Goal: Task Accomplishment & Management: Complete application form

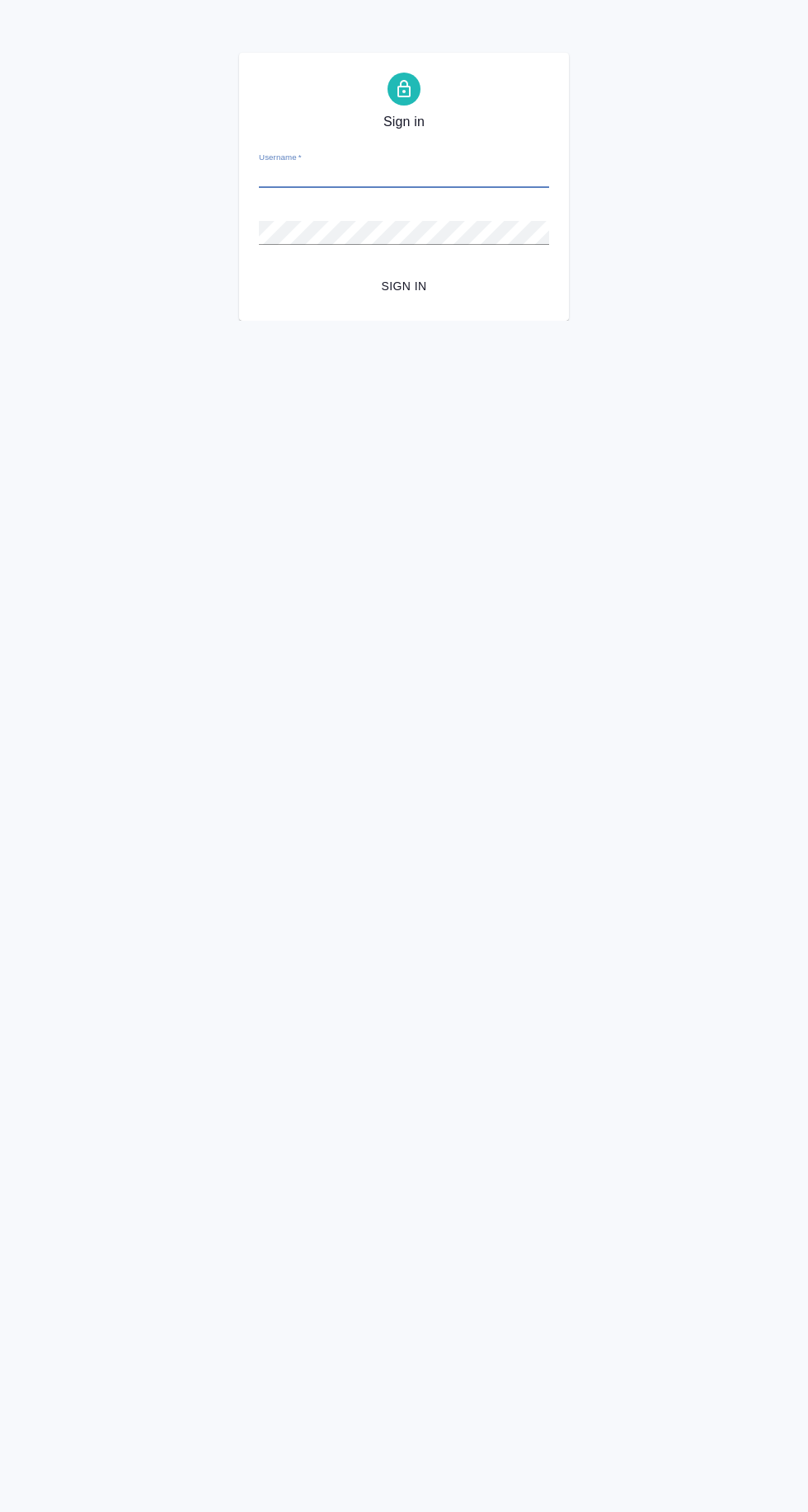
click at [297, 178] on input "Username   *" at bounding box center [404, 176] width 290 height 23
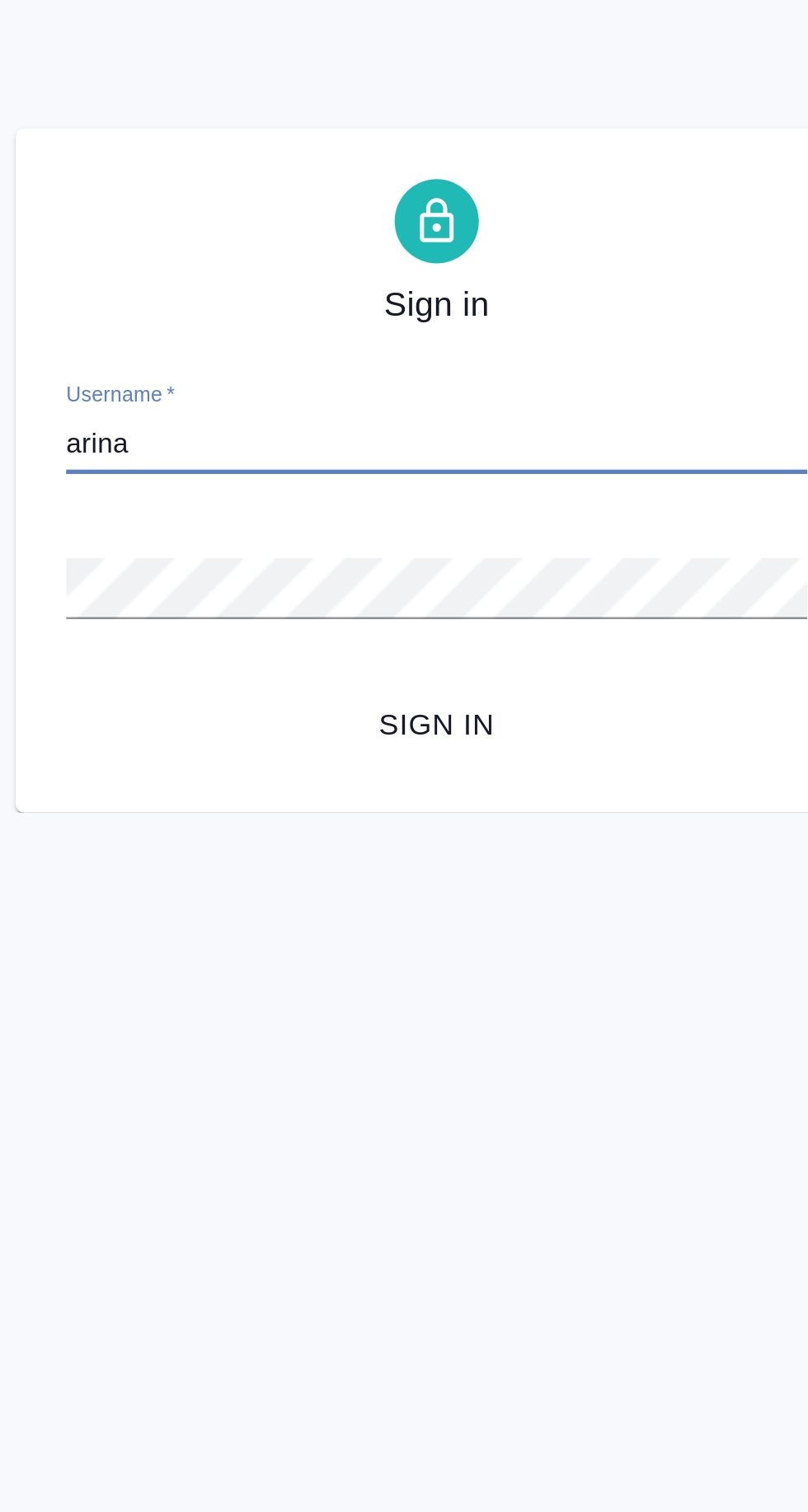
type input "arina.ivanova@awatera.com"
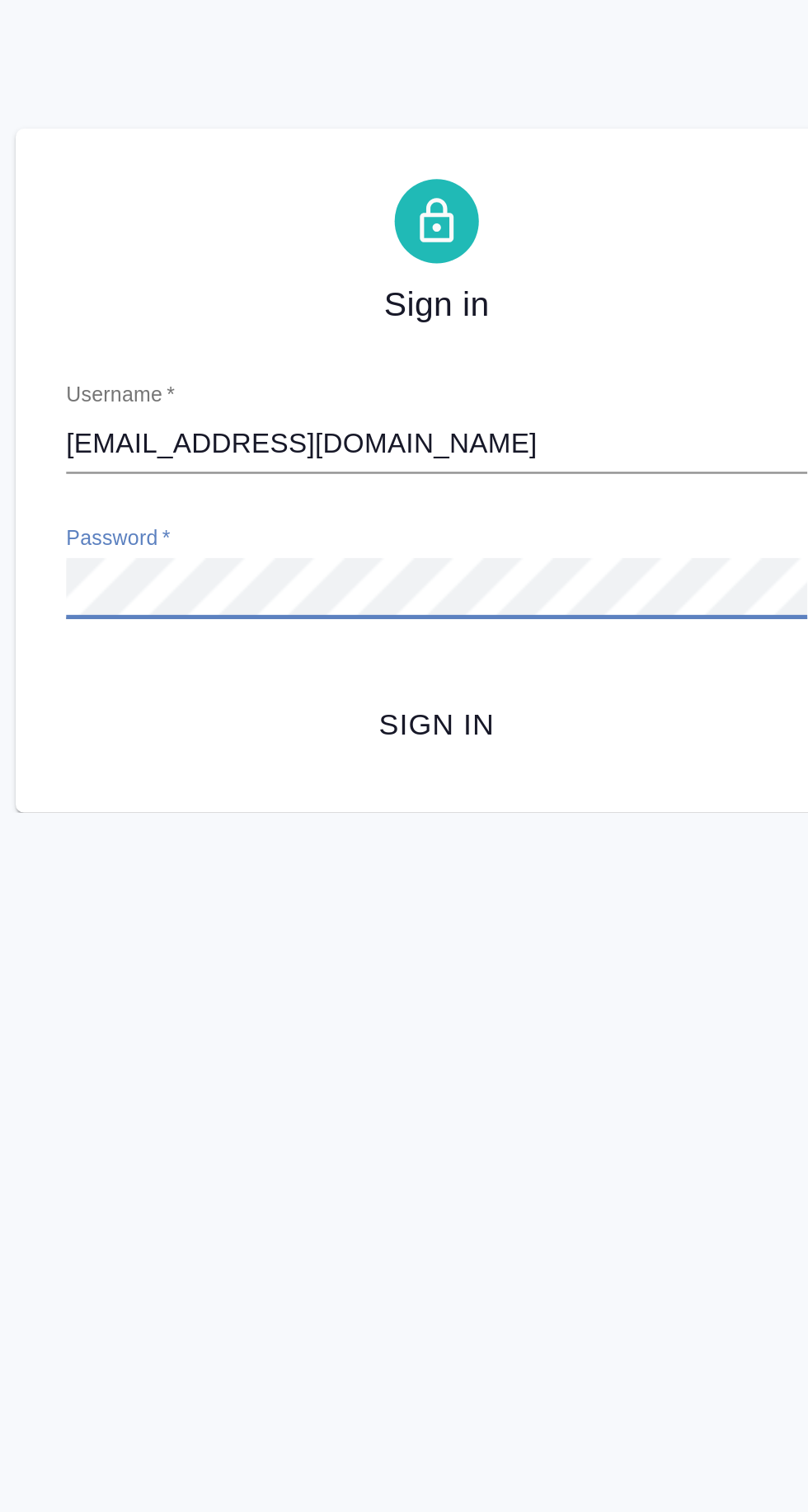
click at [394, 282] on span "Sign in" at bounding box center [404, 286] width 264 height 21
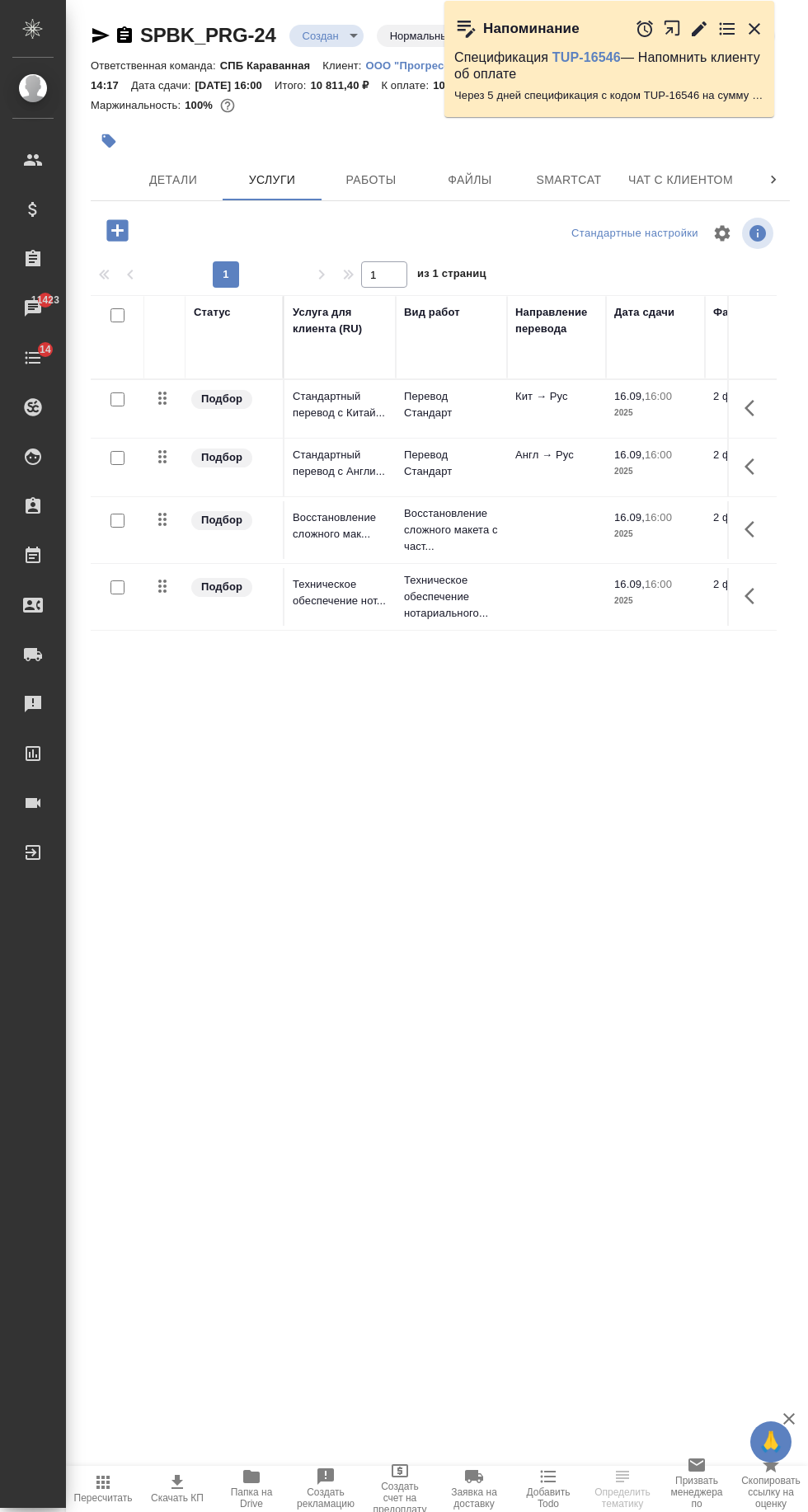
click at [170, 183] on span "Детали" at bounding box center [174, 179] width 79 height 21
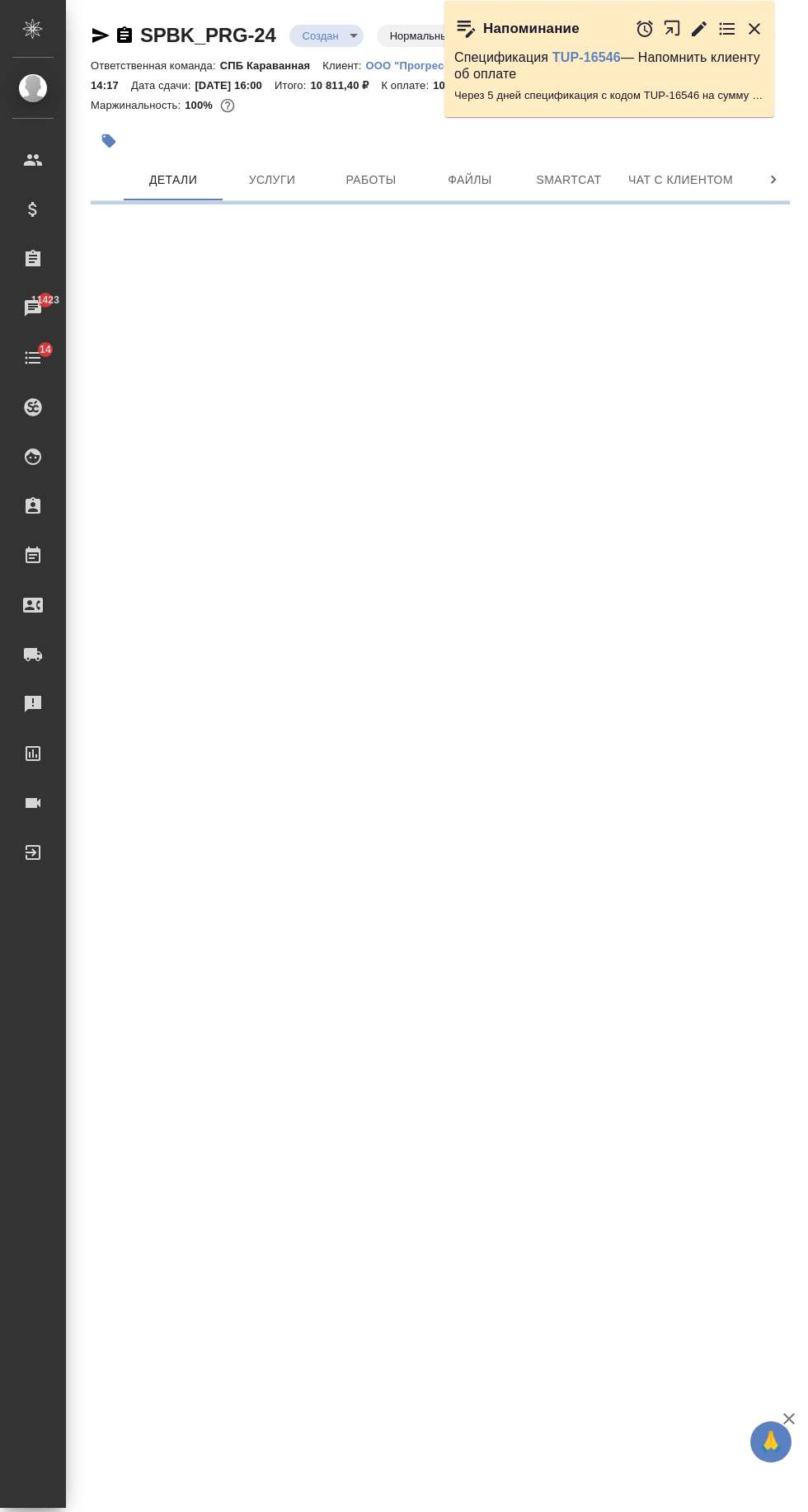
select select "RU"
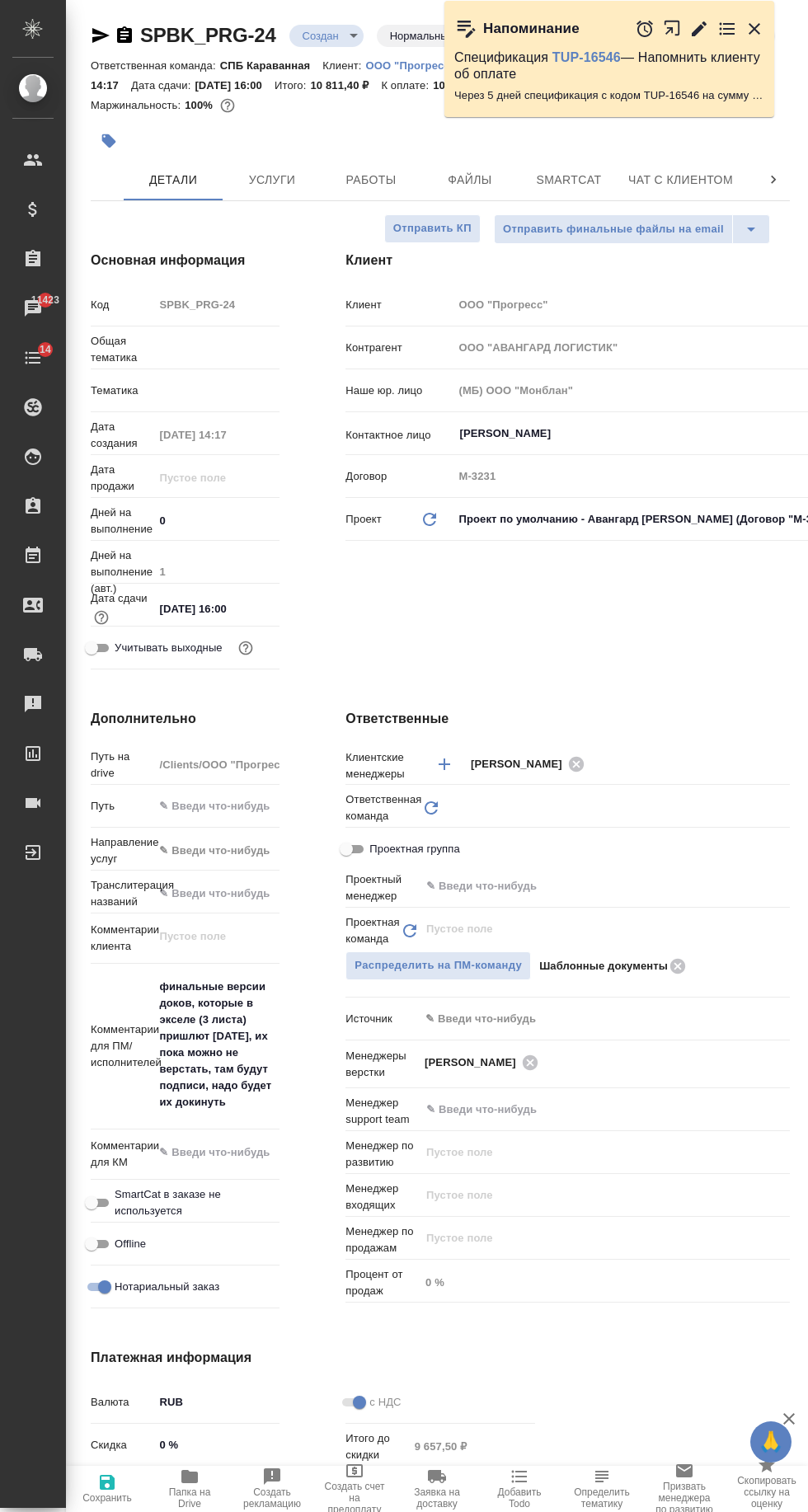
type textarea "x"
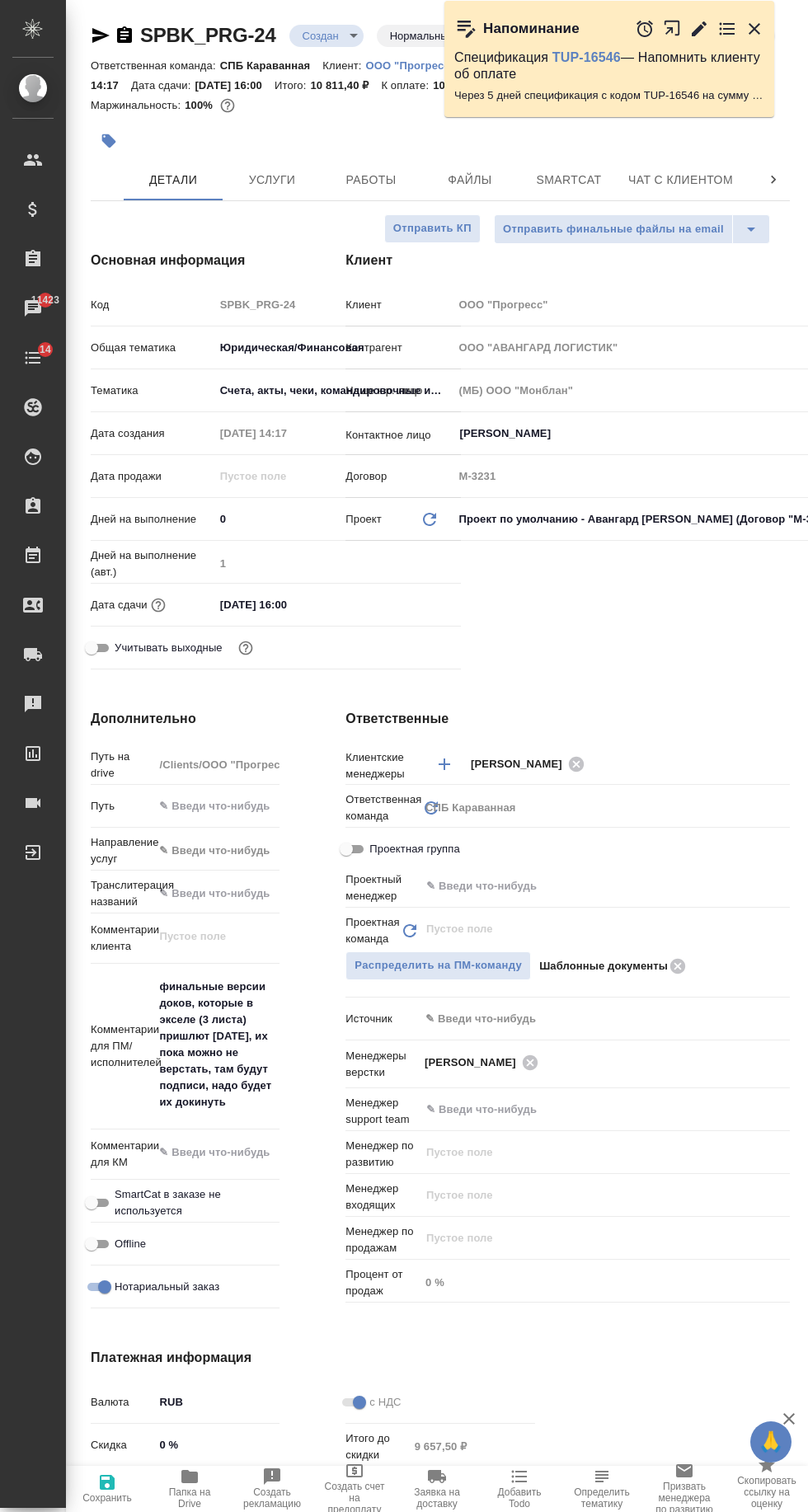
click at [292, 41] on body "🙏 .cls-1 fill:#fff; AWATERA Ivanova Arina Клиенты Спецификации Заказы 11423 Чат…" at bounding box center [404, 756] width 808 height 1512
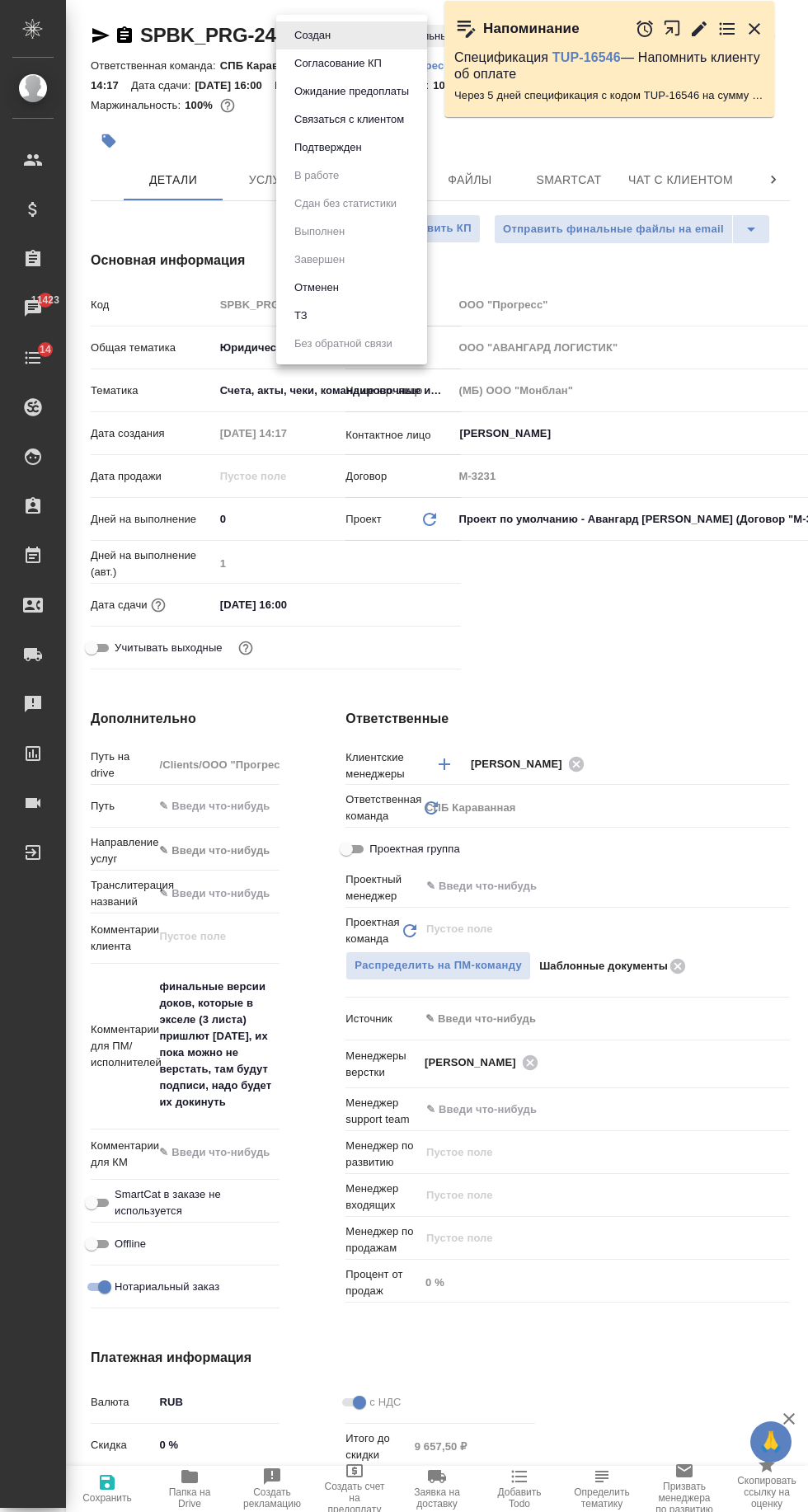
click at [306, 151] on button "Подтвержден" at bounding box center [328, 148] width 78 height 18
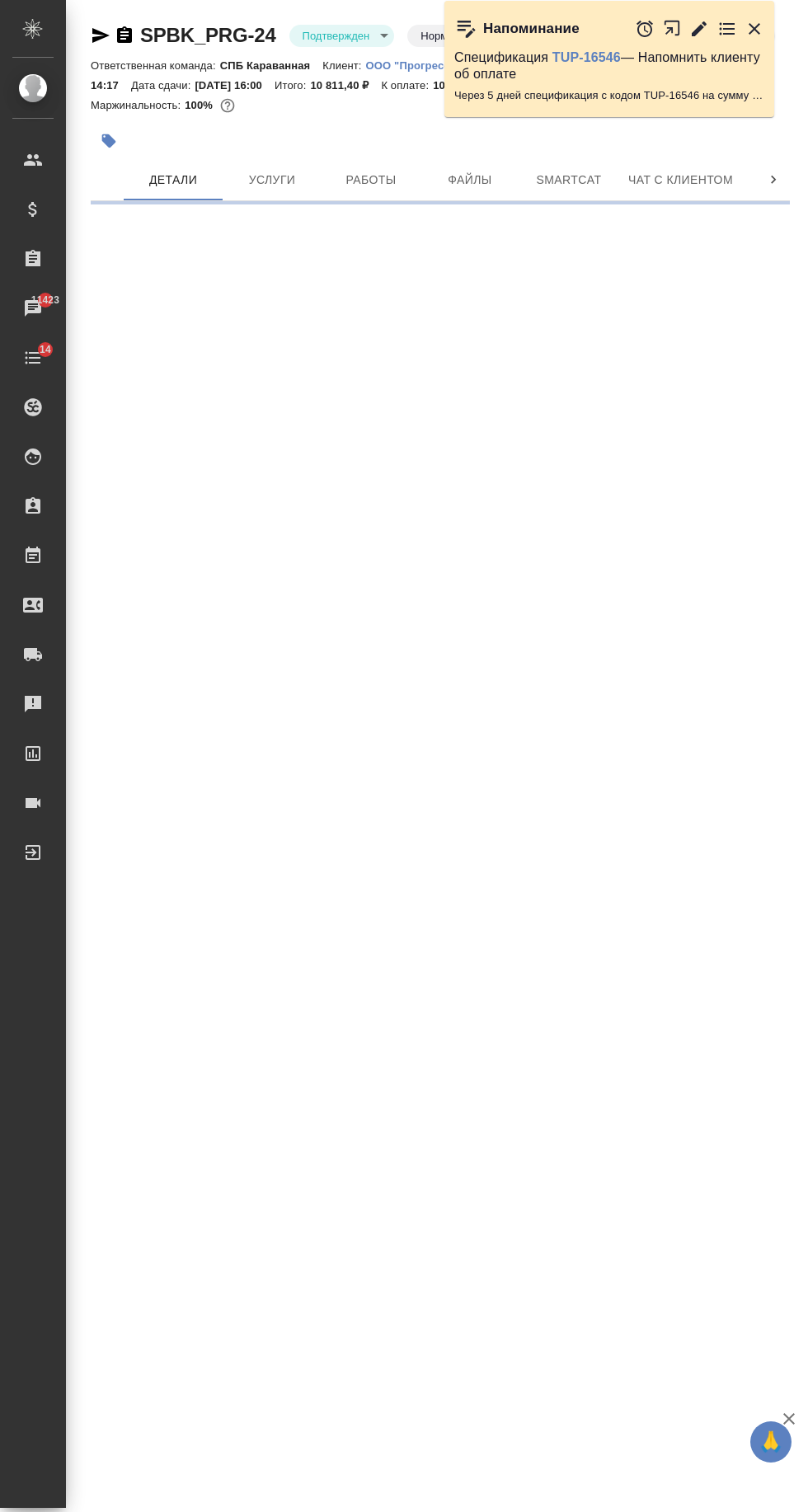
select select "RU"
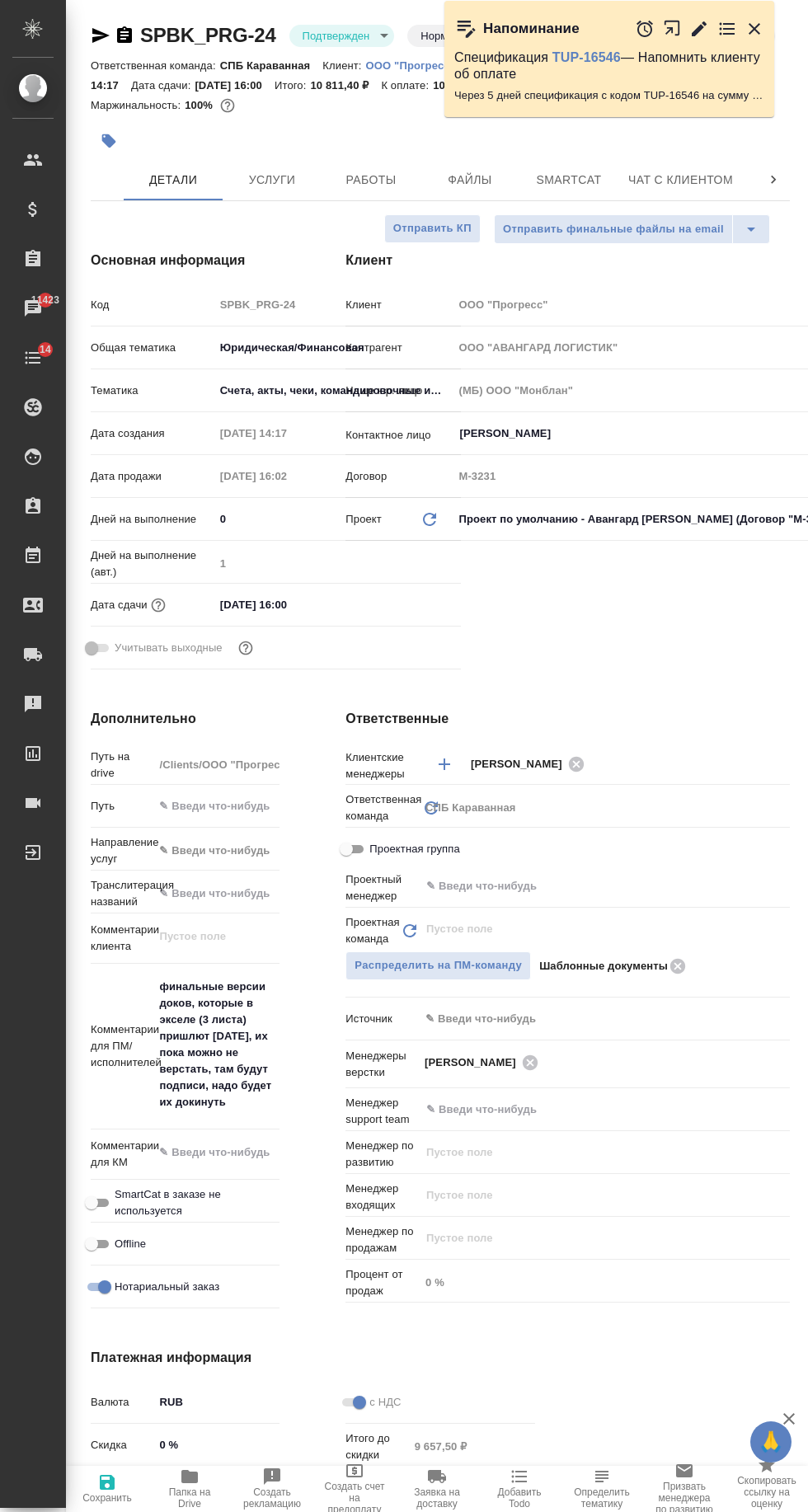
type textarea "x"
click at [95, 38] on icon "button" at bounding box center [101, 36] width 17 height 15
type textarea "x"
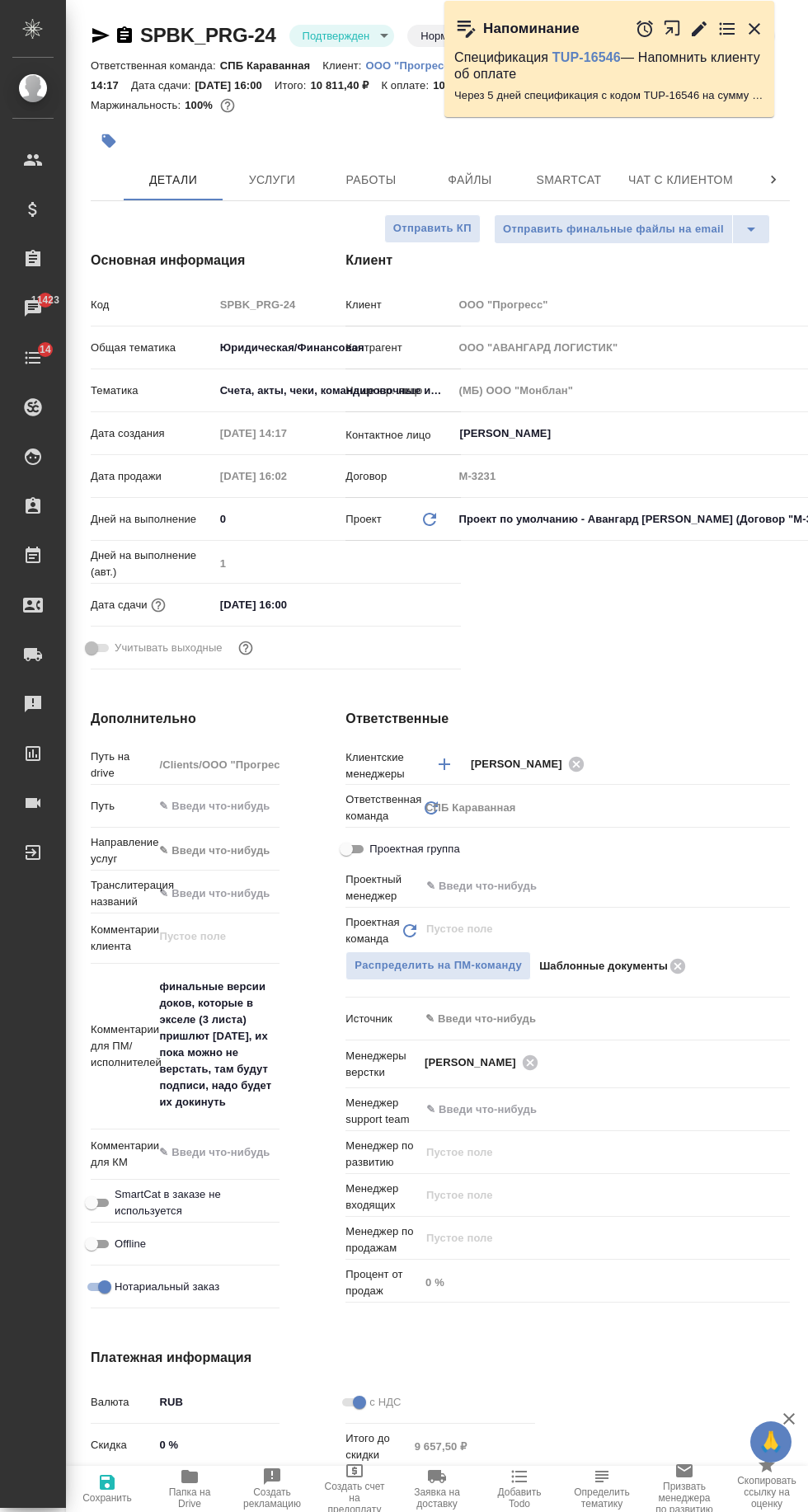
type textarea "x"
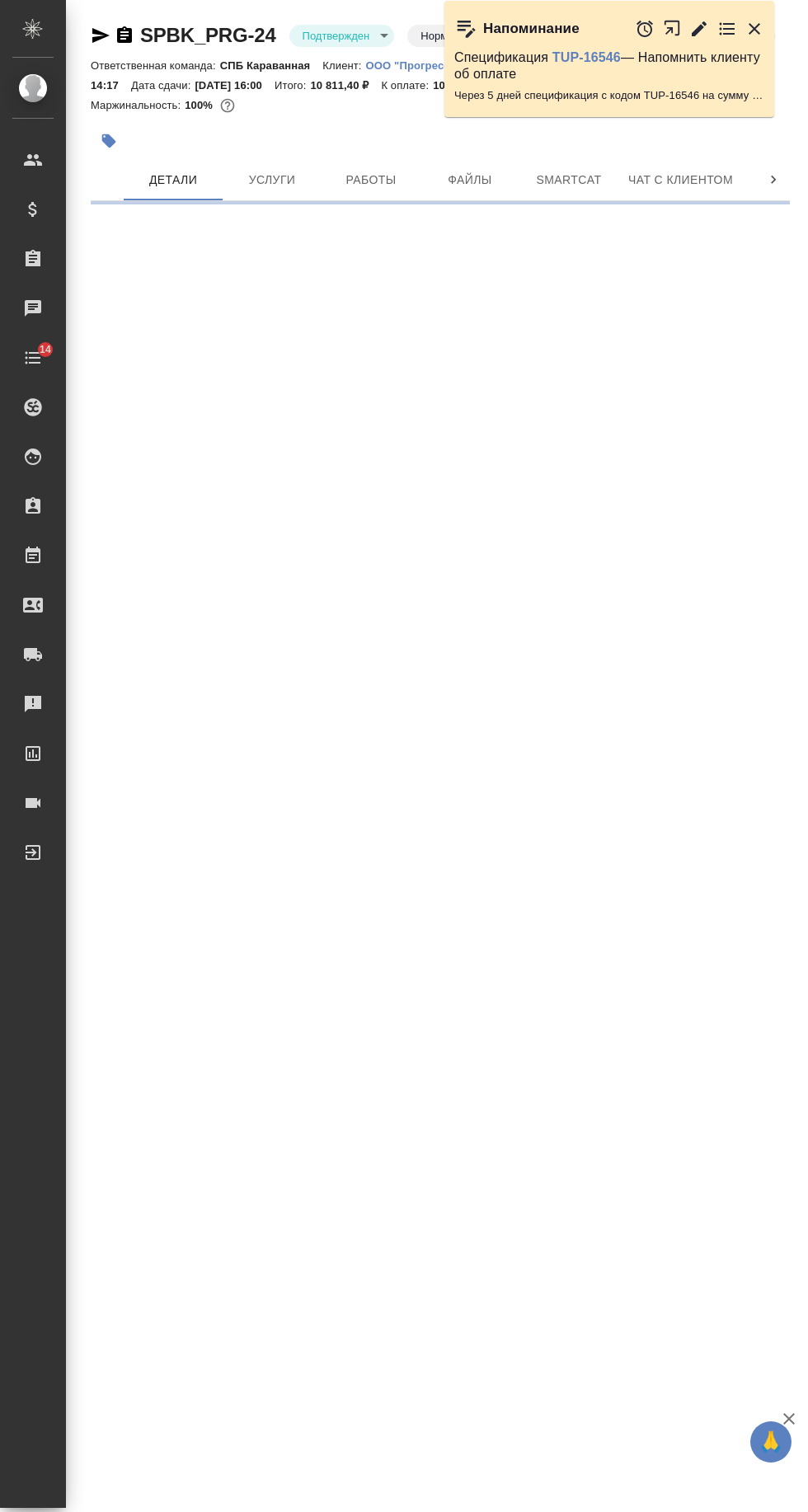
select select "RU"
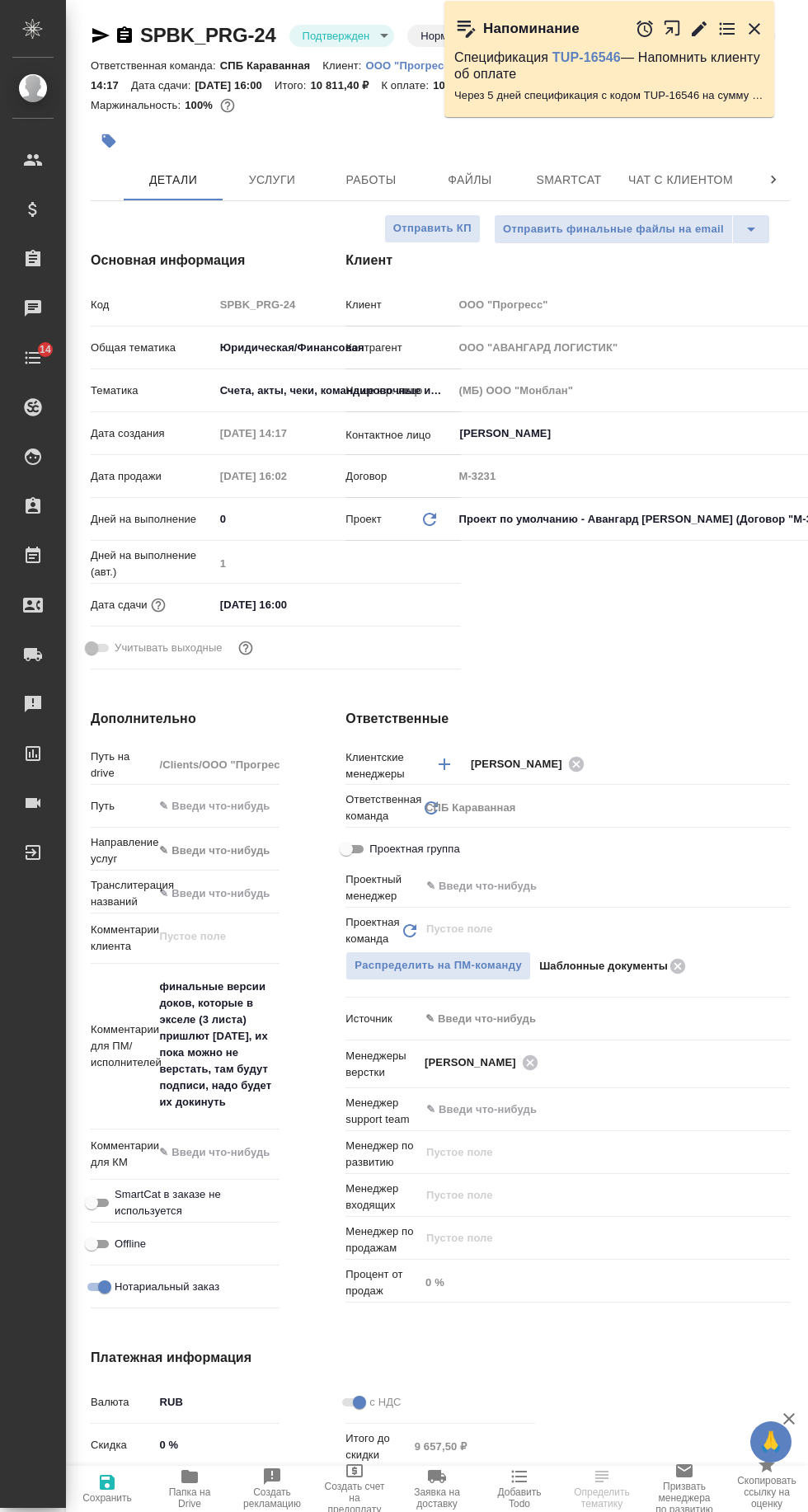
type textarea "x"
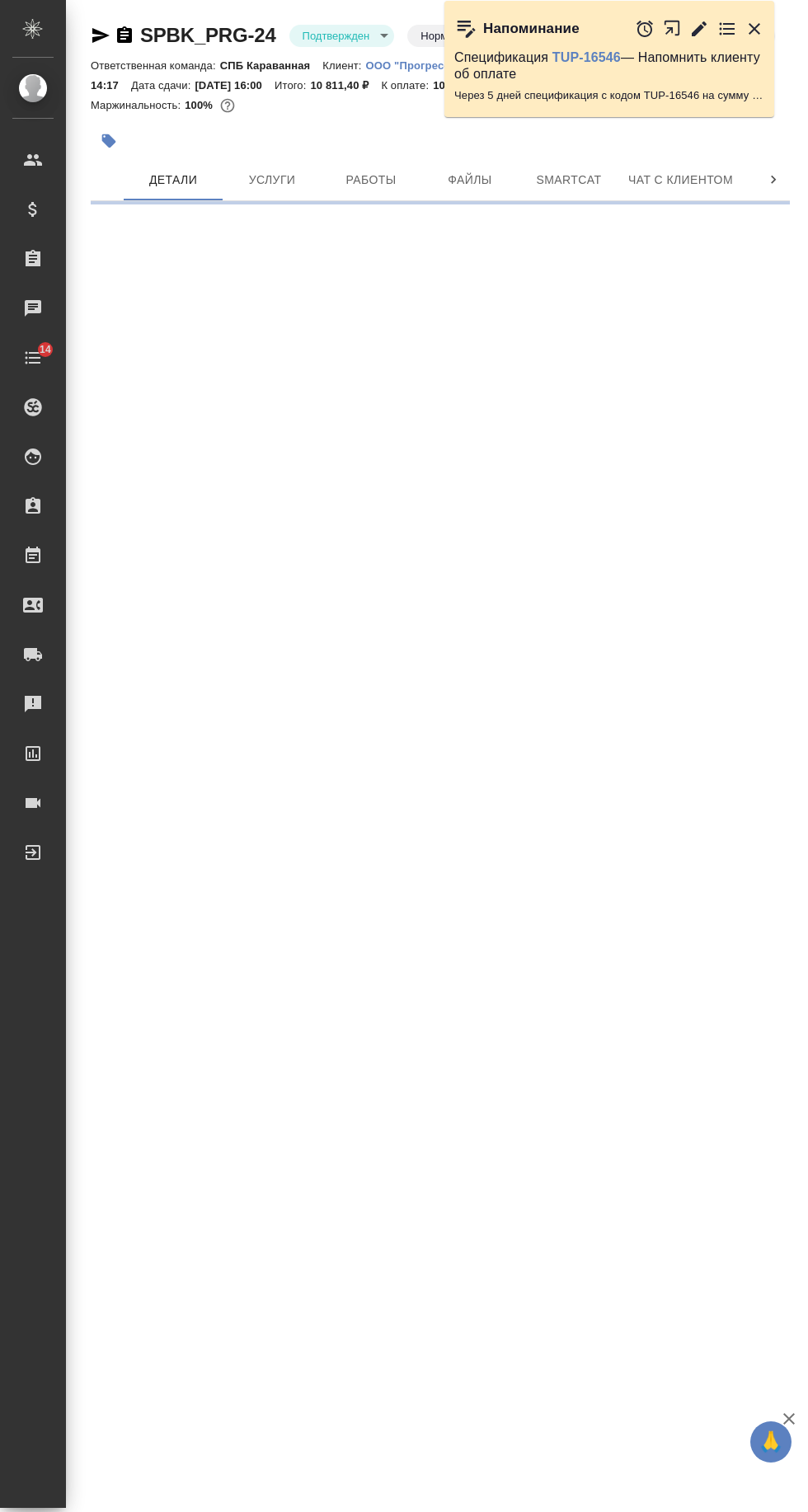
select select "RU"
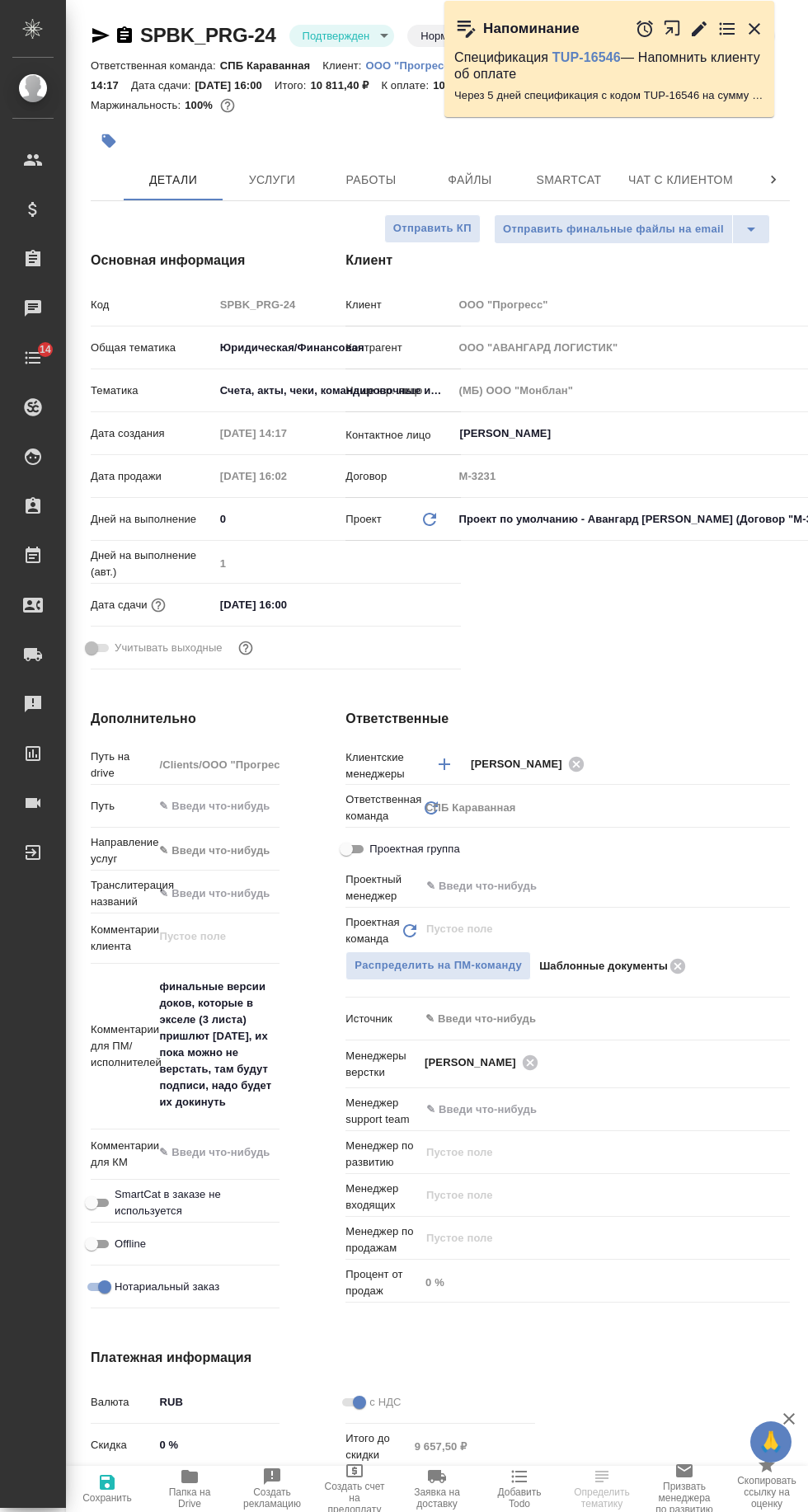
type textarea "x"
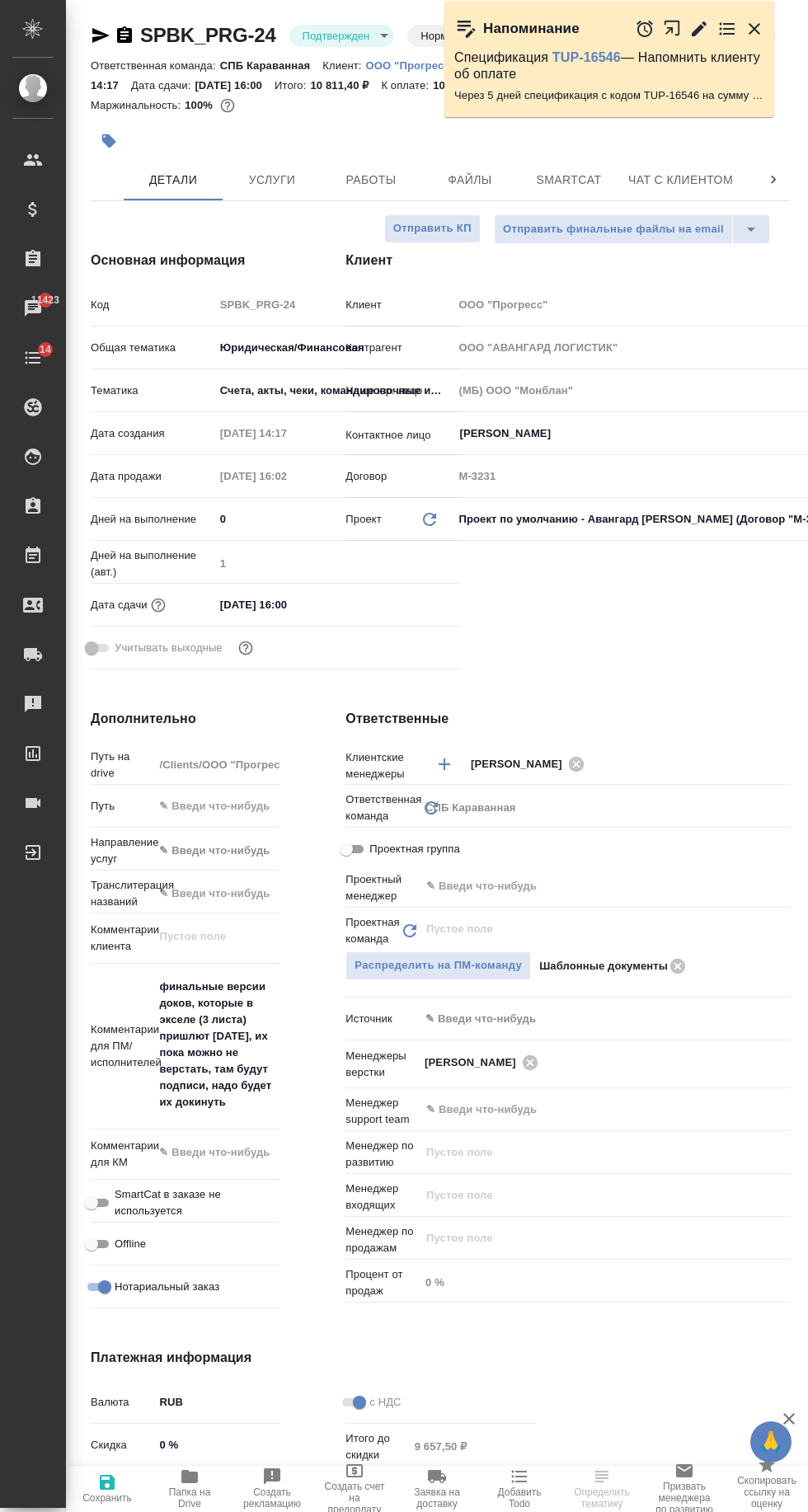
type textarea "x"
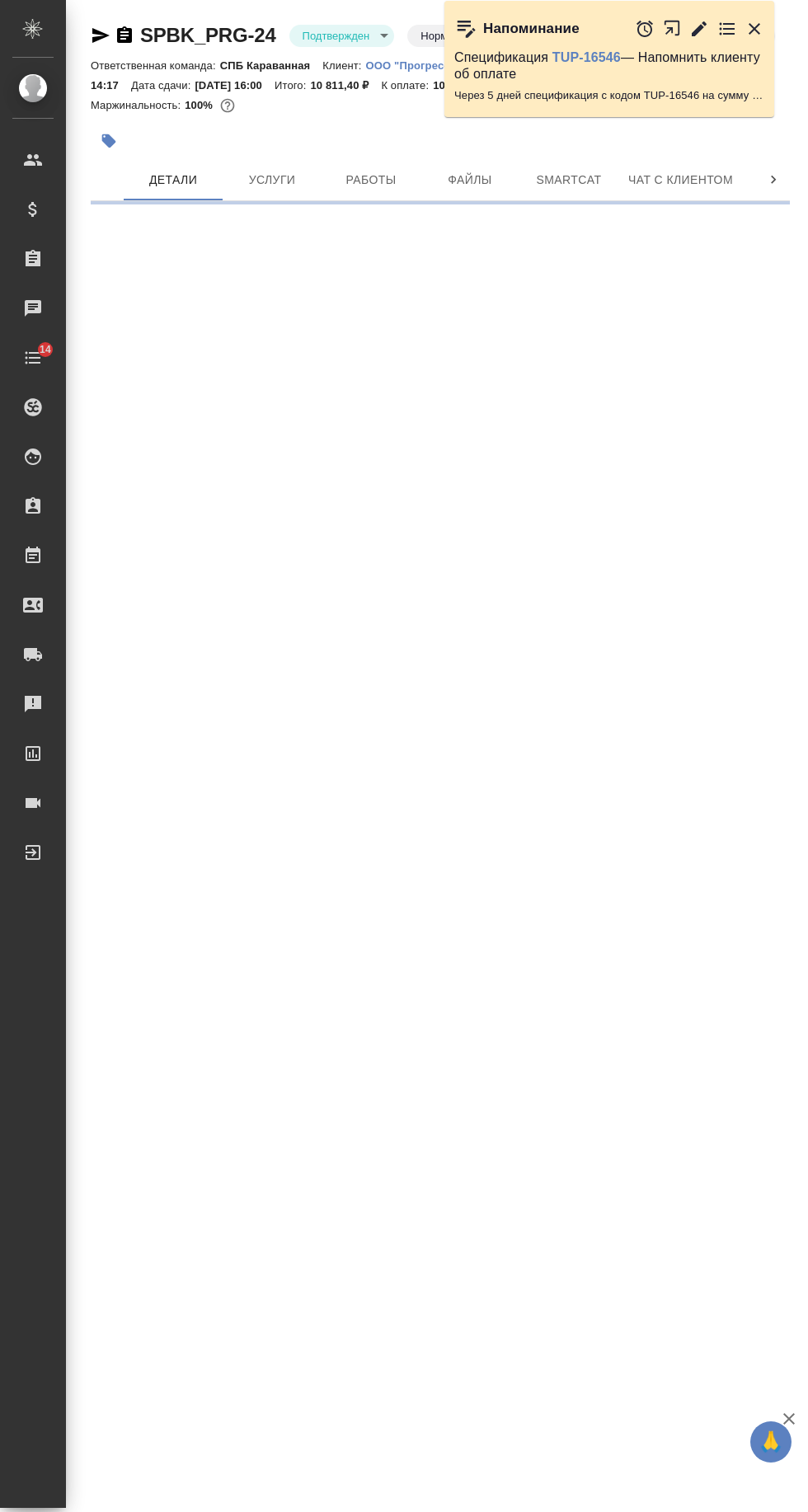
select select "RU"
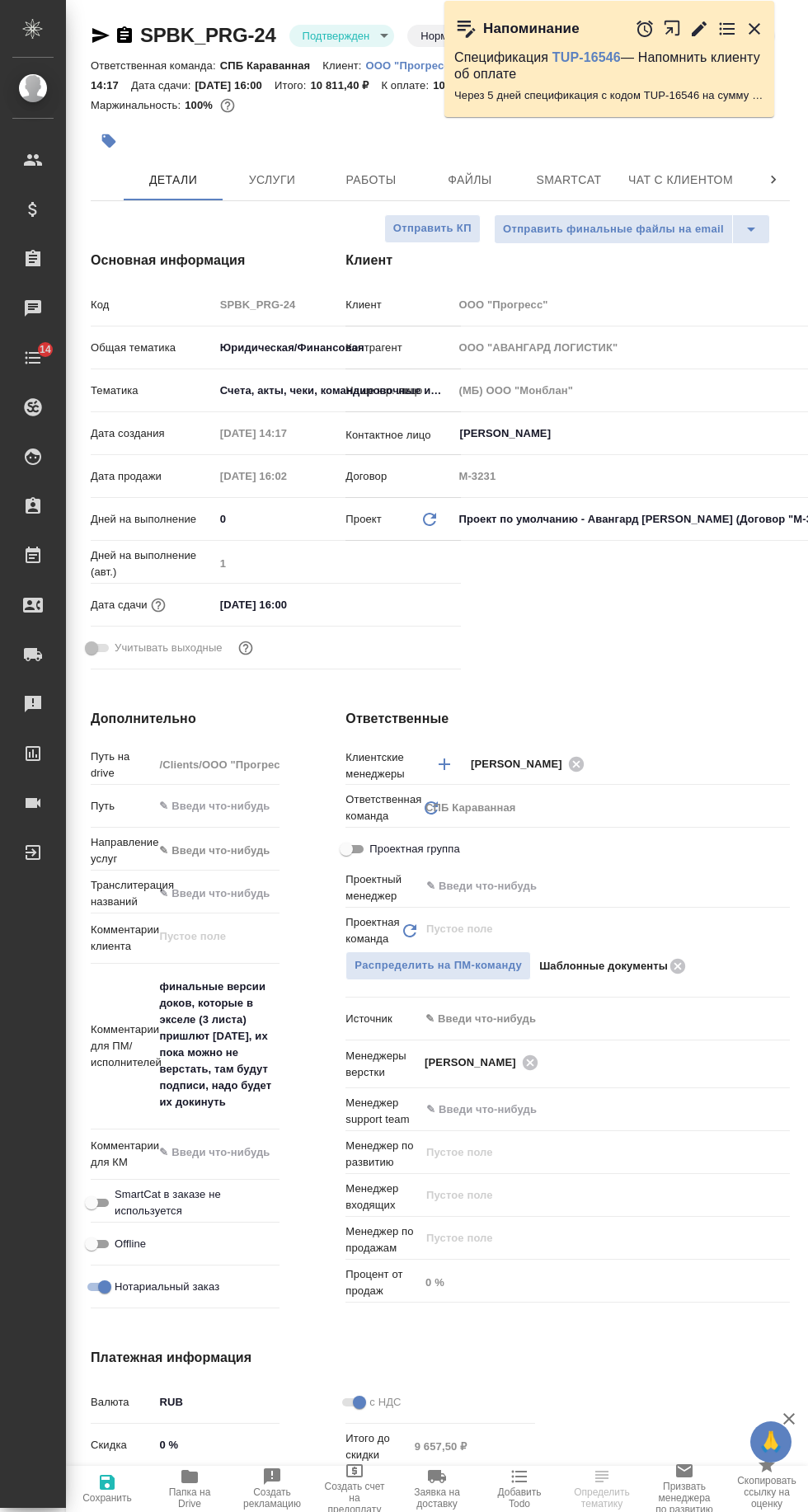
type textarea "x"
click at [261, 178] on span "Услуги" at bounding box center [272, 179] width 79 height 21
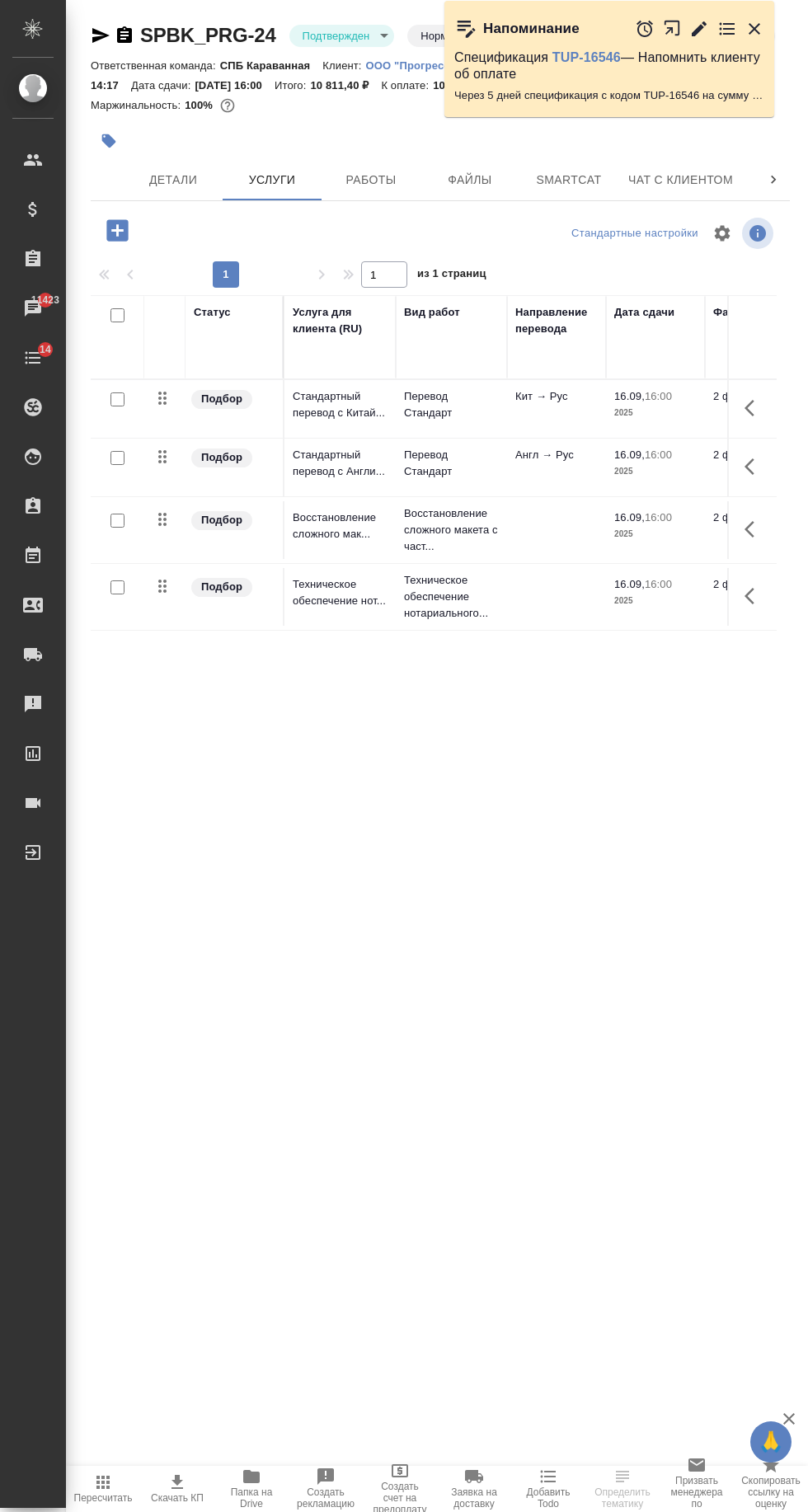
click at [170, 184] on span "Детали" at bounding box center [174, 179] width 79 height 21
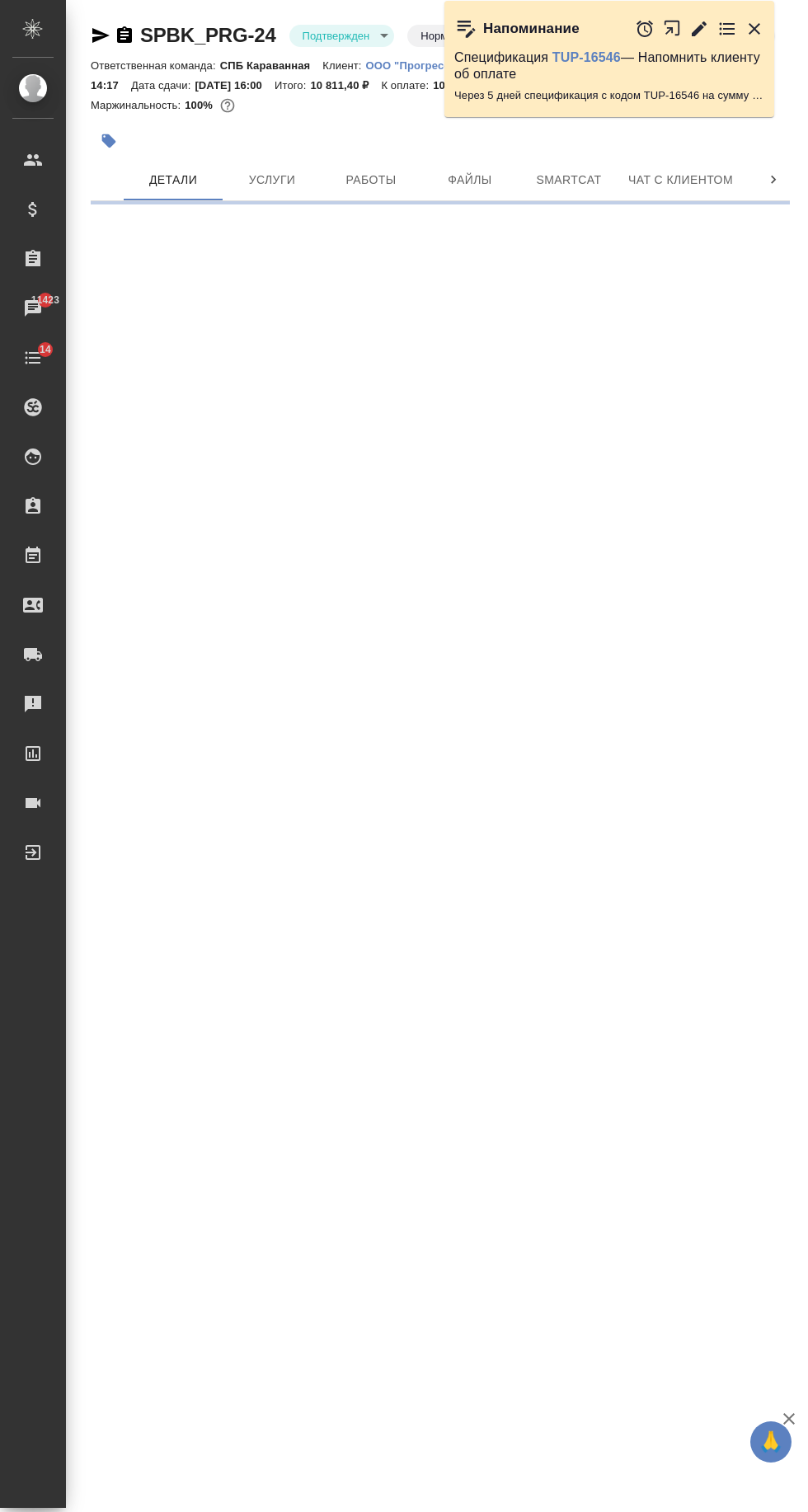
select select "RU"
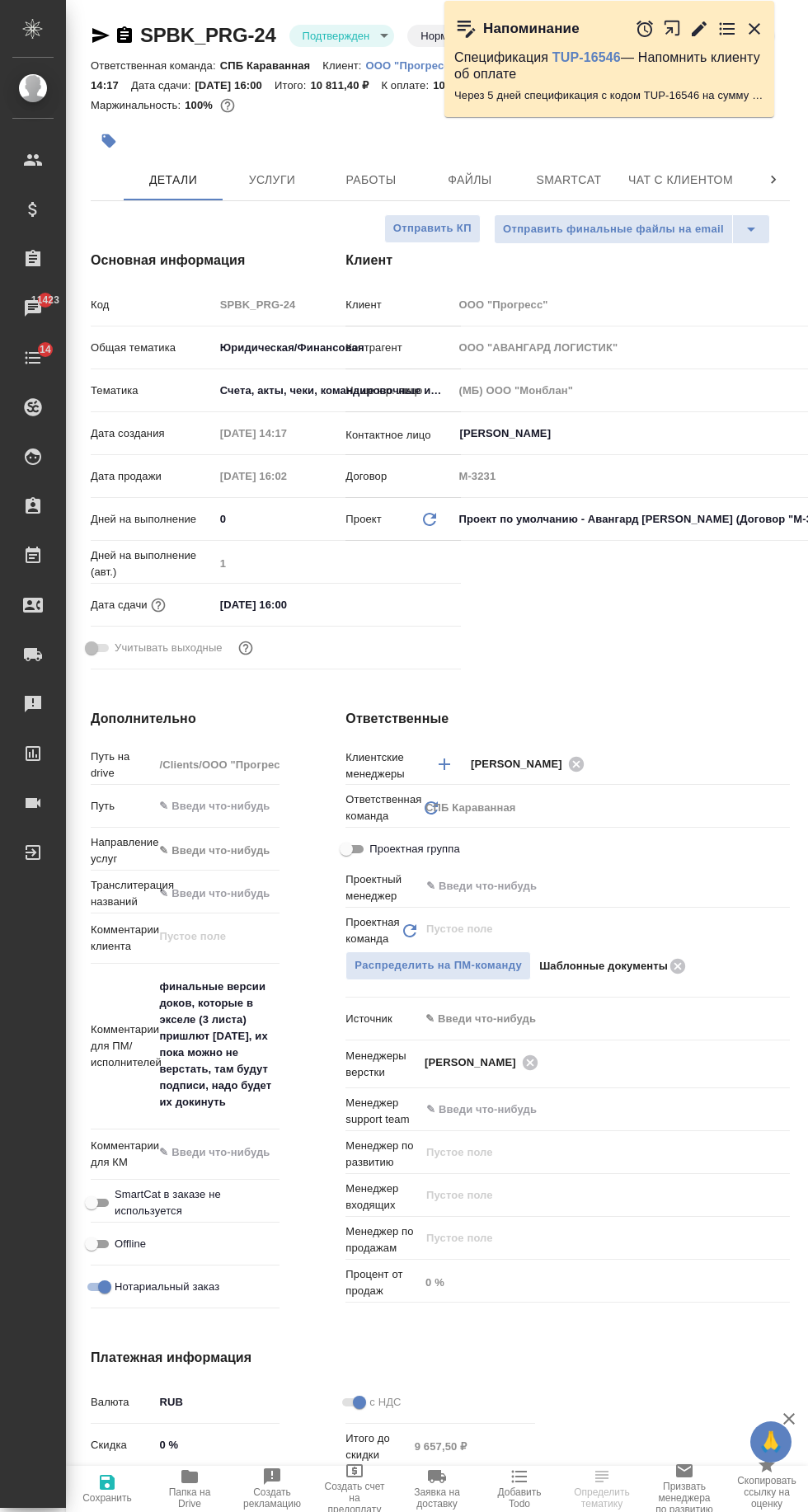
type textarea "x"
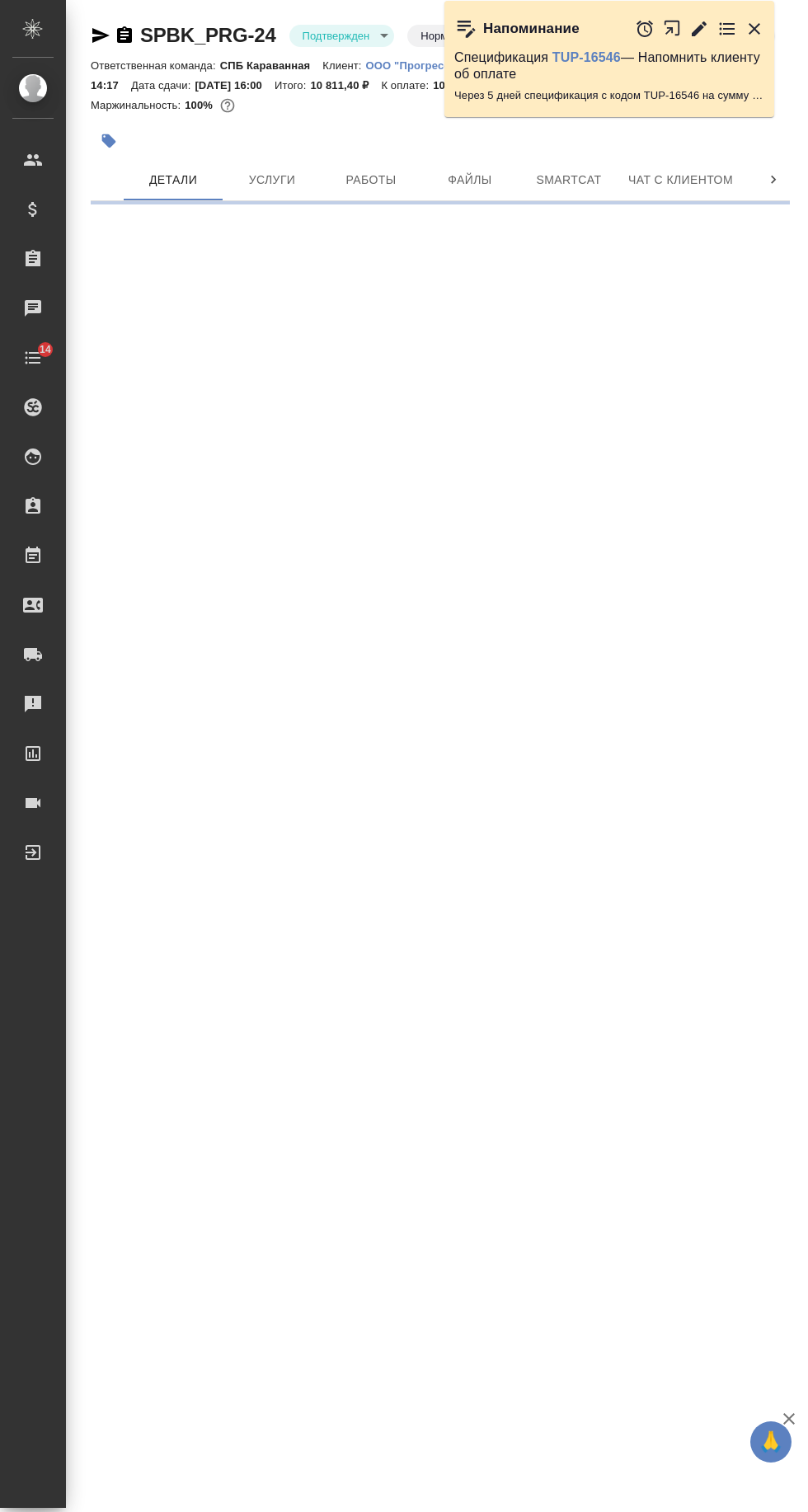
select select "RU"
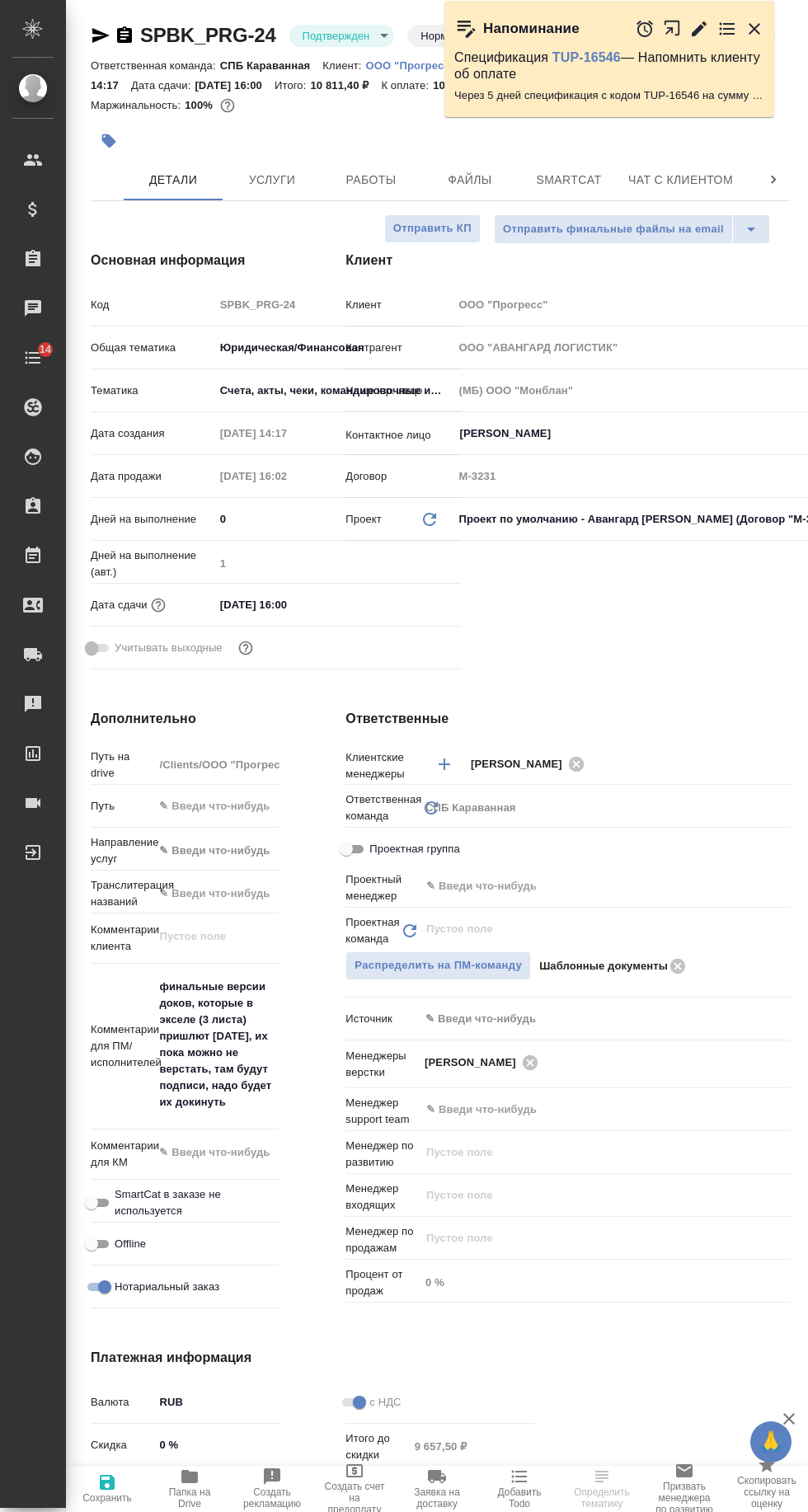
type textarea "x"
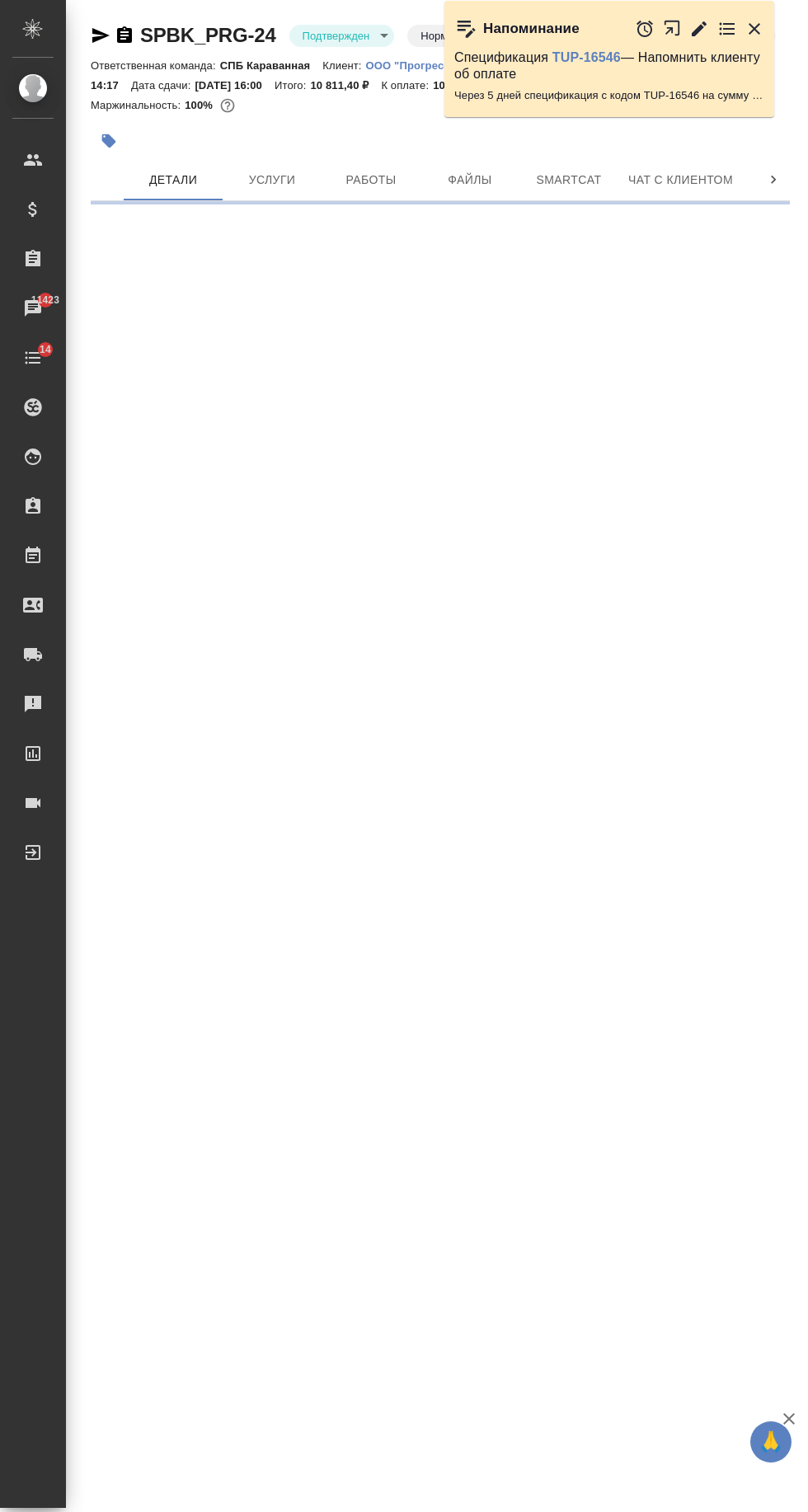
select select "RU"
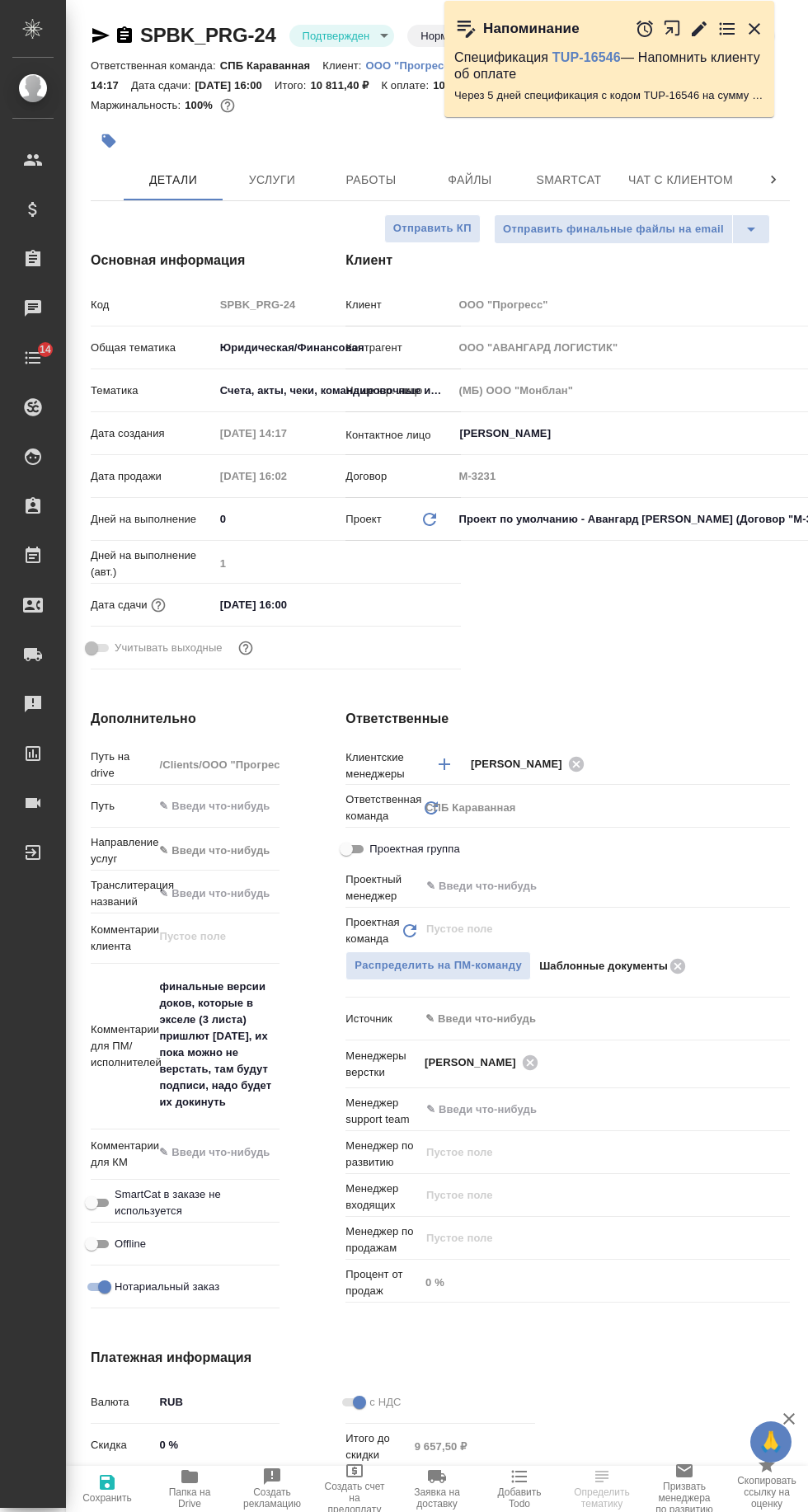
type textarea "x"
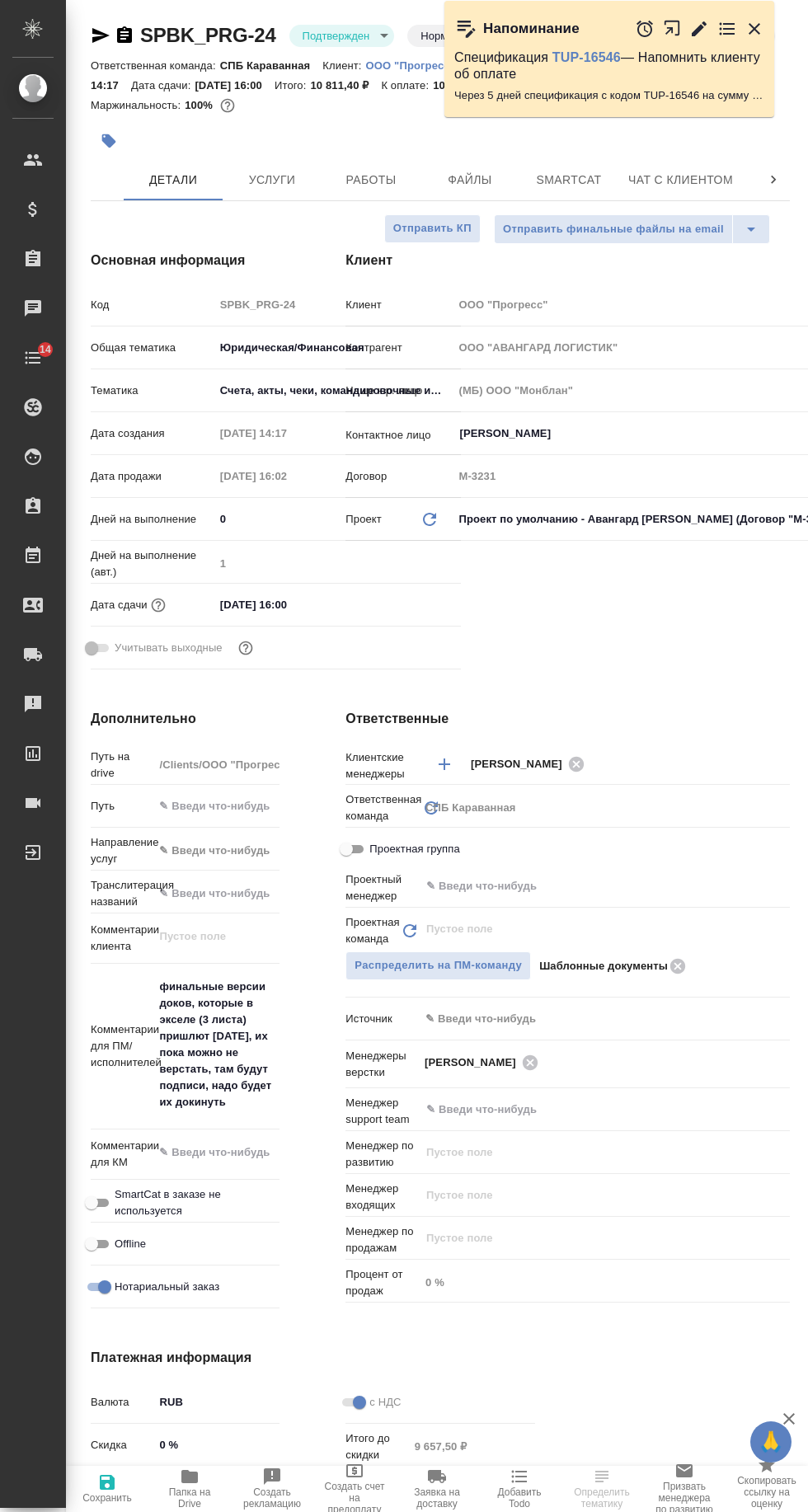
type textarea "x"
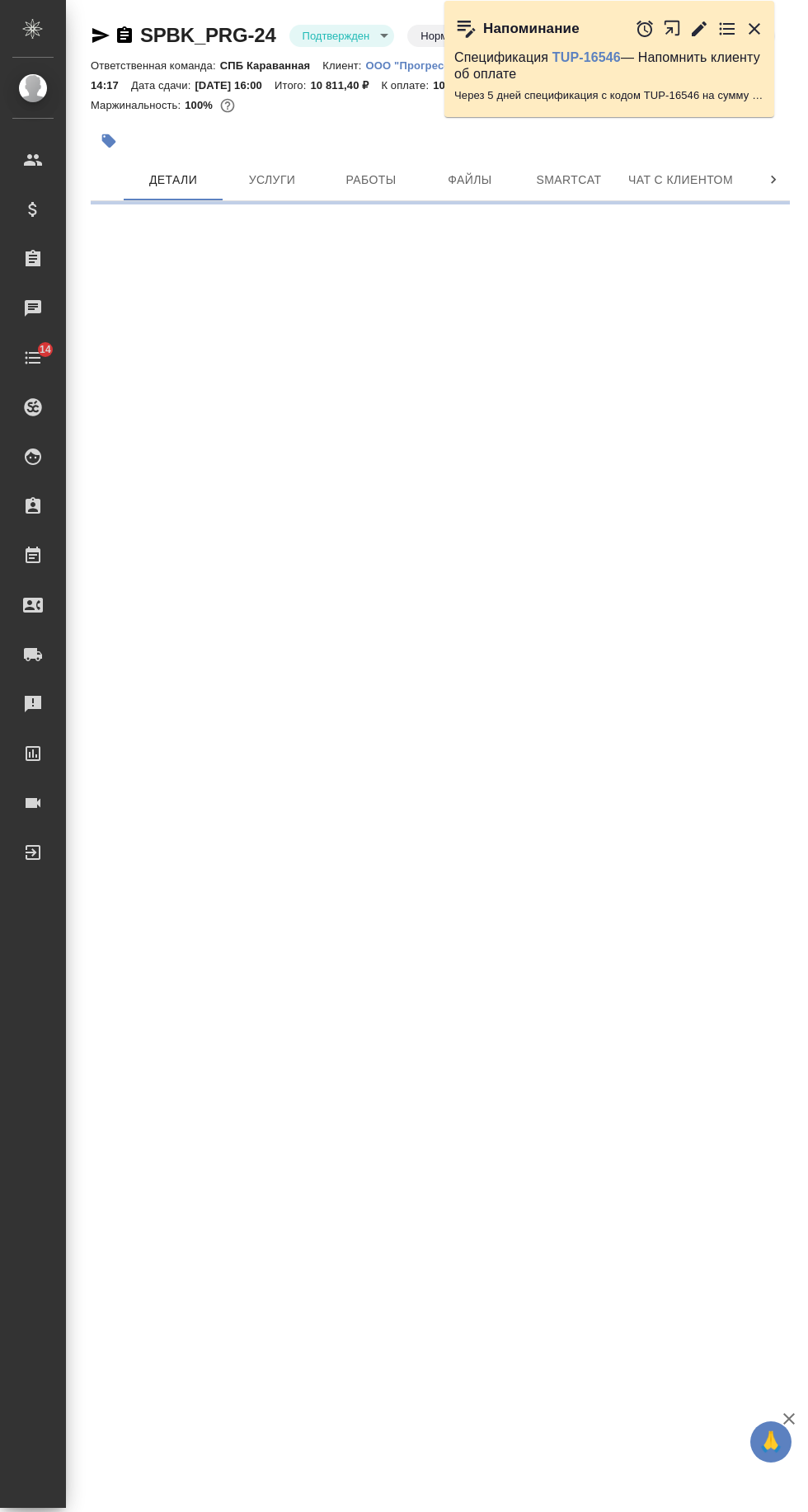
select select "RU"
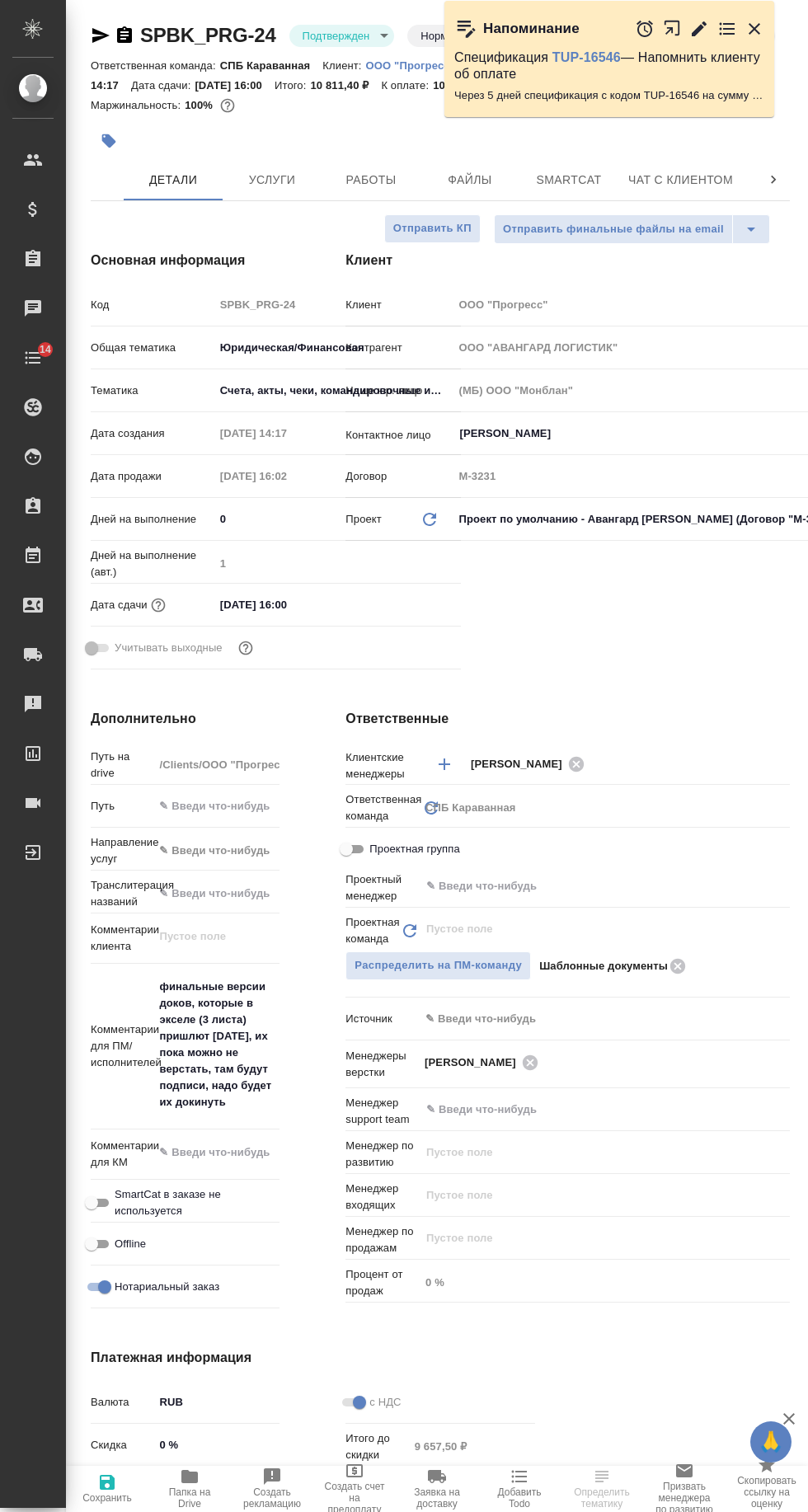
type textarea "x"
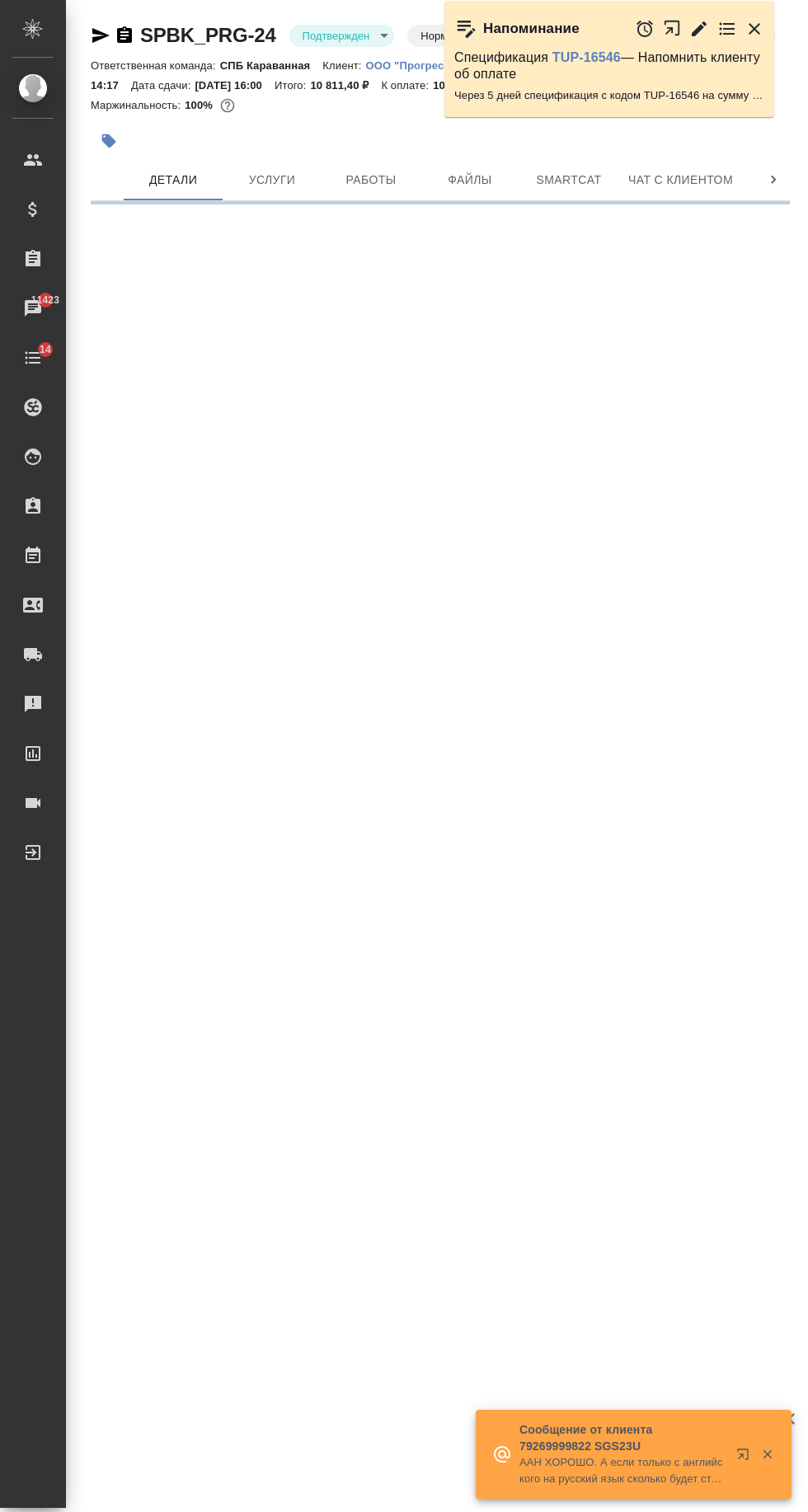
select select "RU"
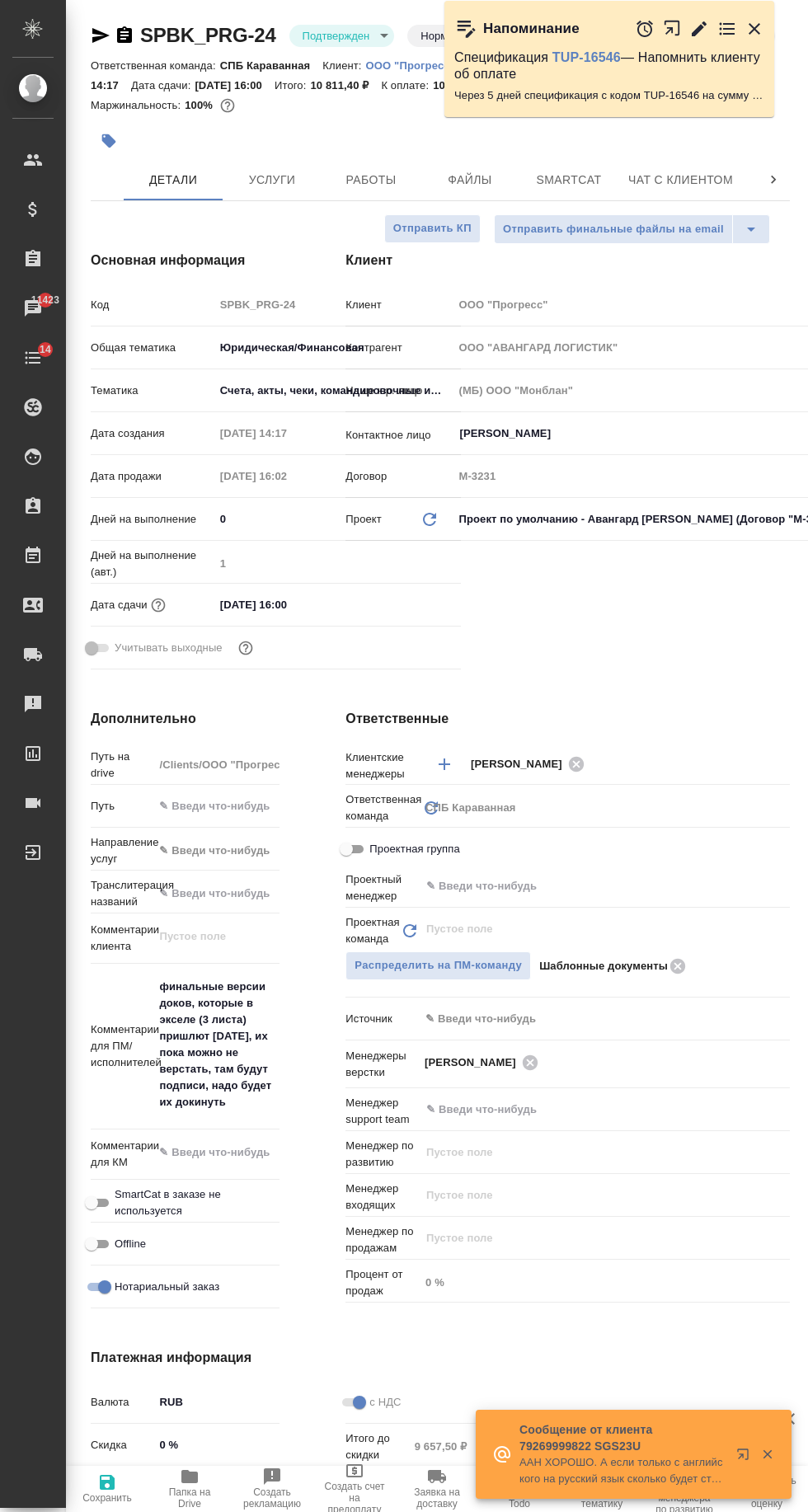
type textarea "x"
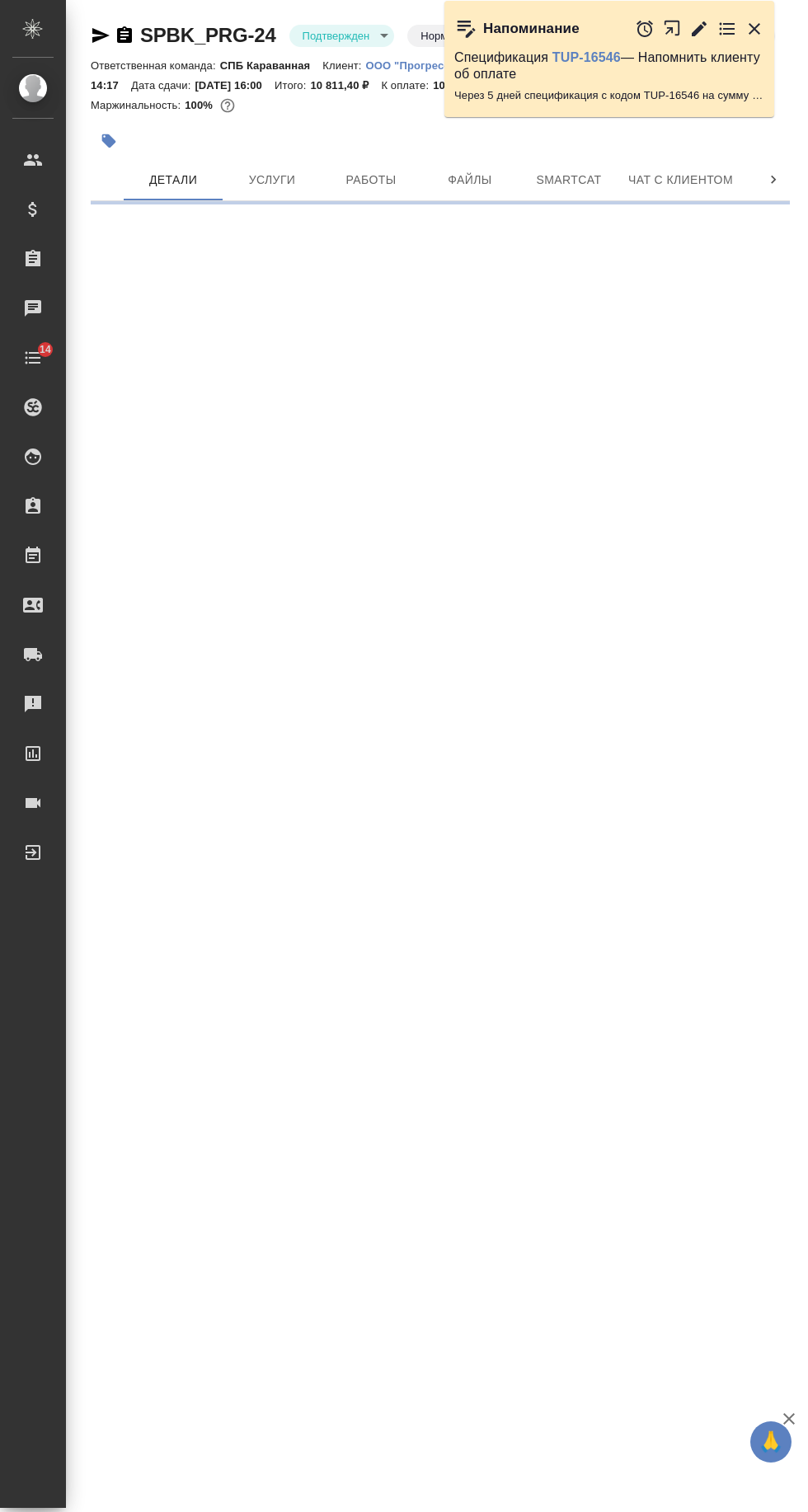
select select "RU"
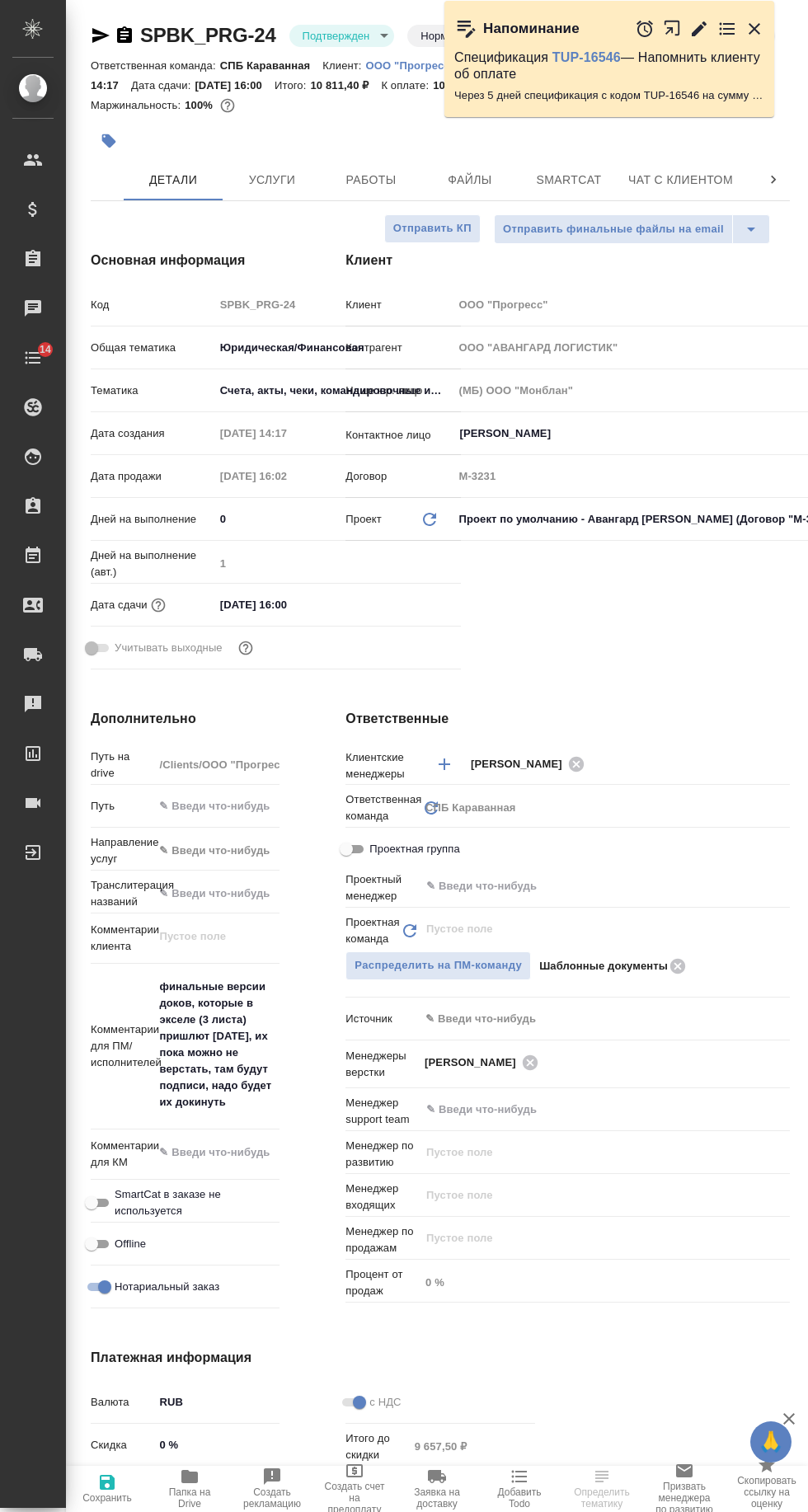
scroll to position [0, 83]
type textarea "x"
click at [686, 182] on span "Чат" at bounding box center [710, 179] width 79 height 21
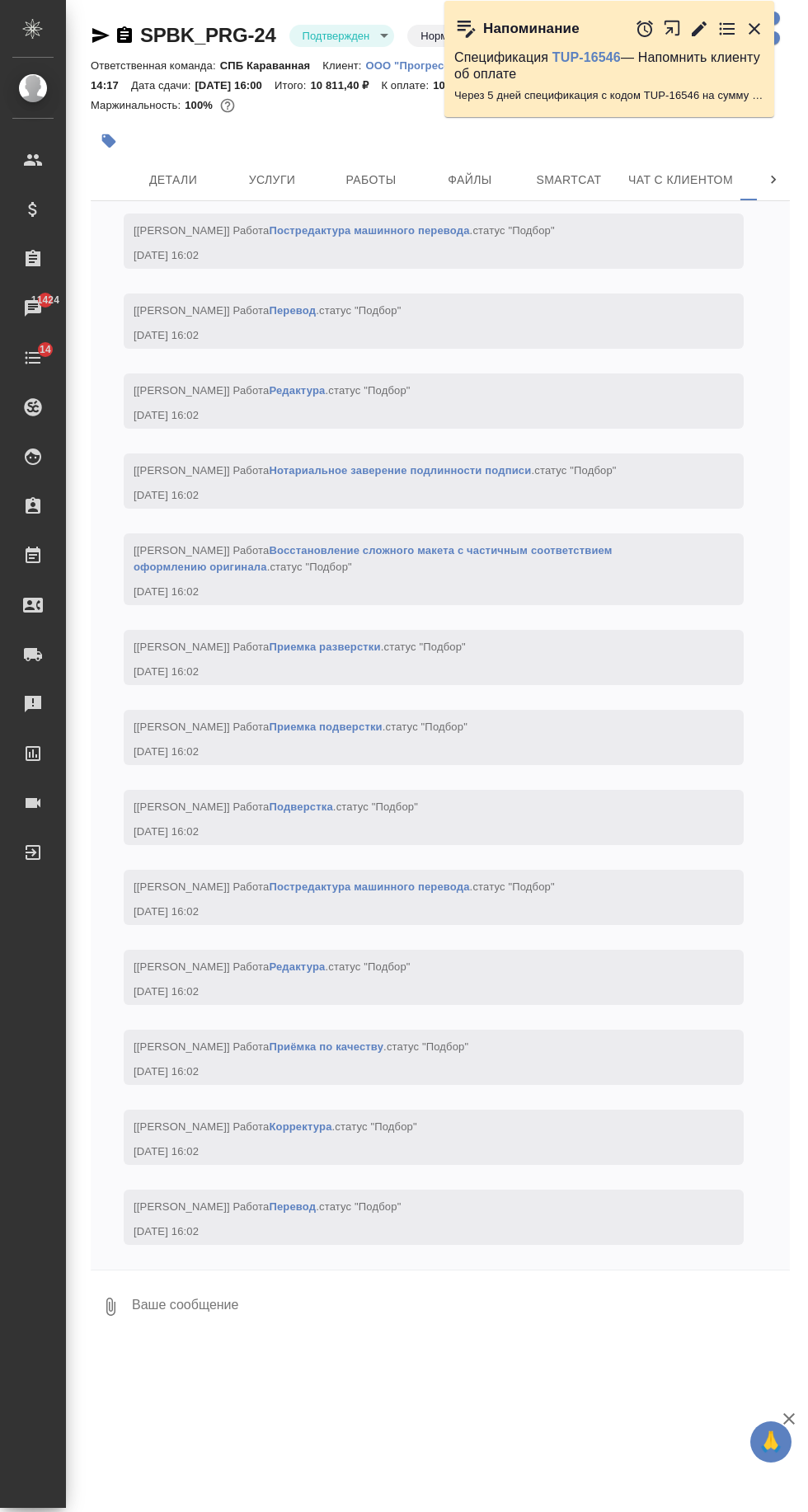
click at [161, 183] on span "Детали" at bounding box center [174, 179] width 79 height 21
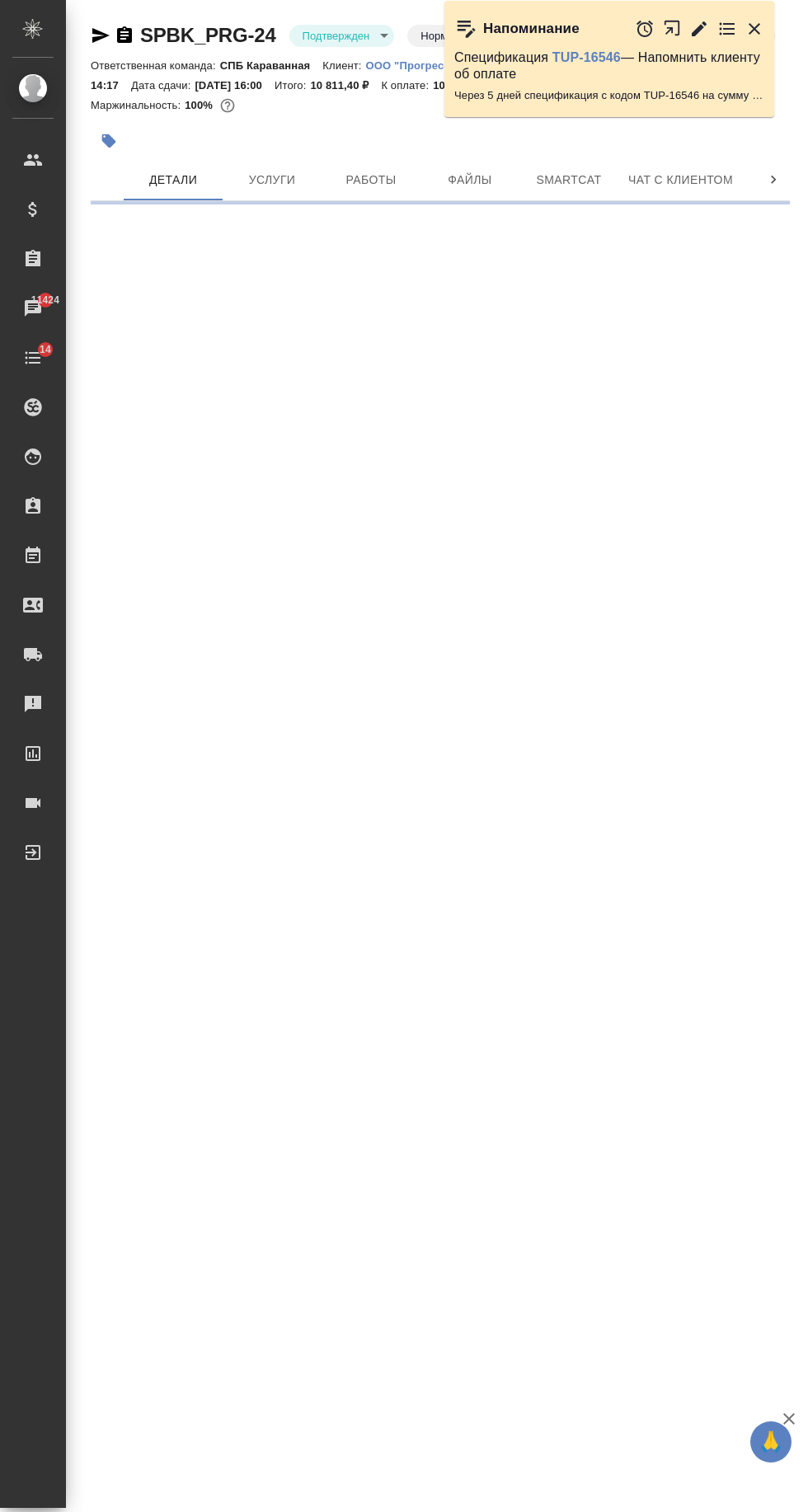
select select "RU"
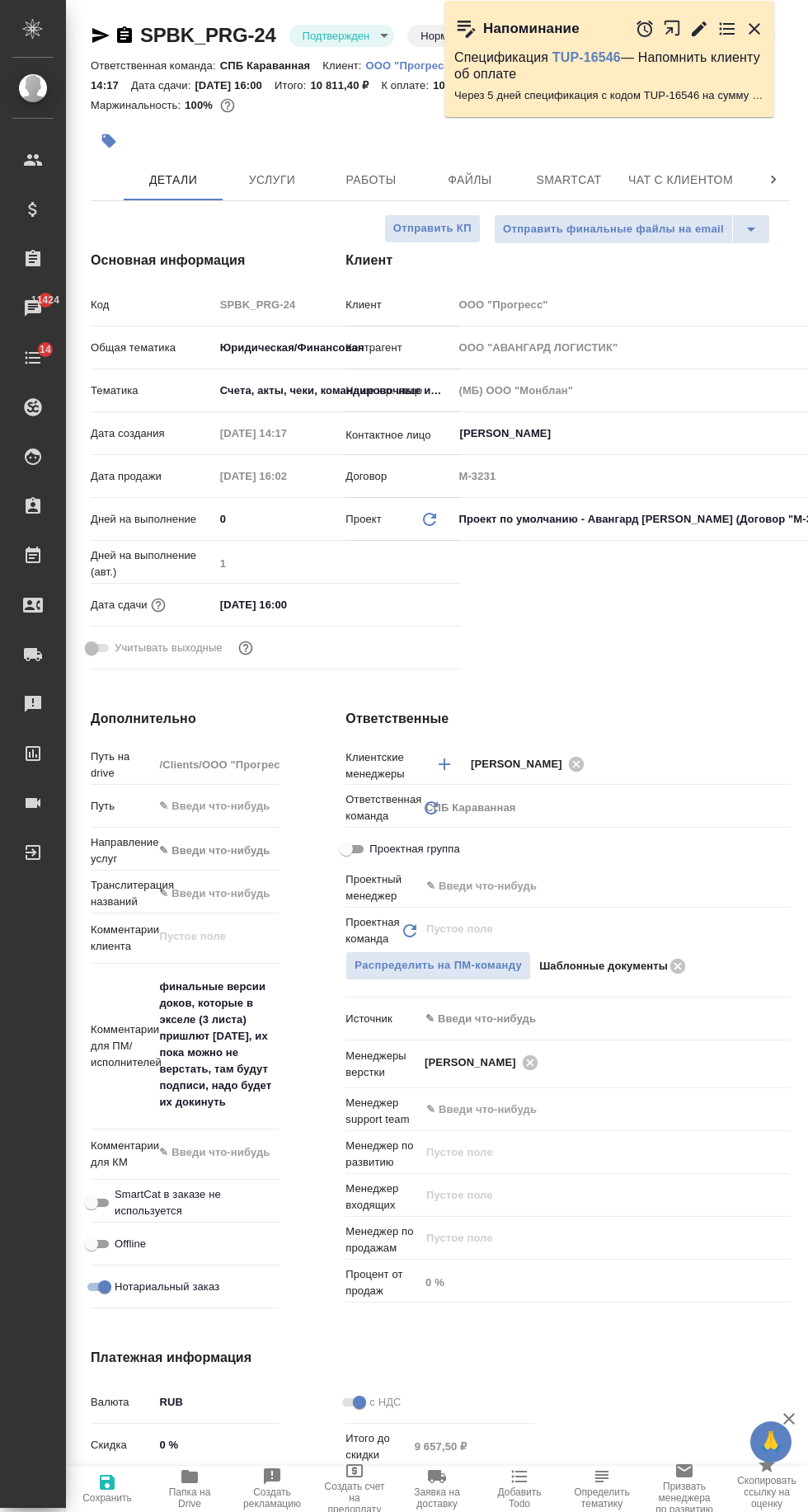
type textarea "x"
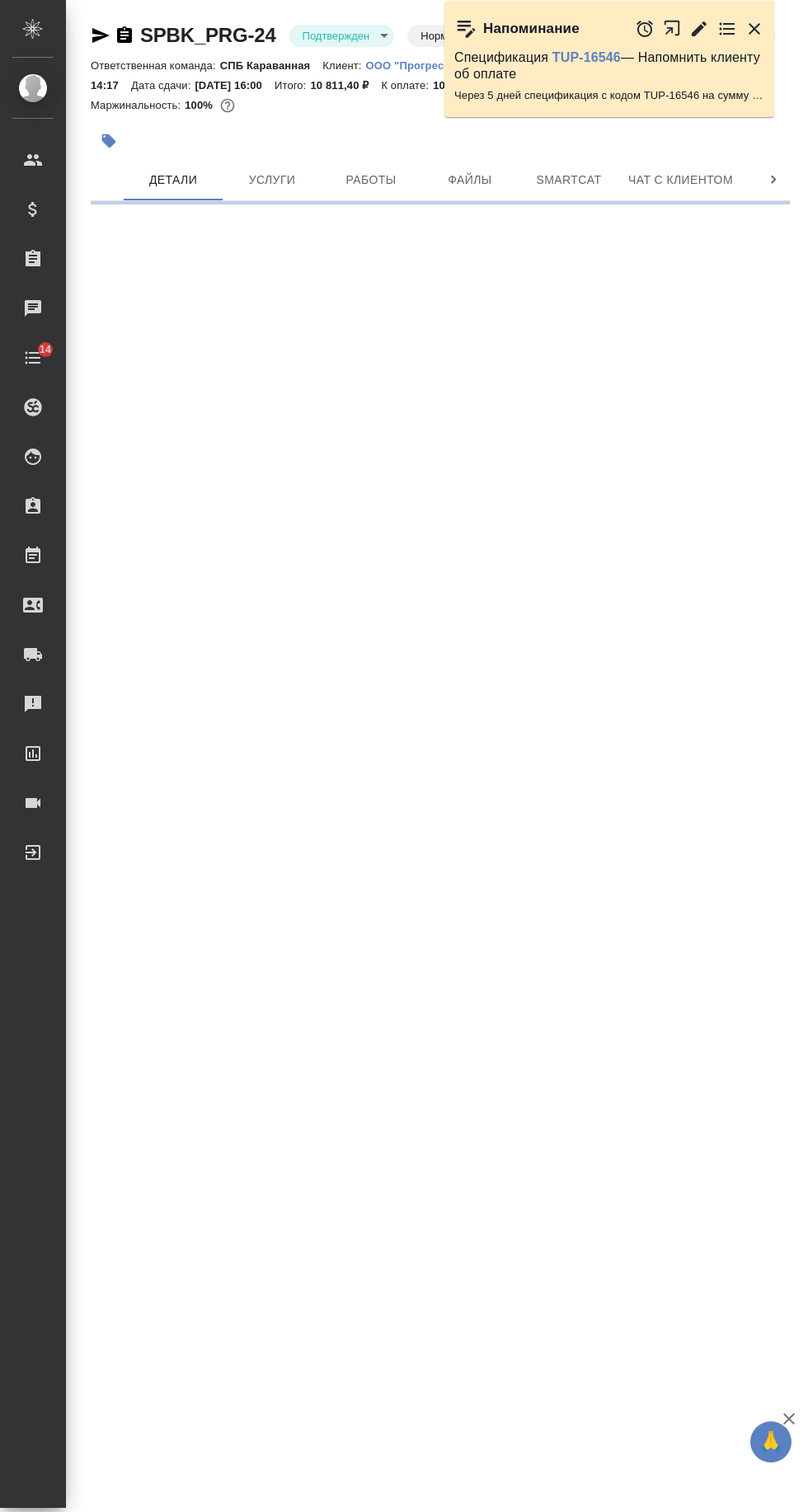
select select "RU"
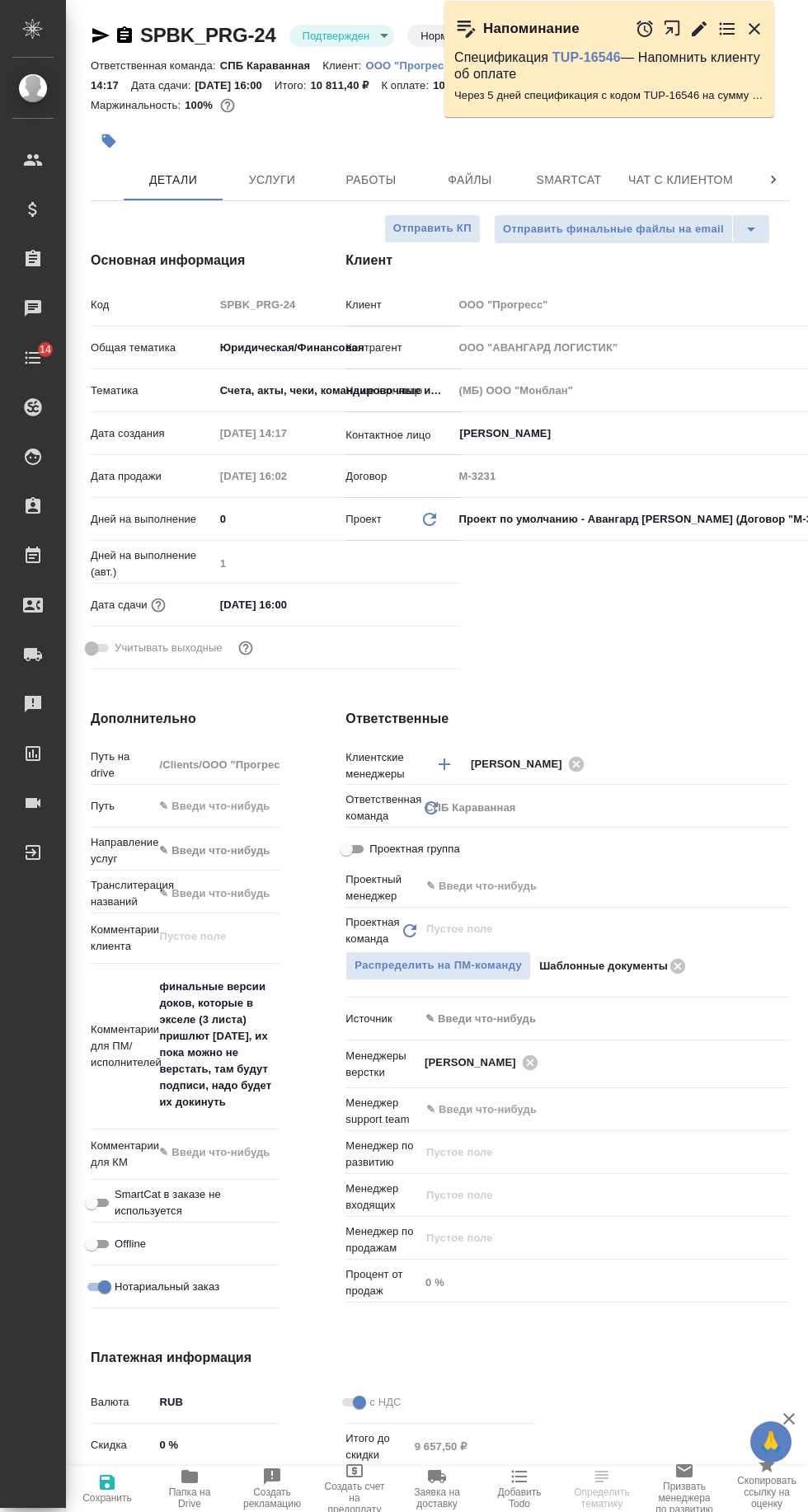
type textarea "x"
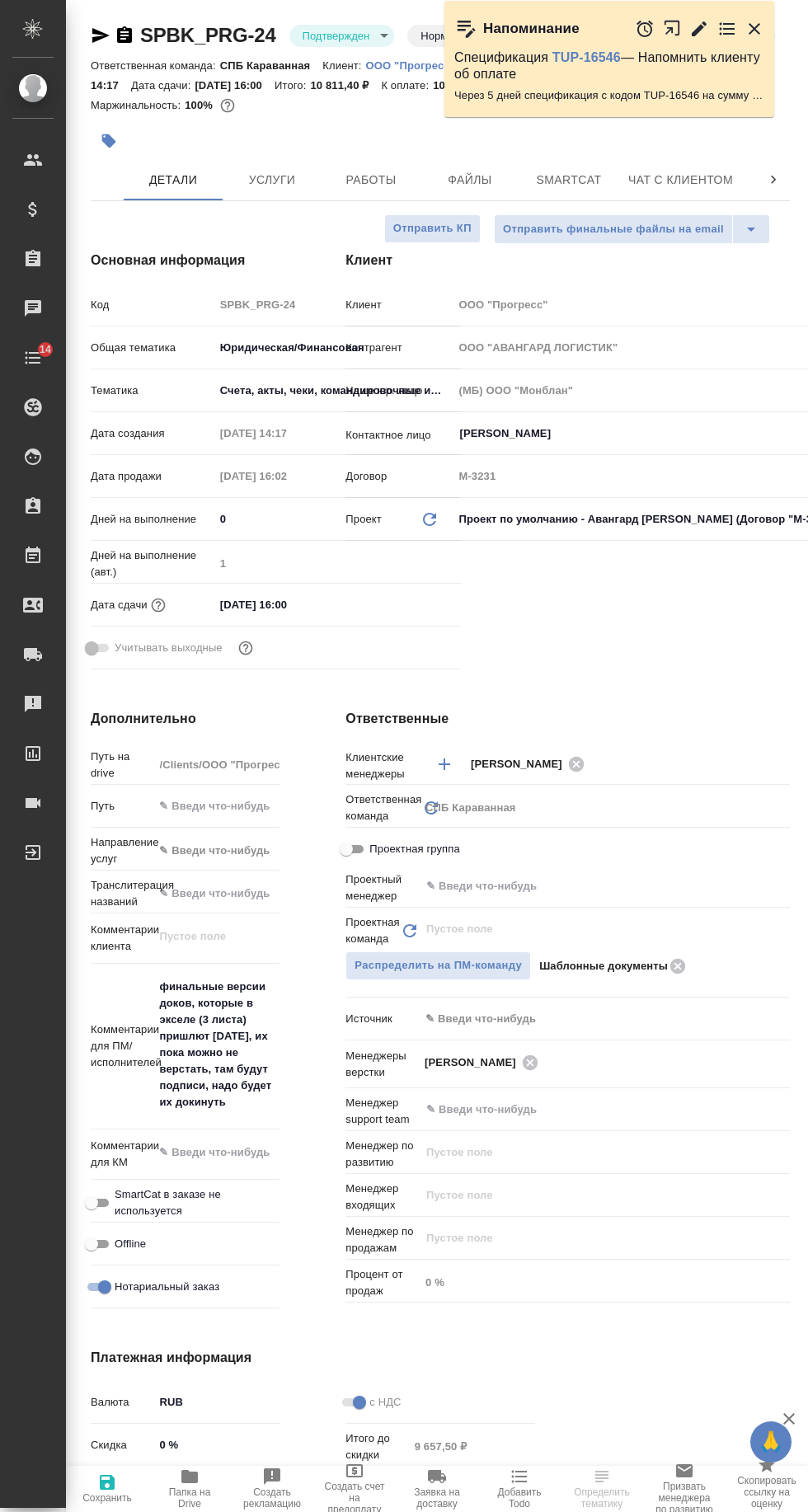
type textarea "x"
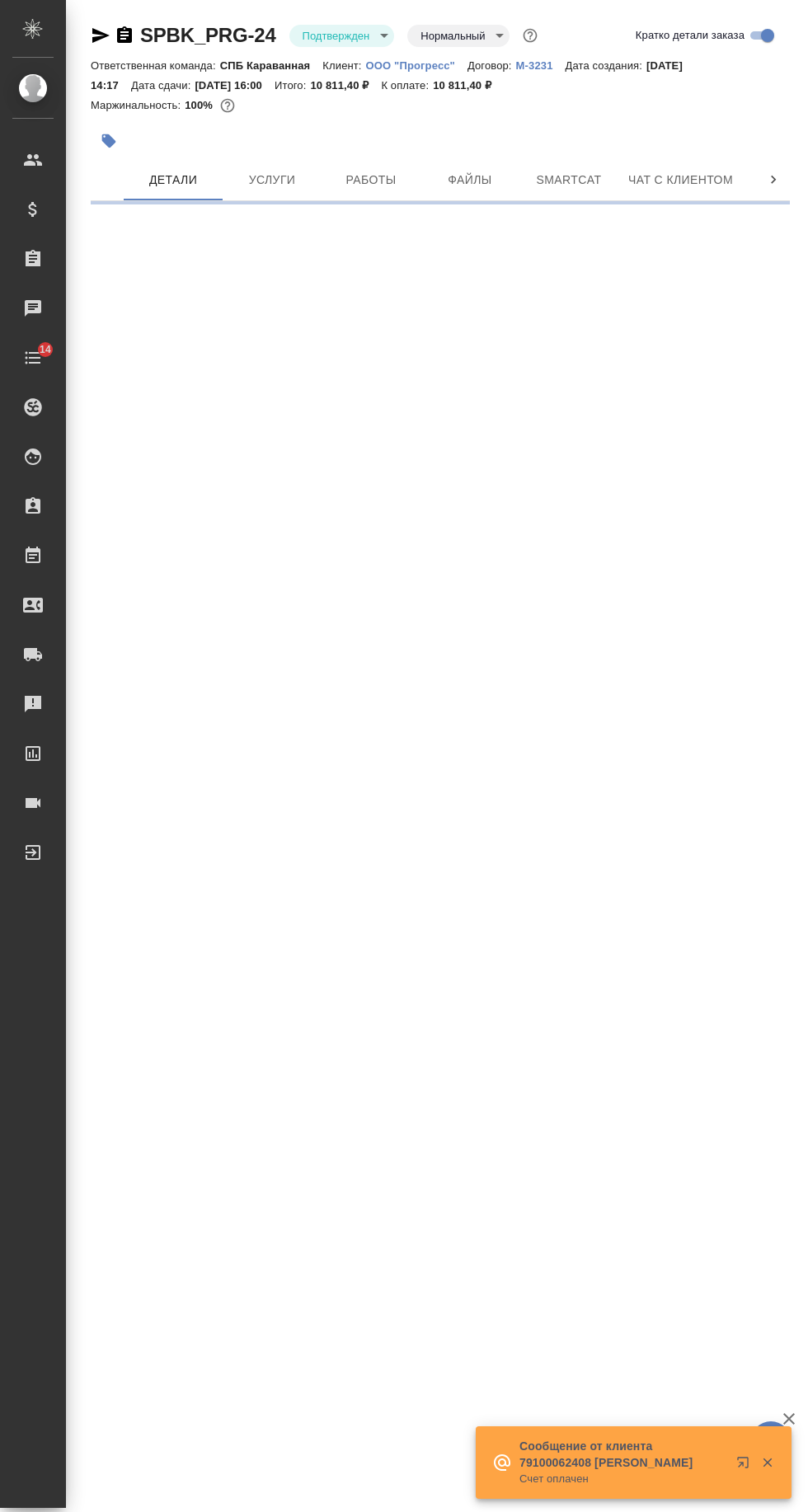
select select "RU"
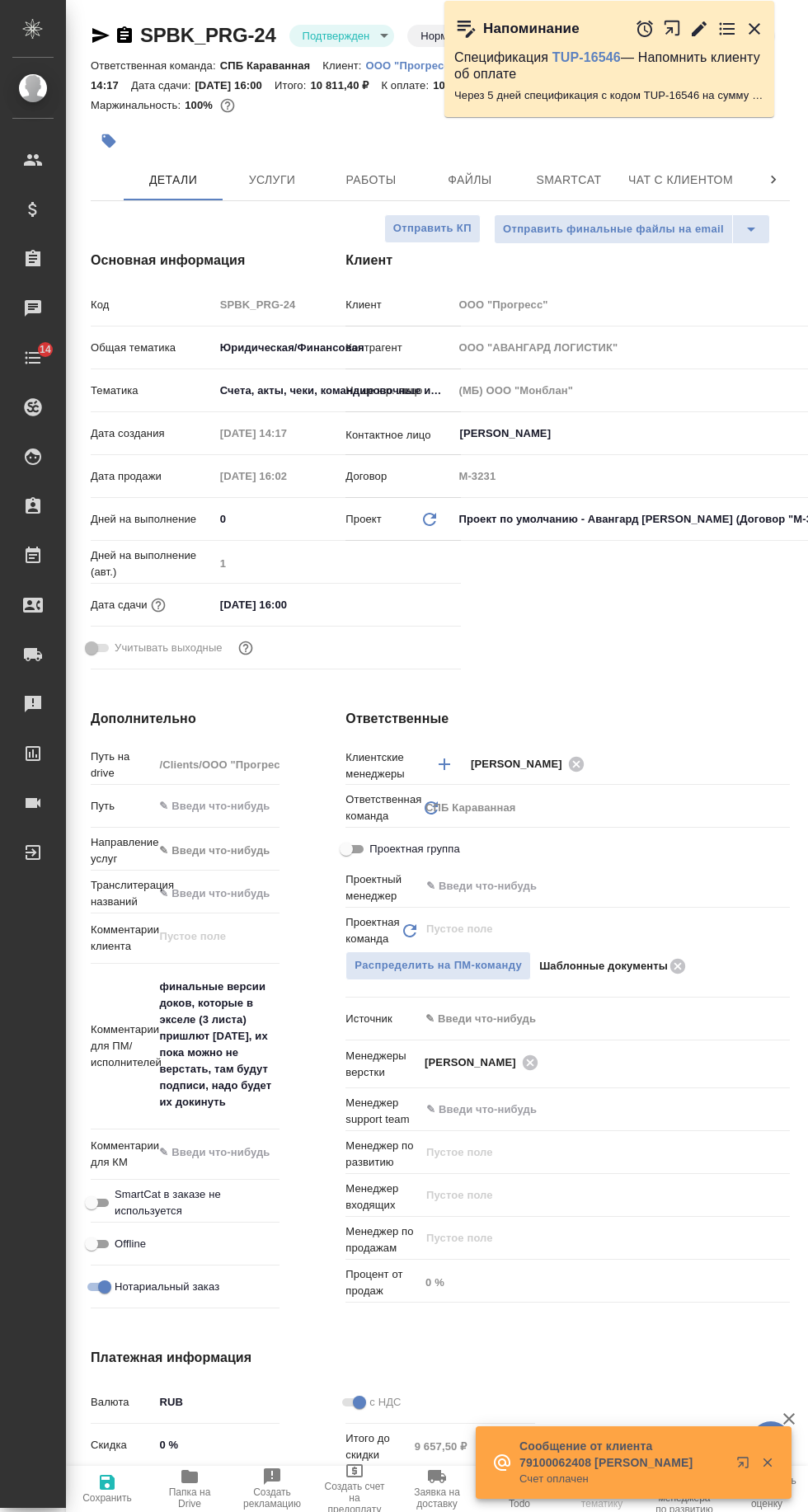
type textarea "x"
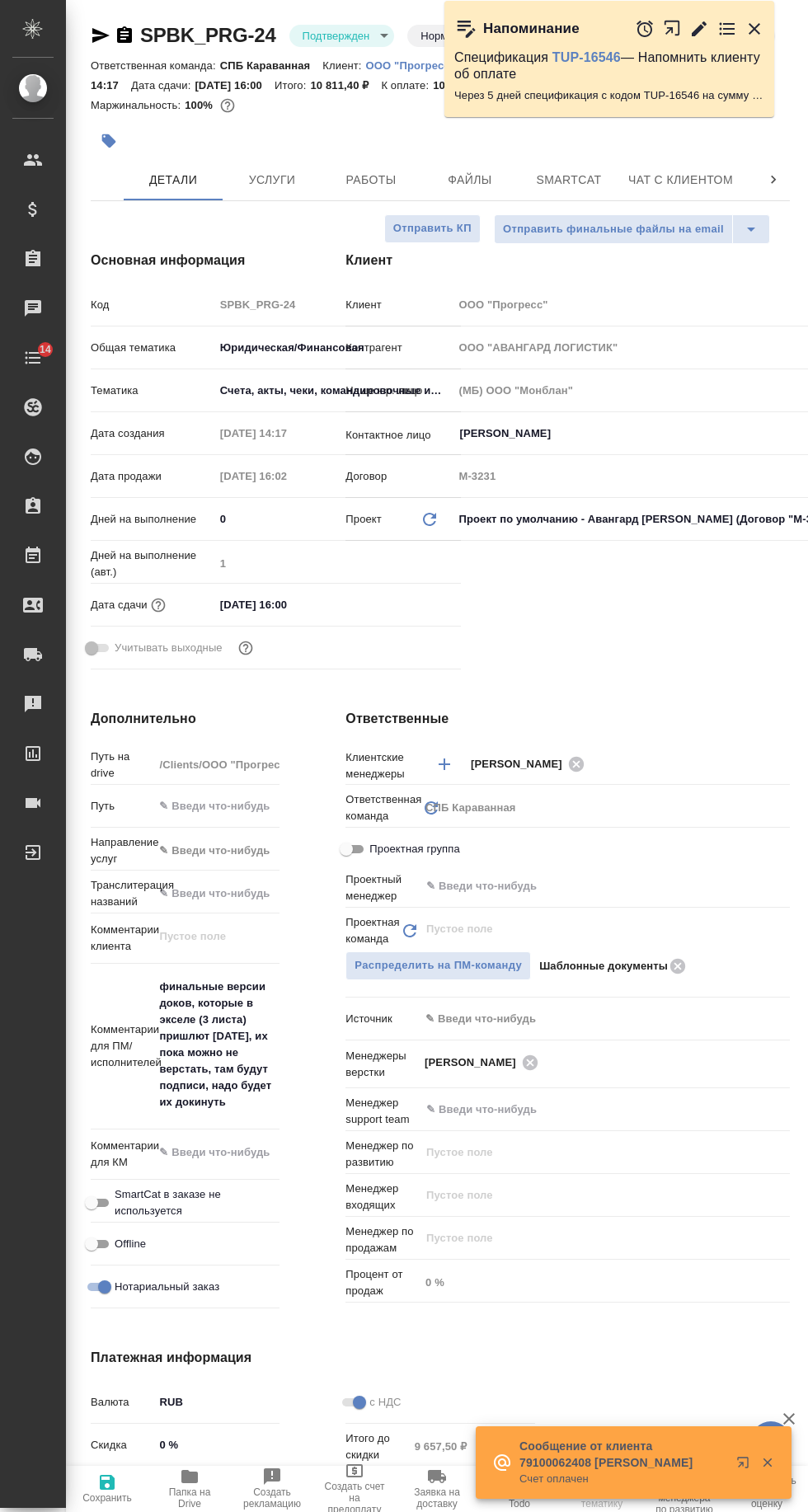
type textarea "x"
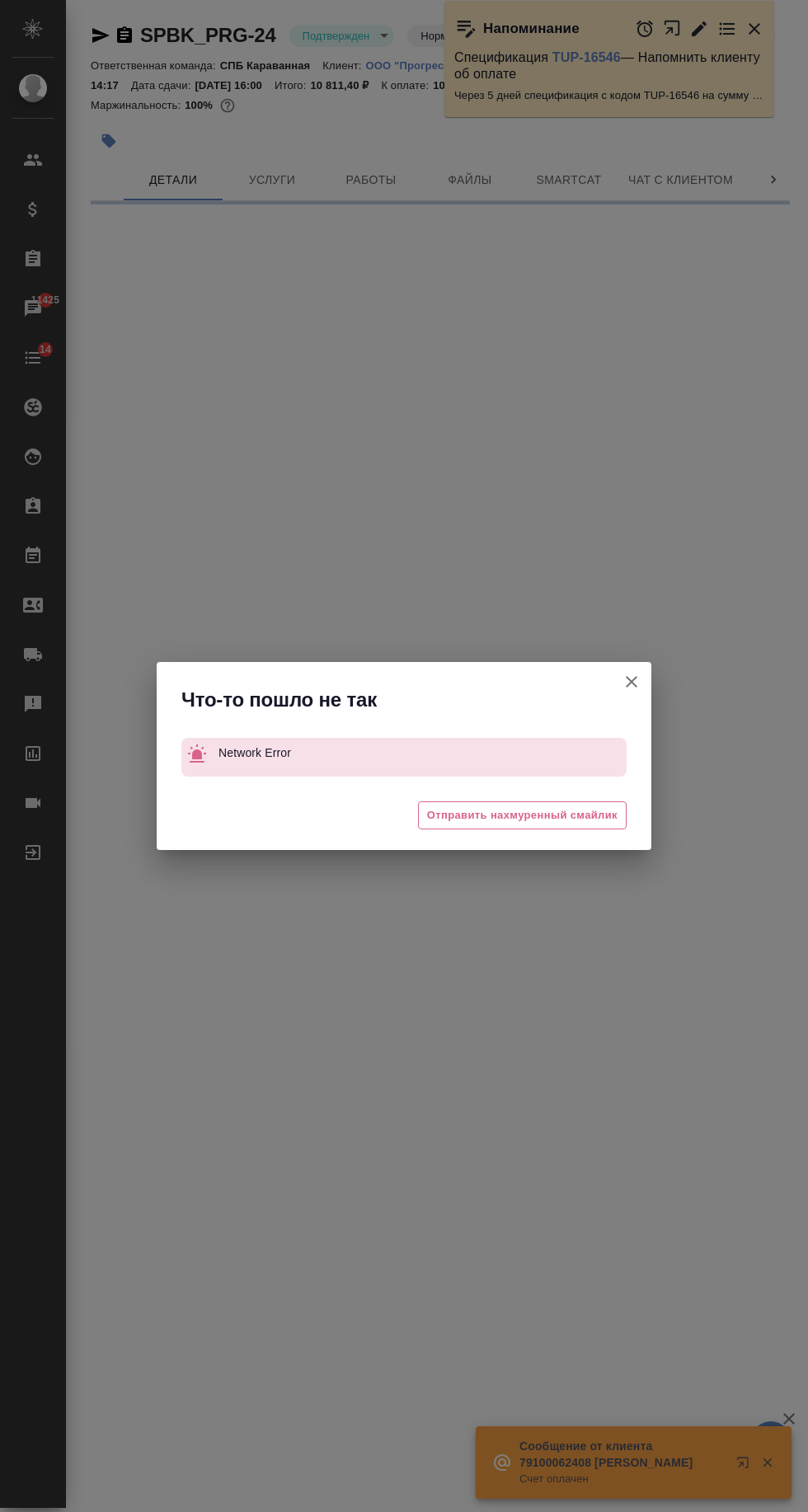
select select "RU"
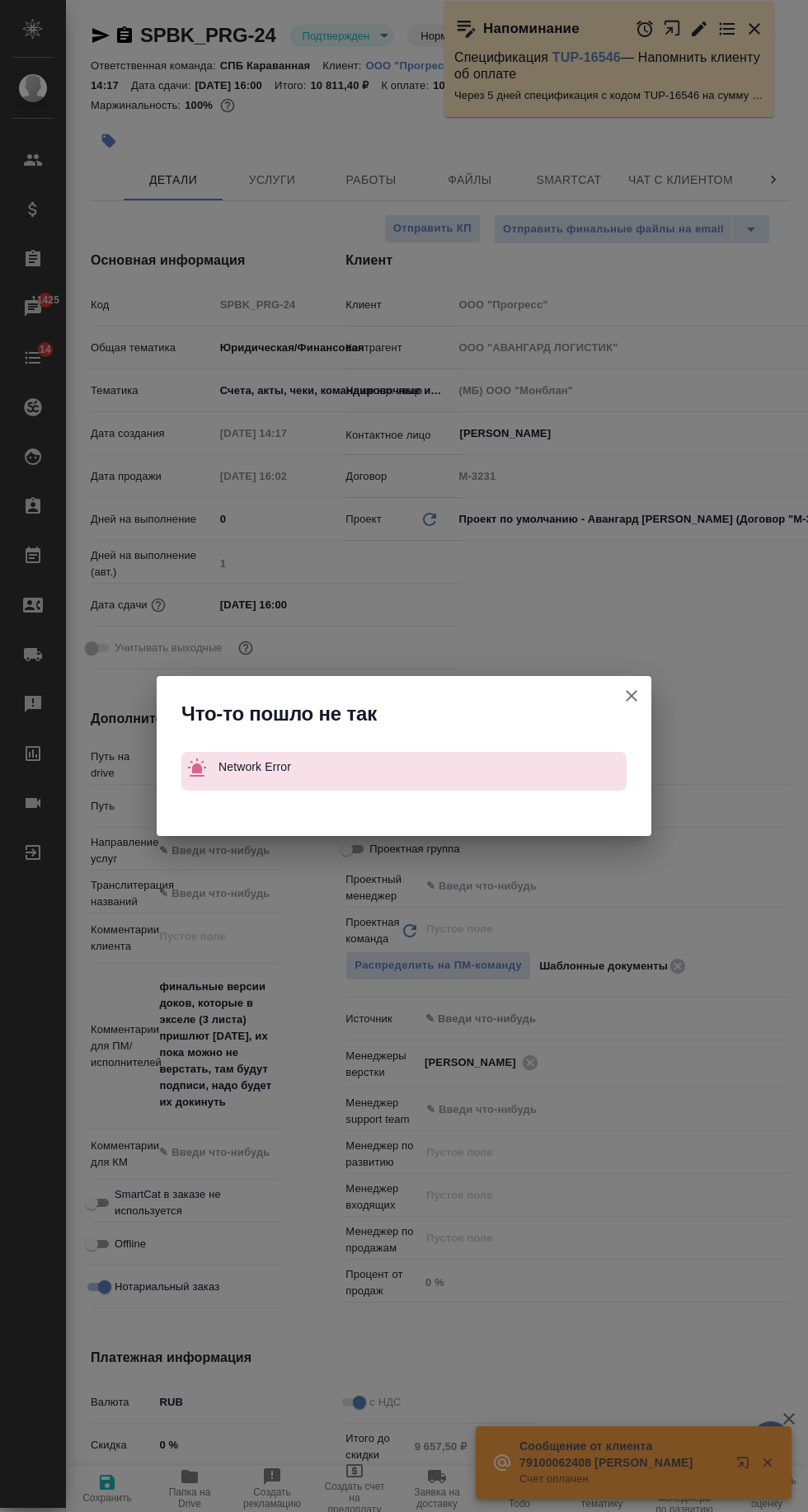
type textarea "x"
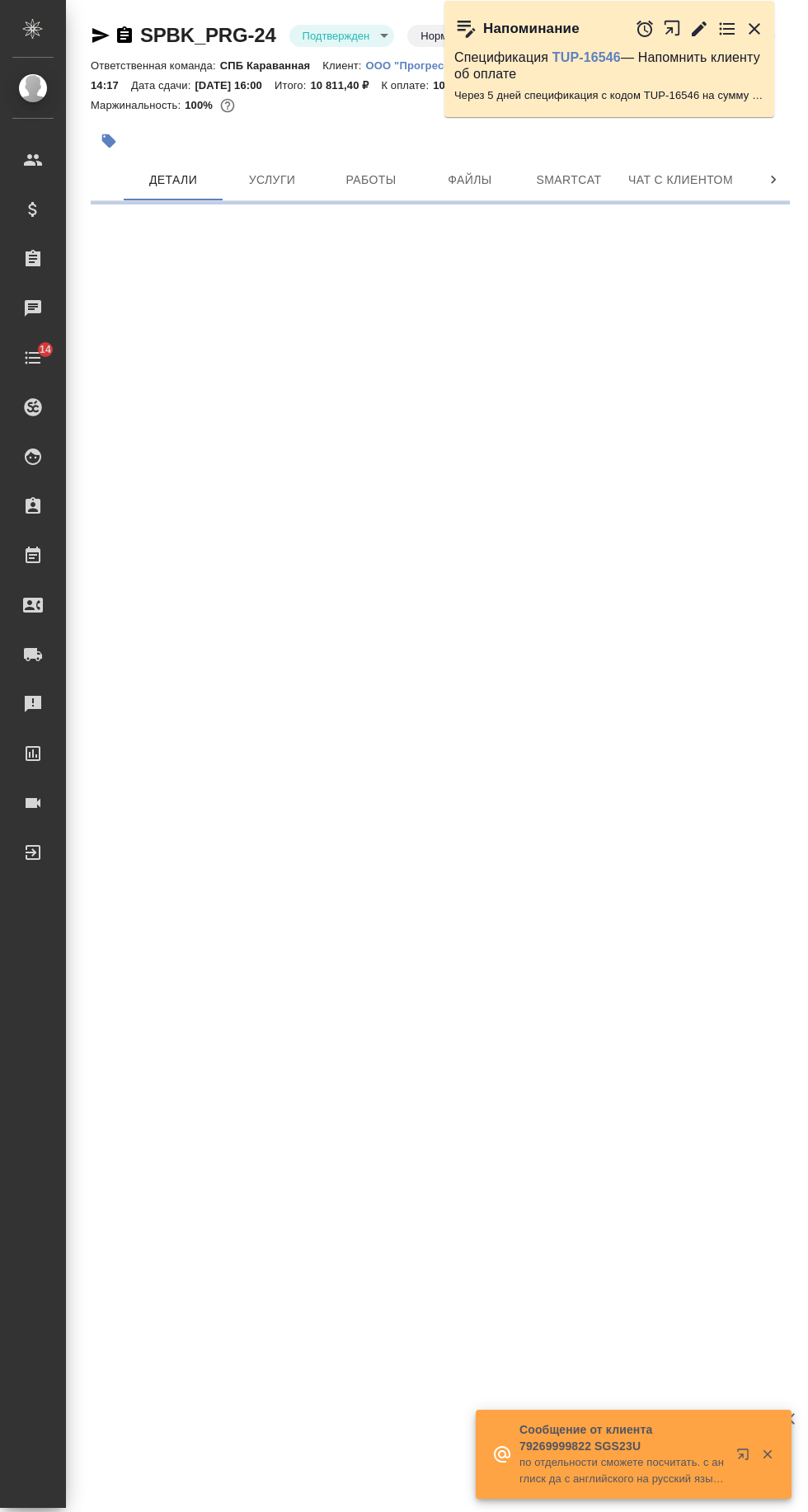
select select "RU"
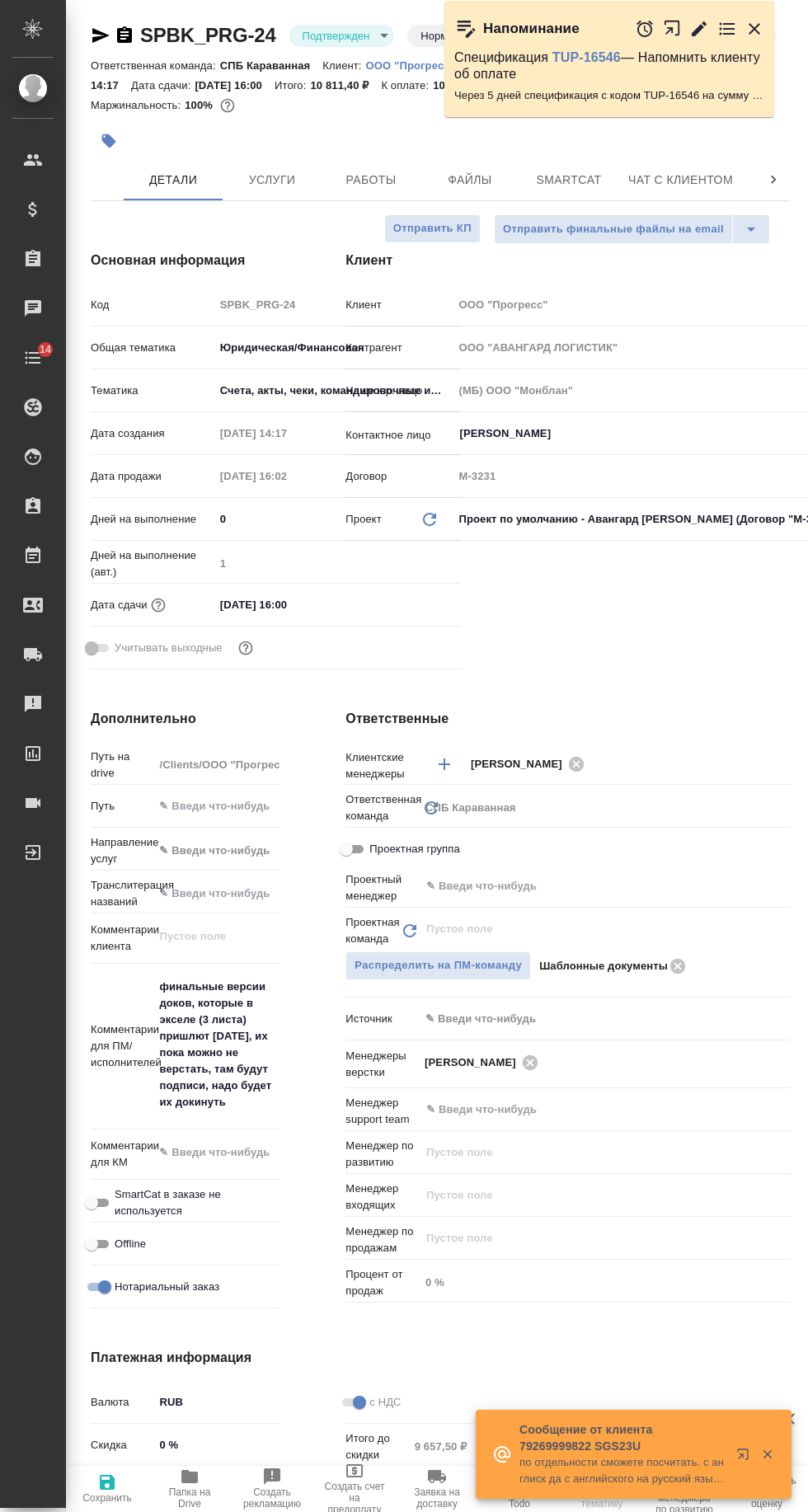
type textarea "x"
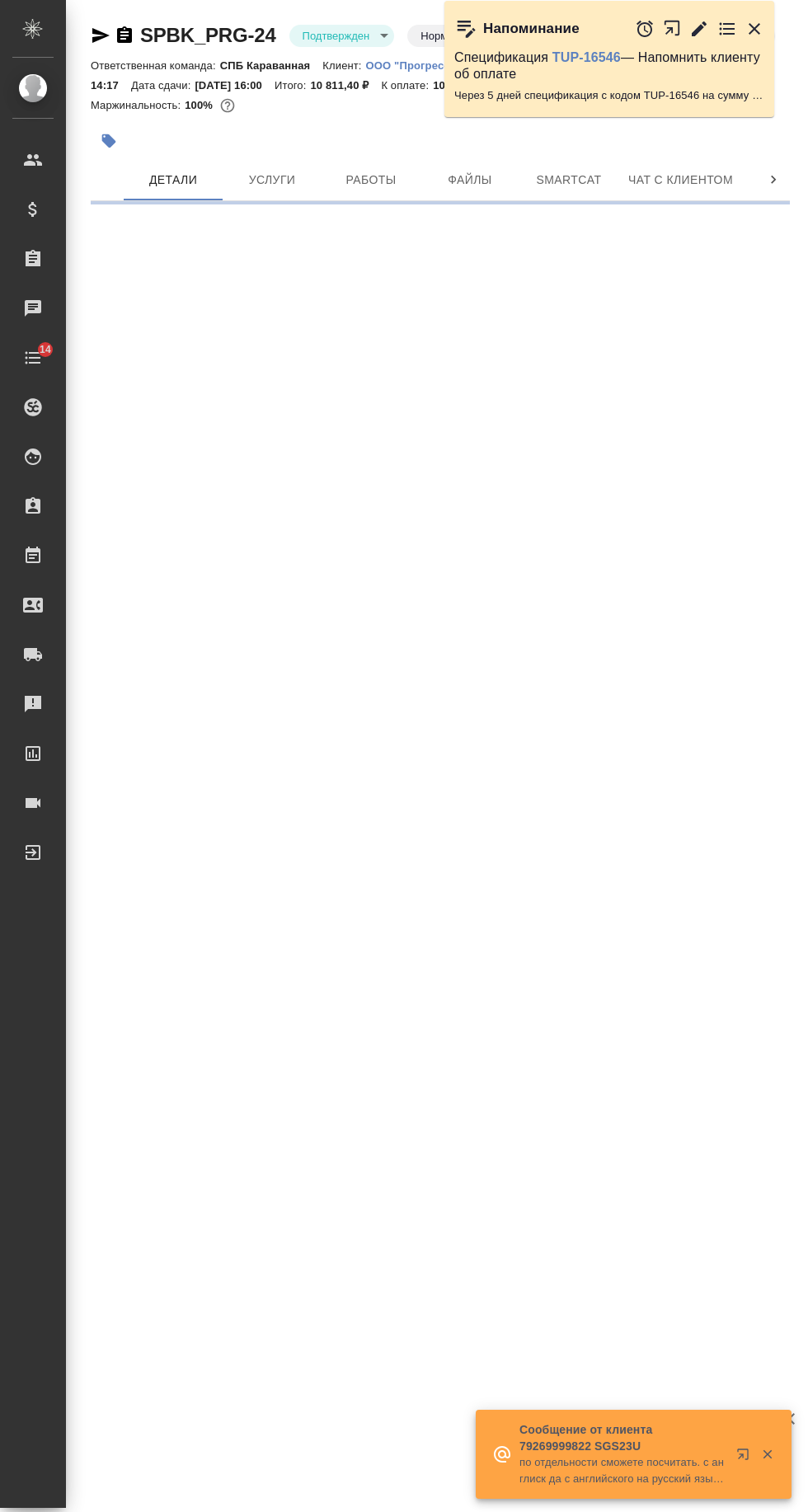
select select "RU"
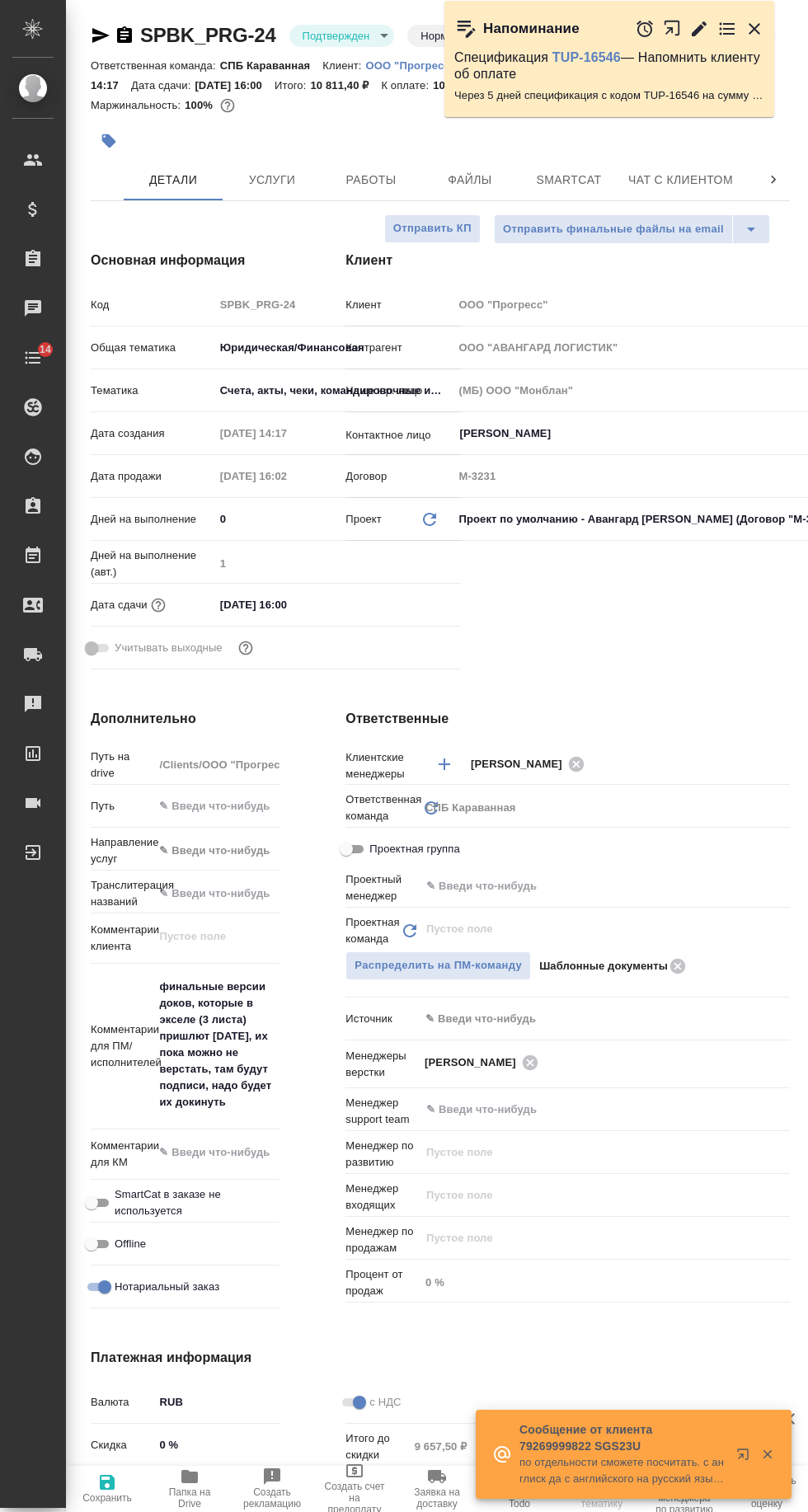
type textarea "x"
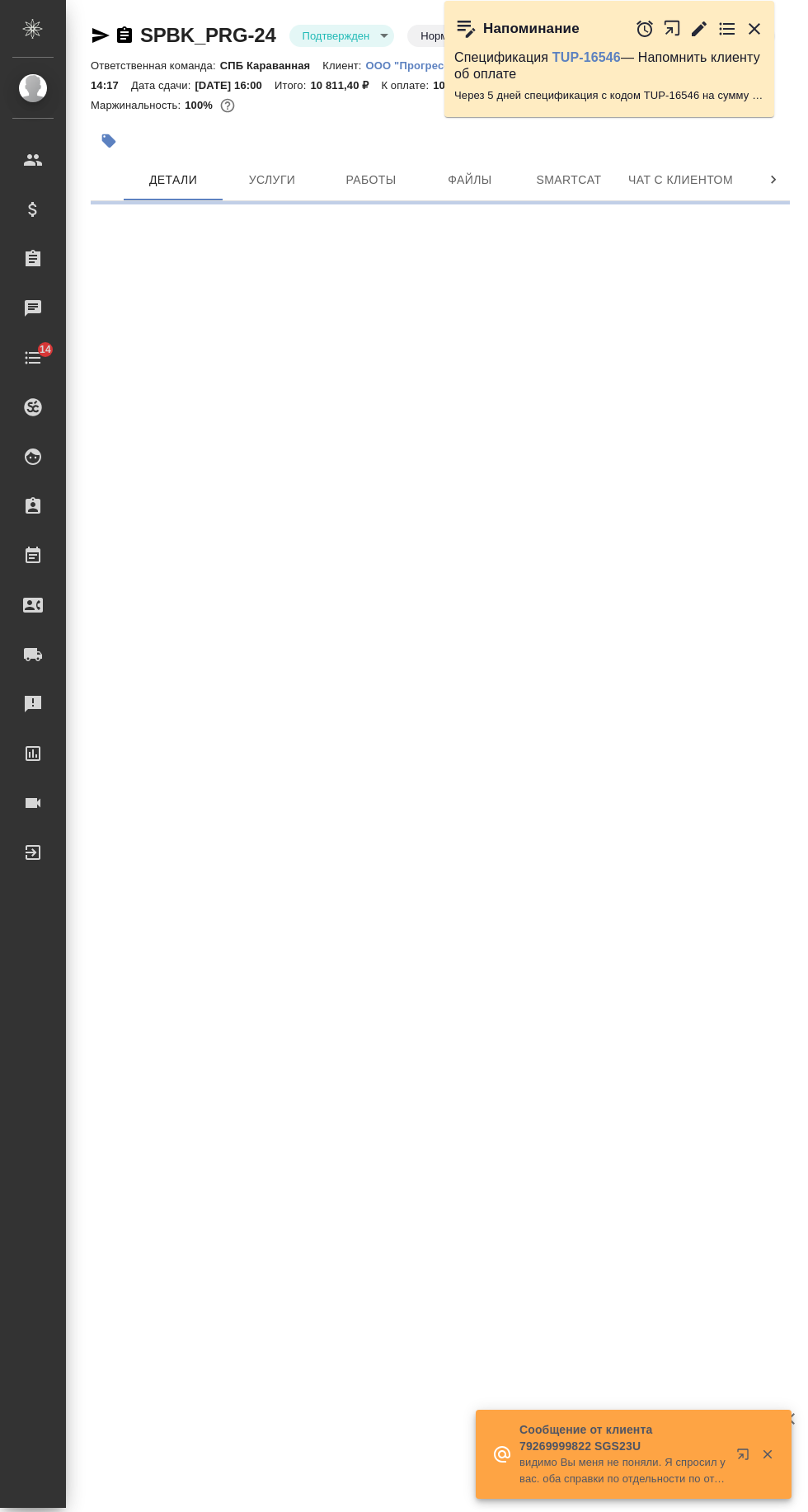
select select "RU"
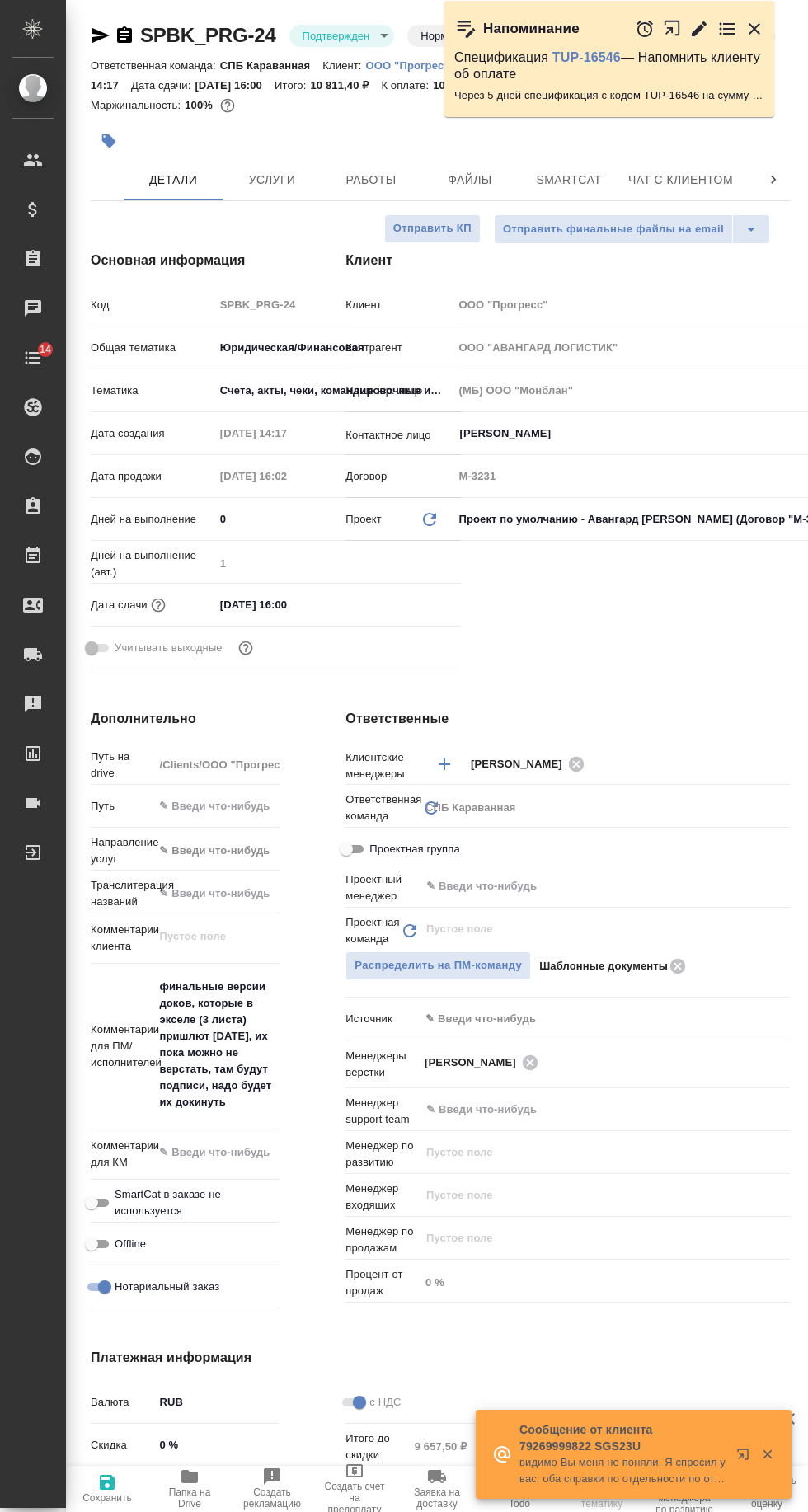
type textarea "x"
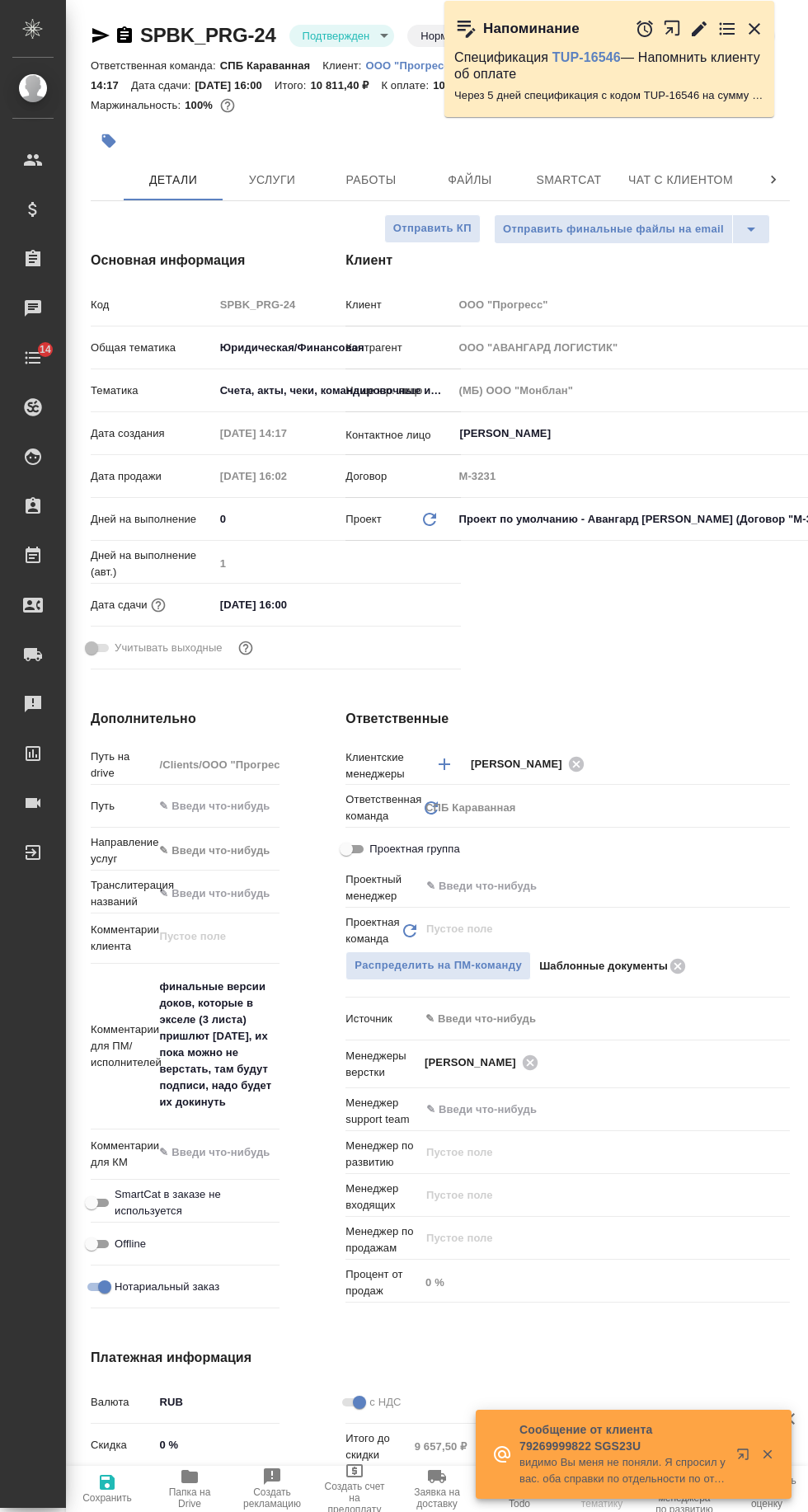
type textarea "x"
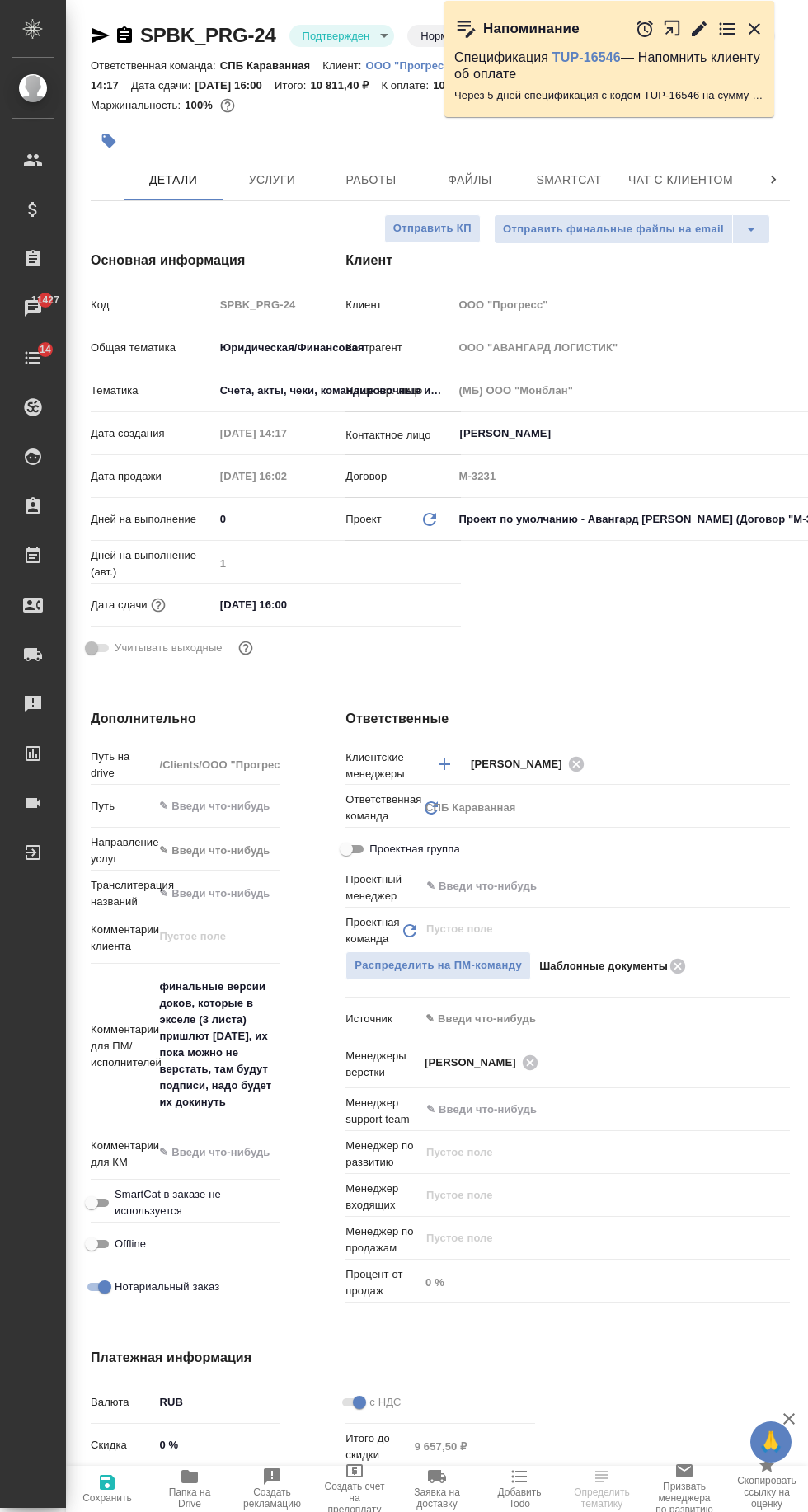
type textarea "x"
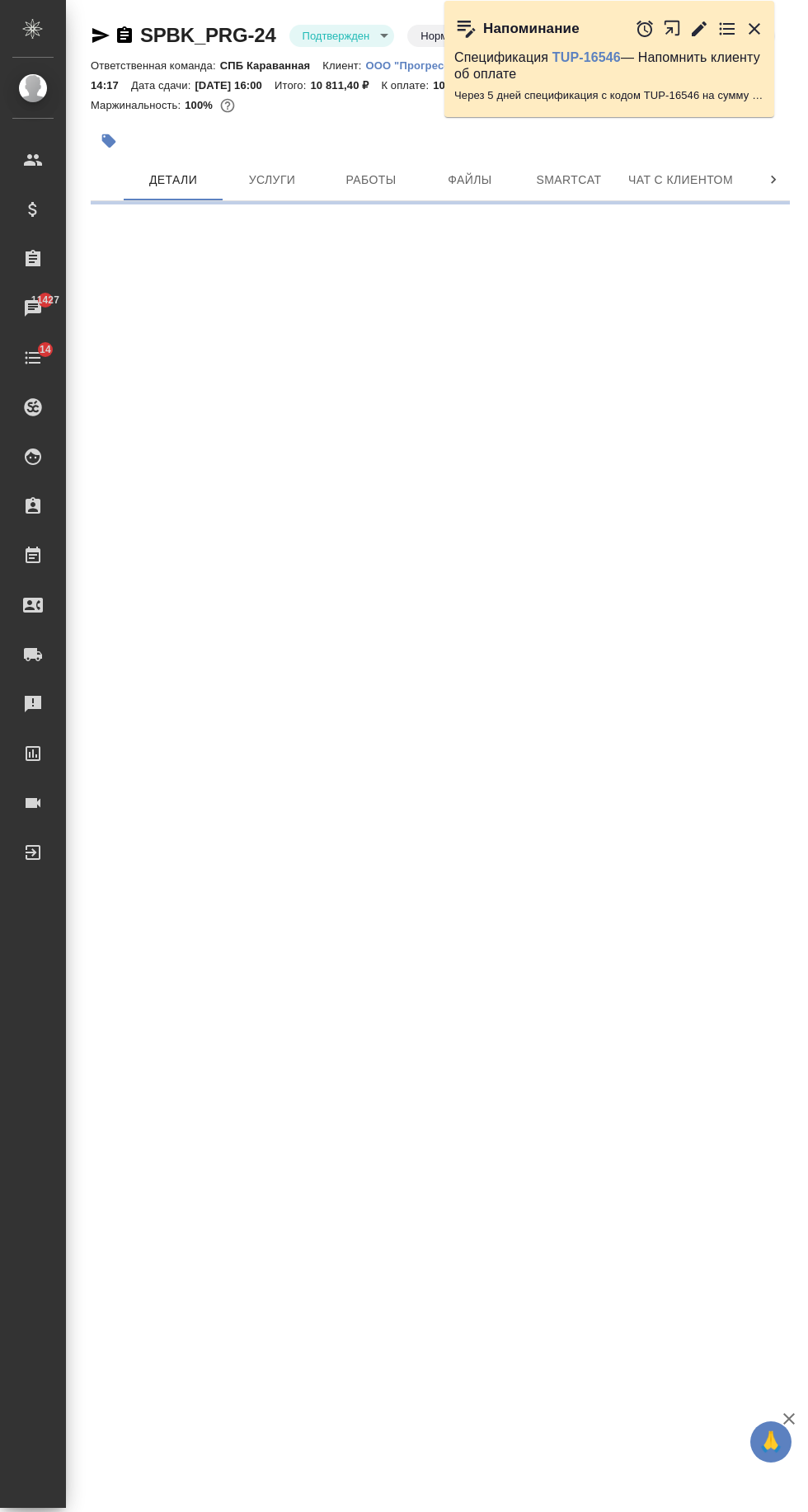
select select "RU"
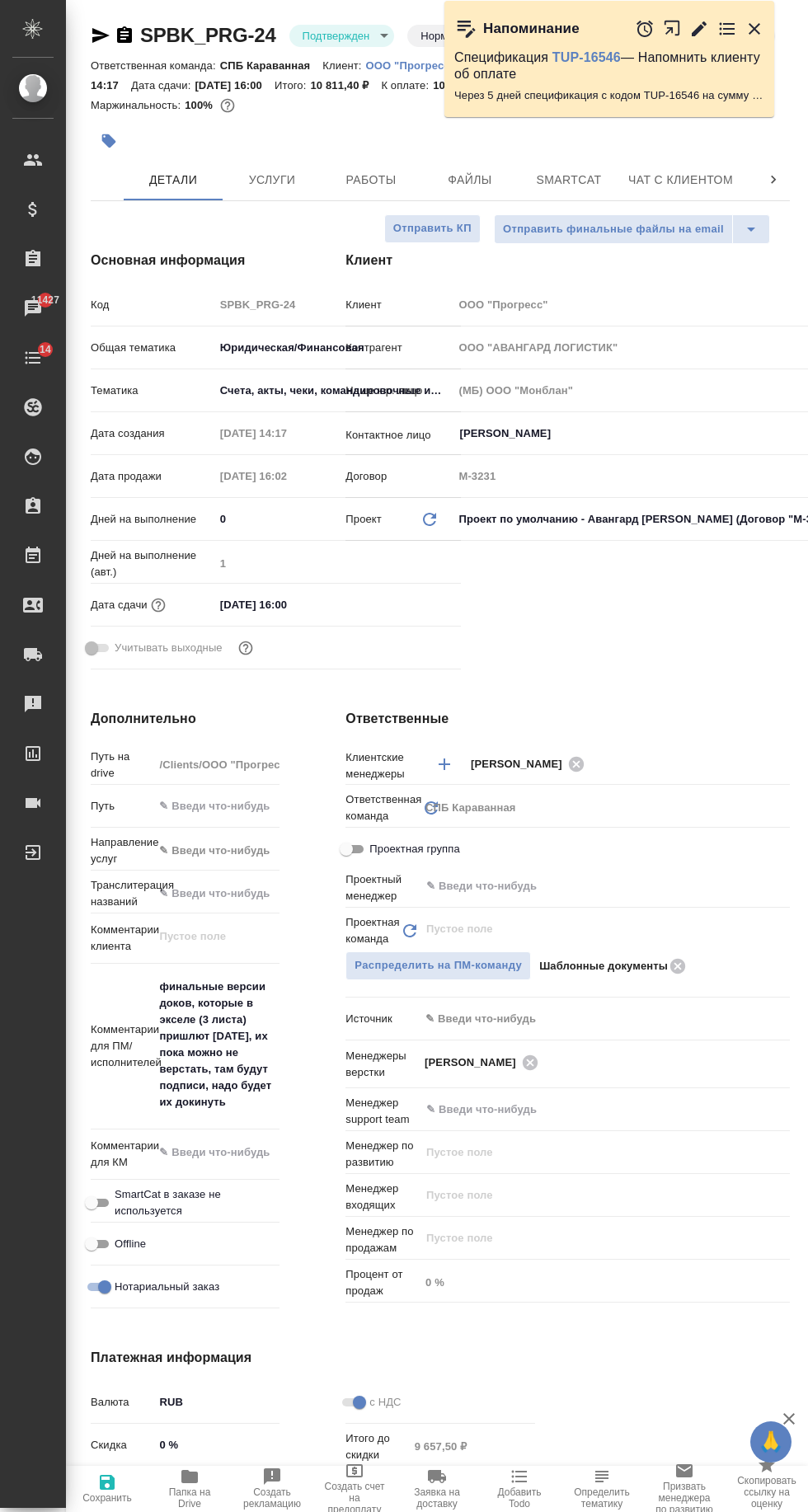
type textarea "x"
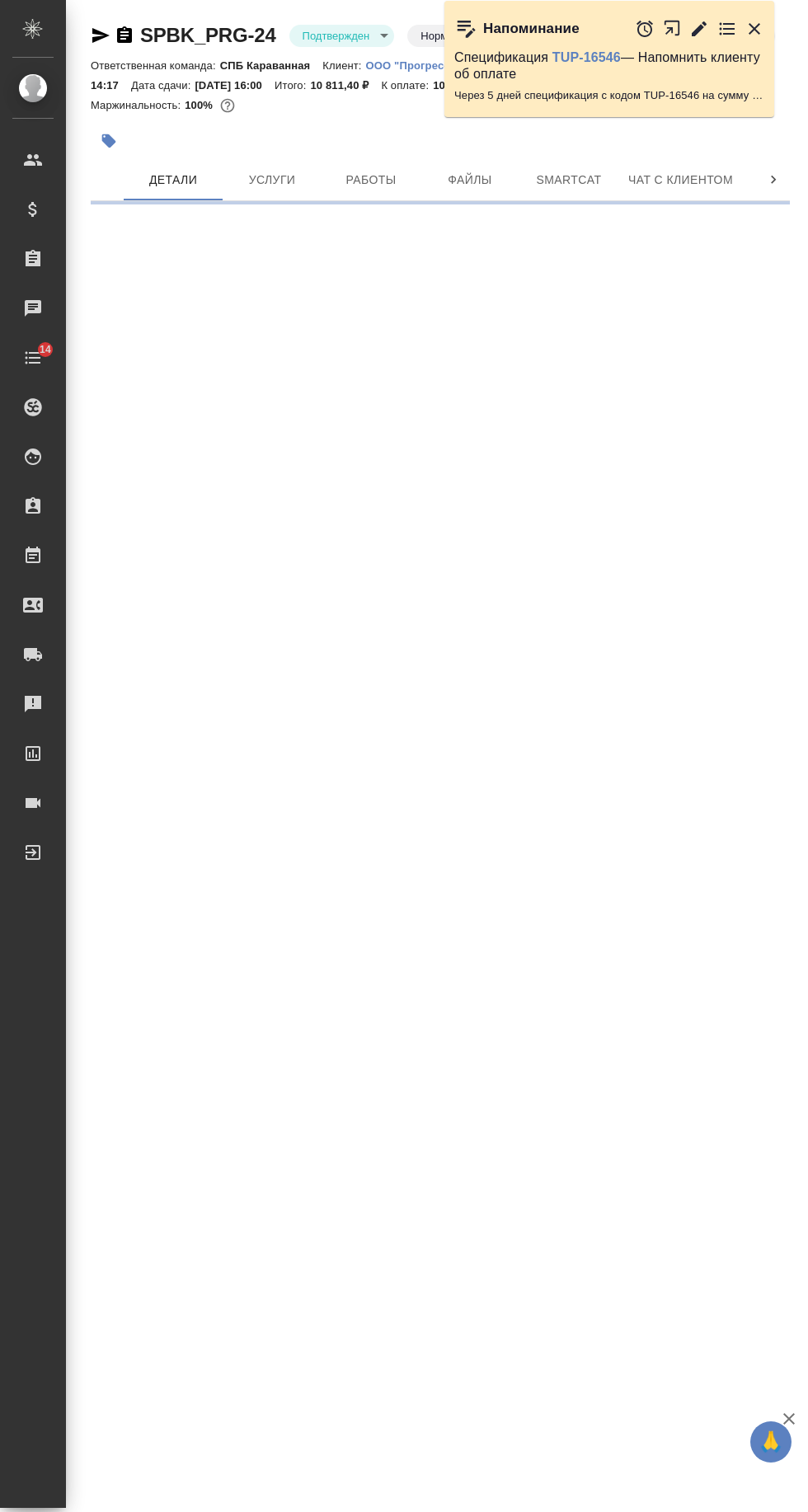
select select "RU"
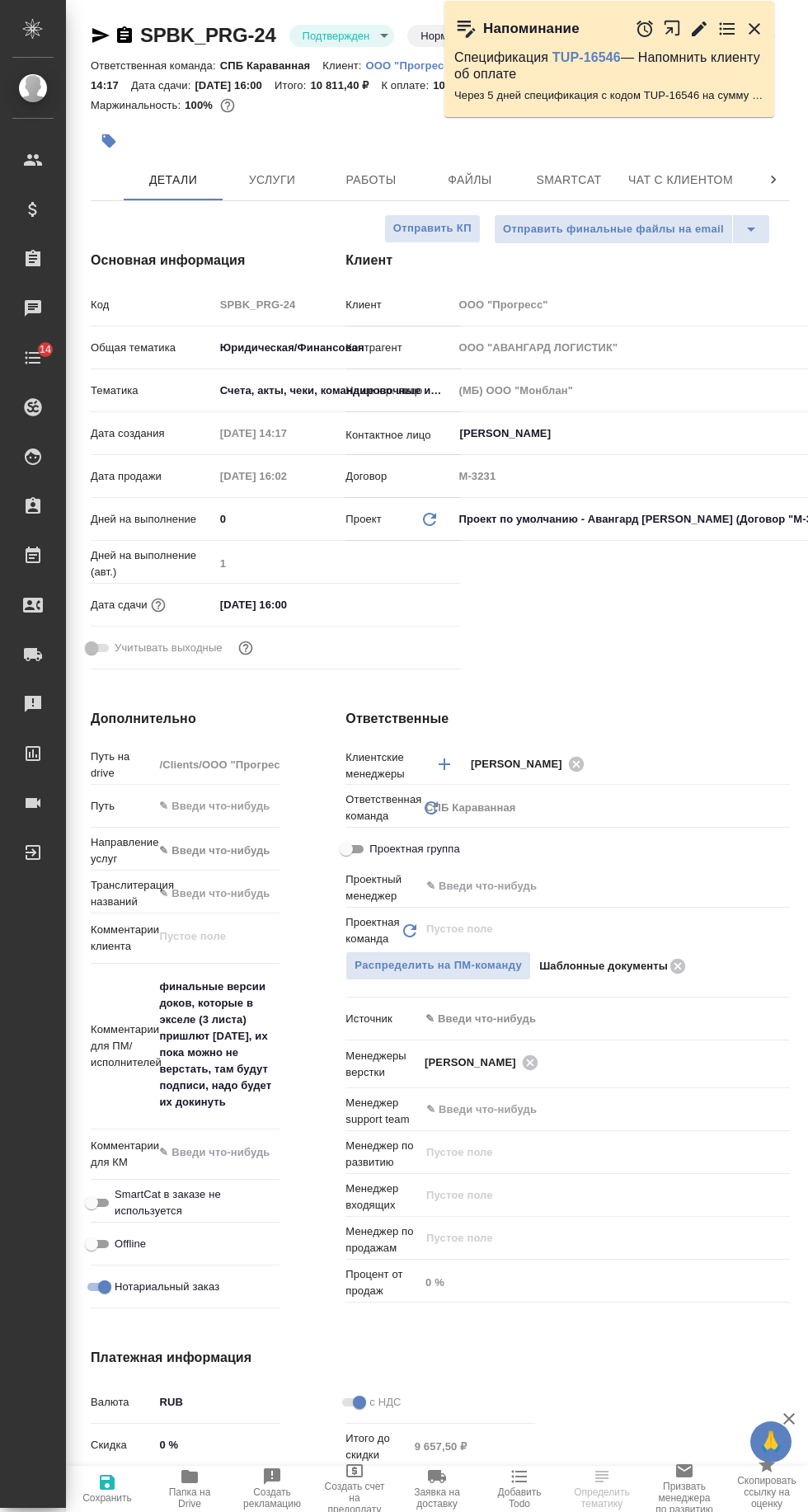
type textarea "x"
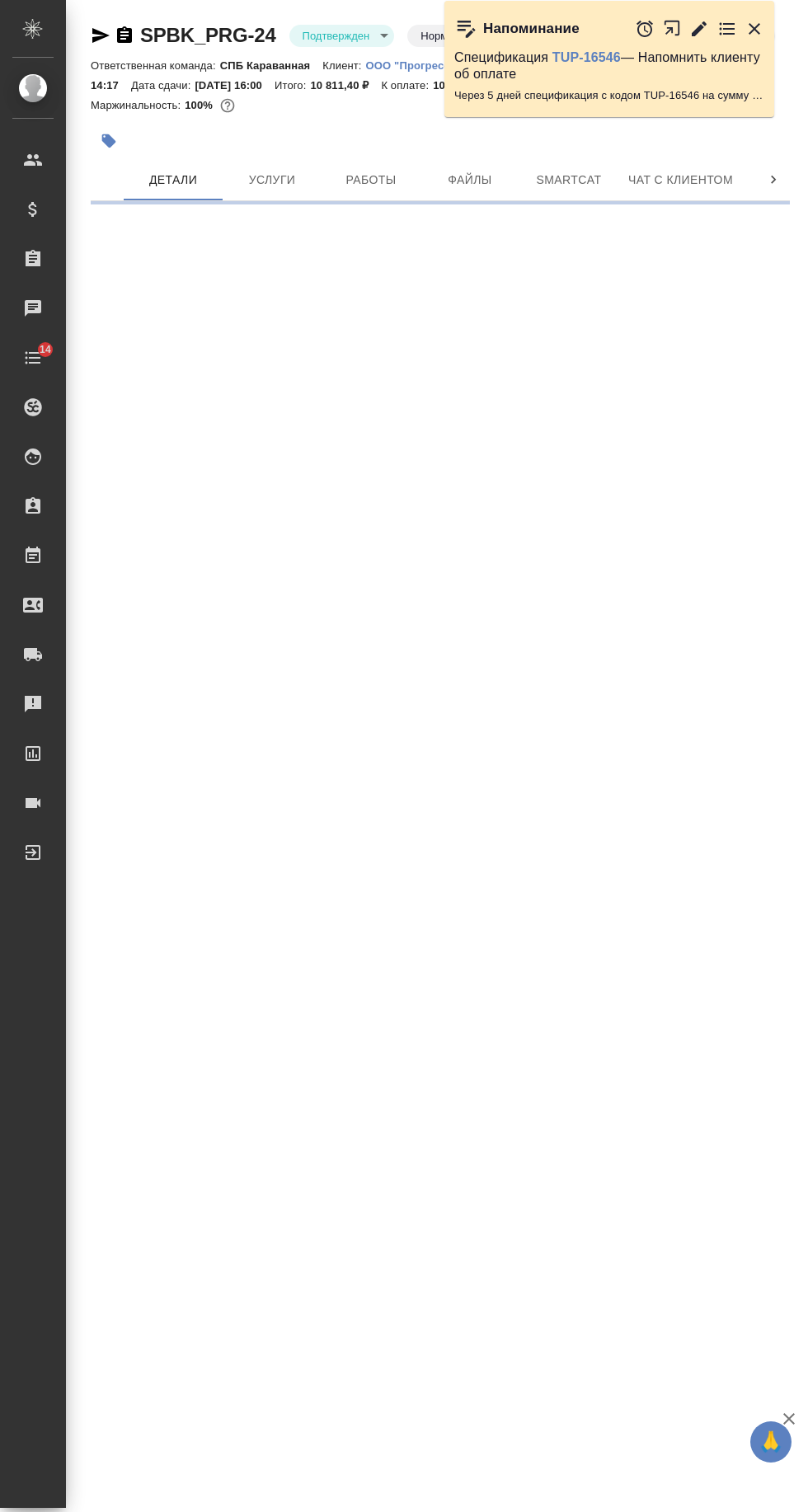
select select "RU"
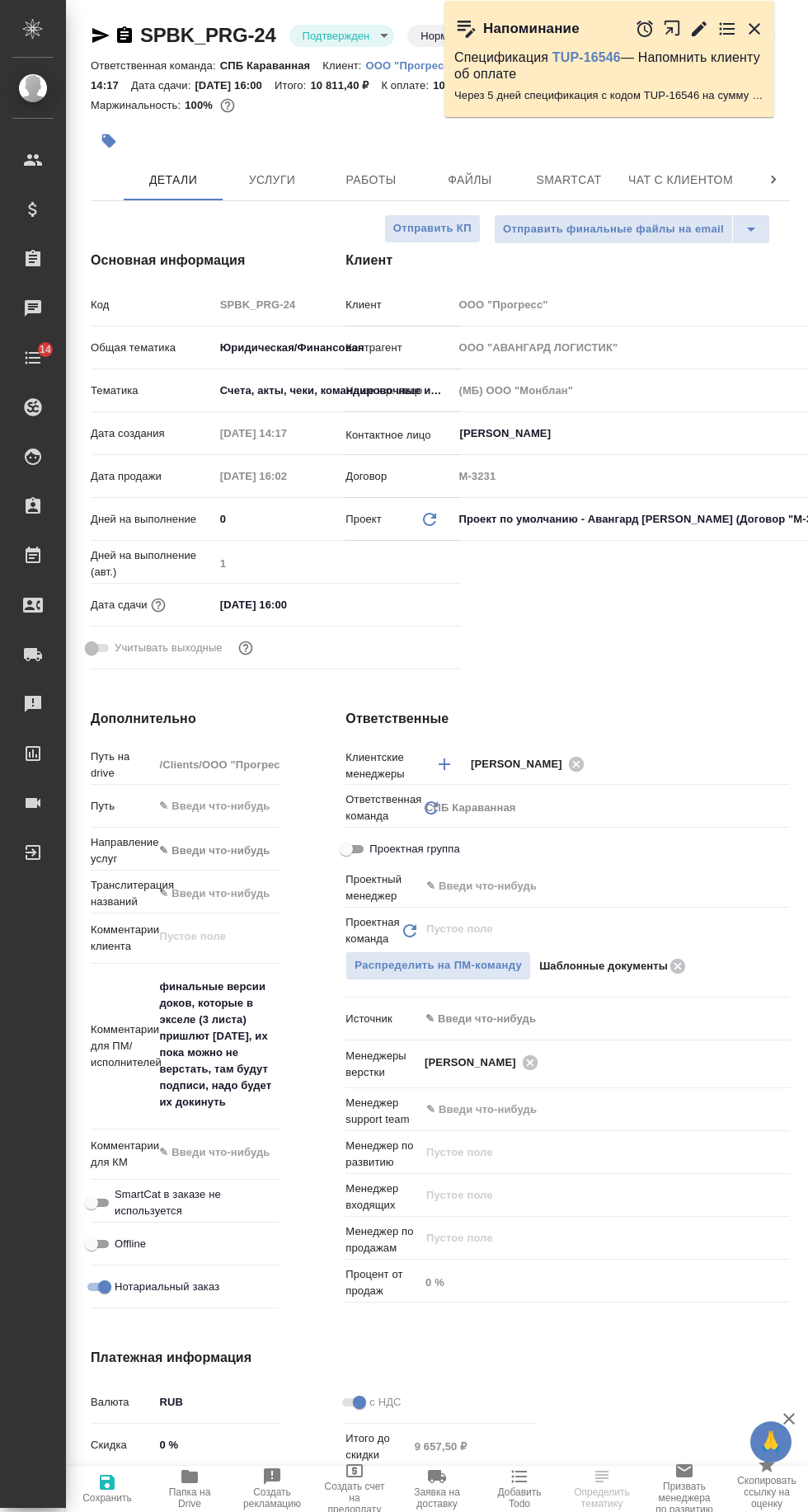
type textarea "x"
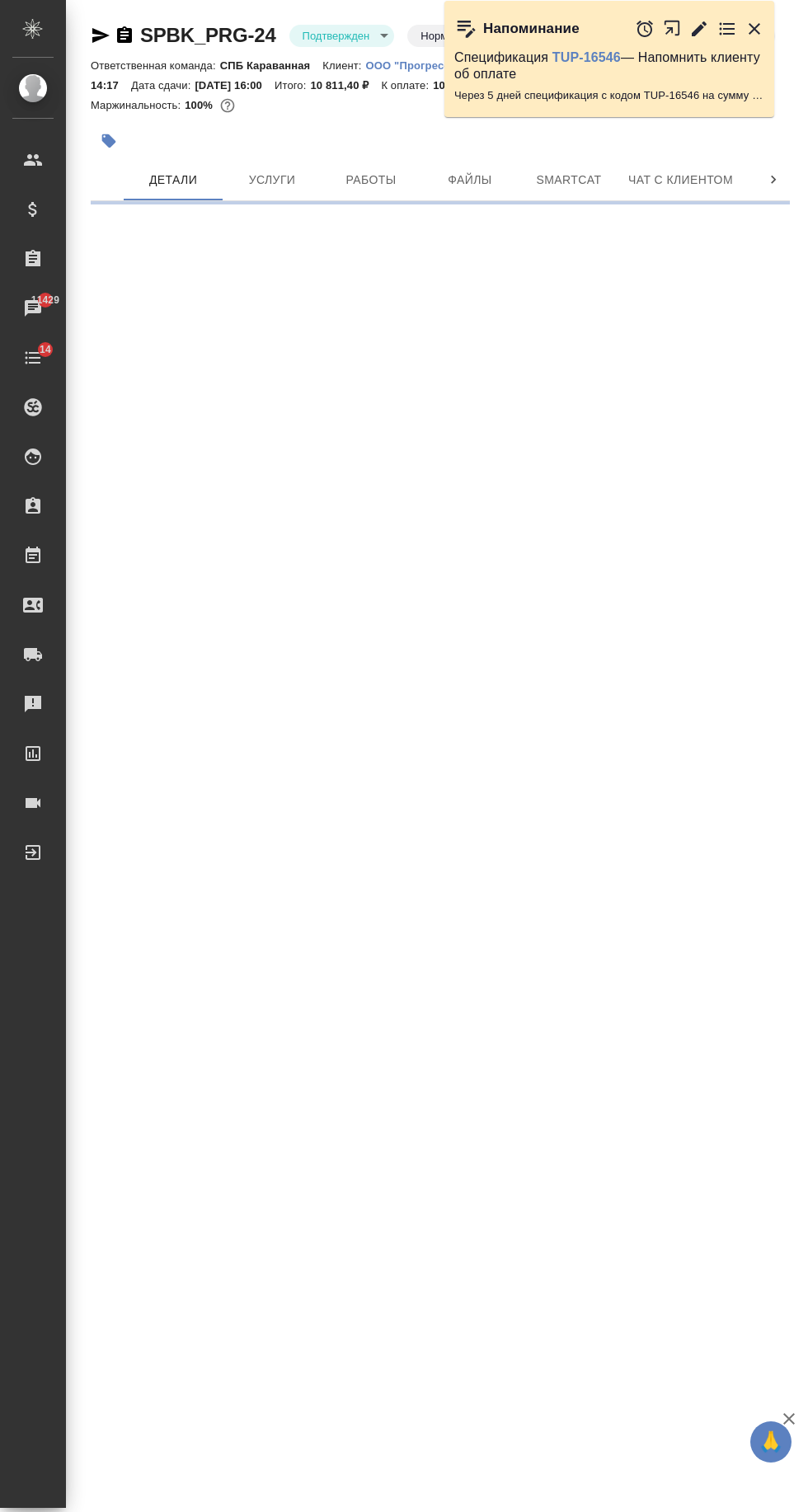
select select "RU"
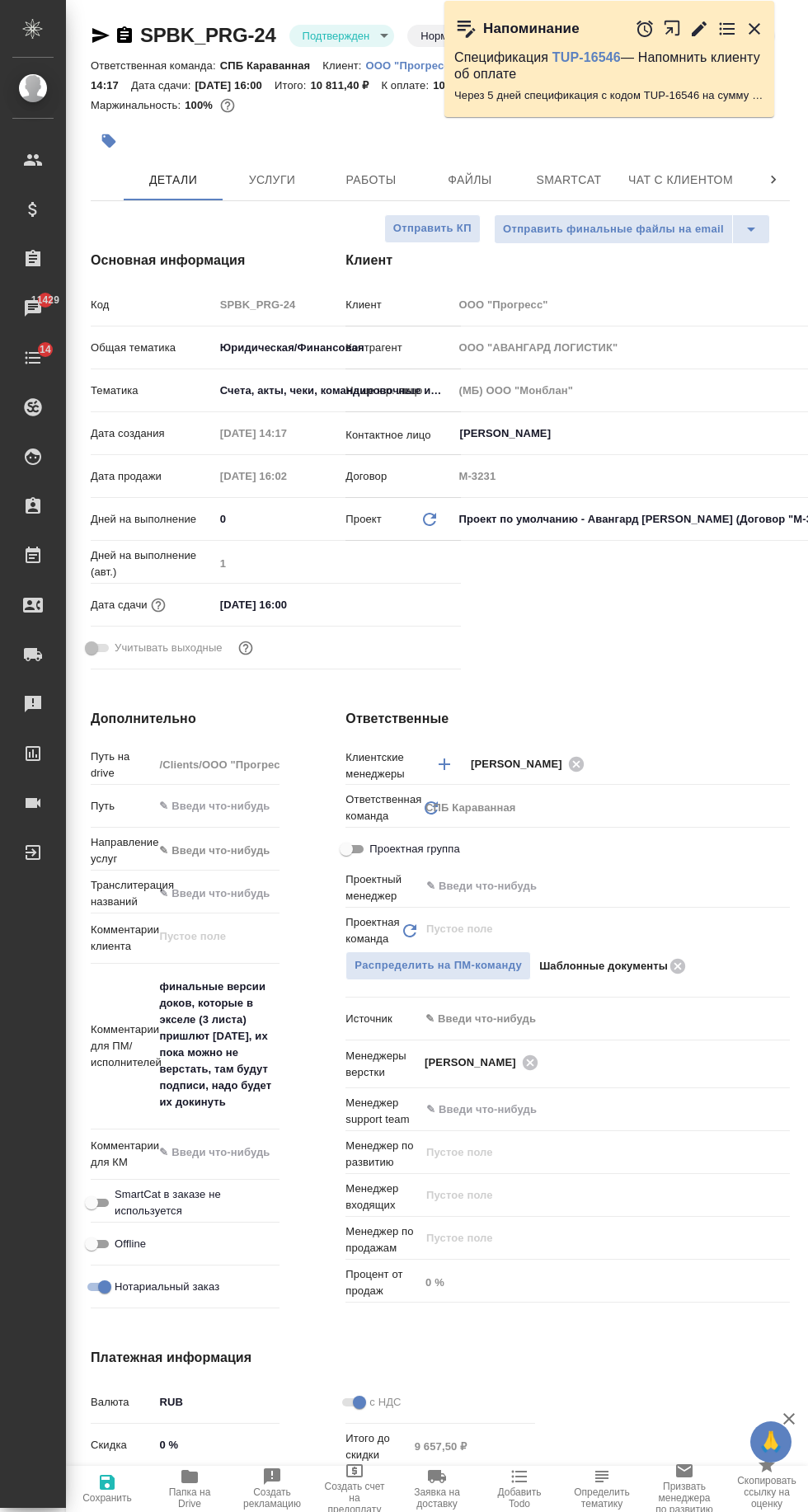
type textarea "x"
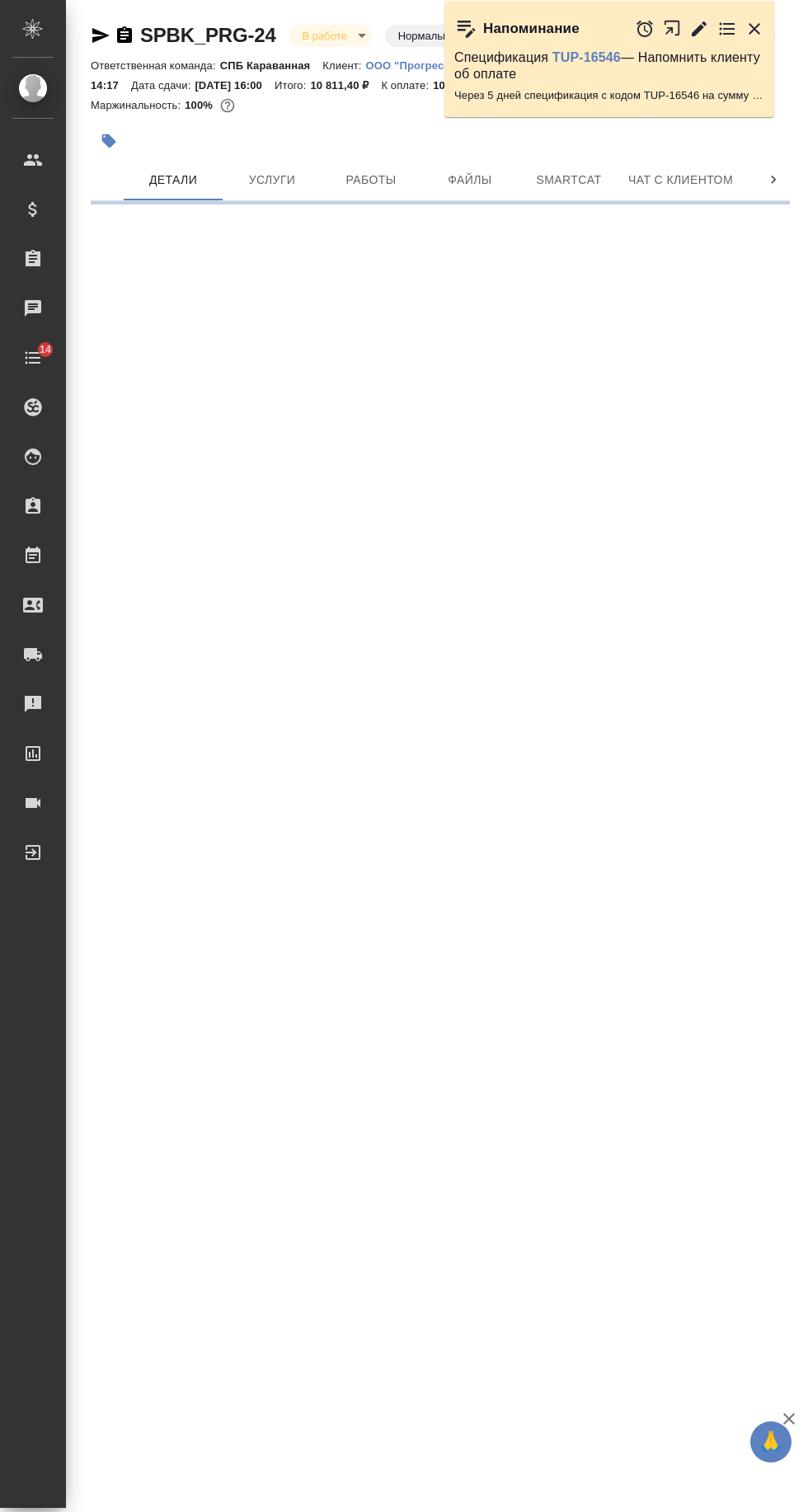
select select "RU"
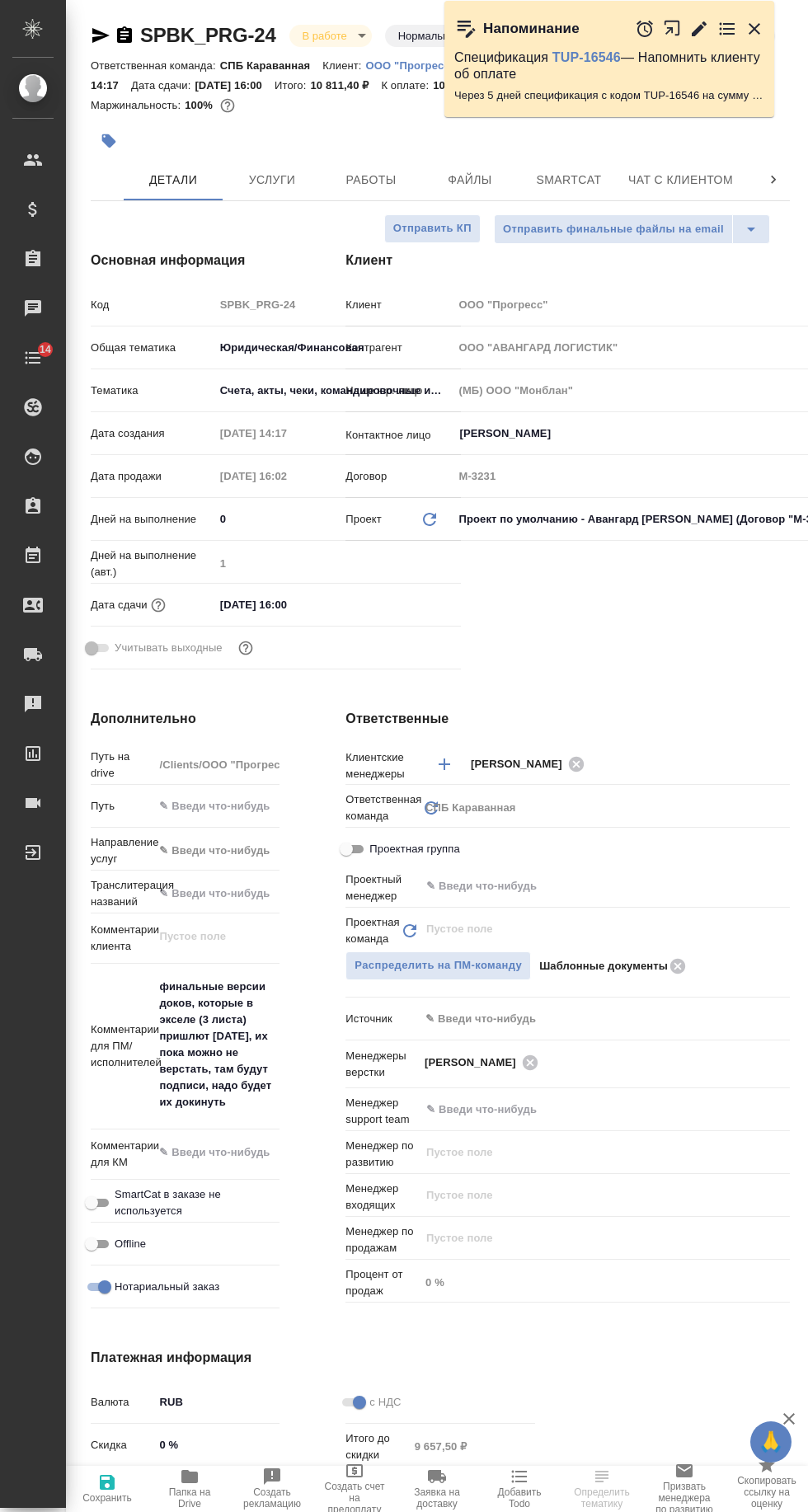
type textarea "x"
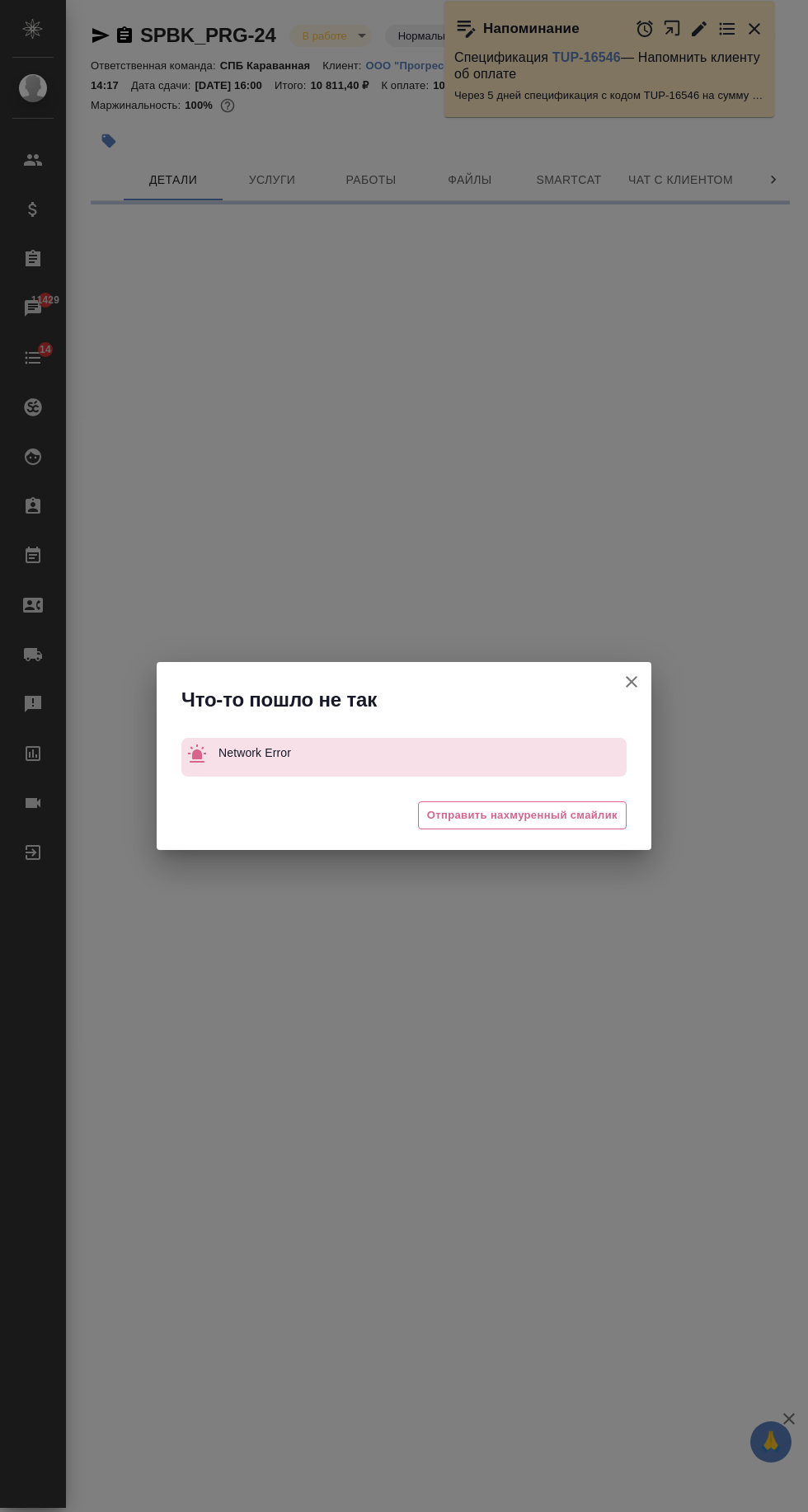
select select "RU"
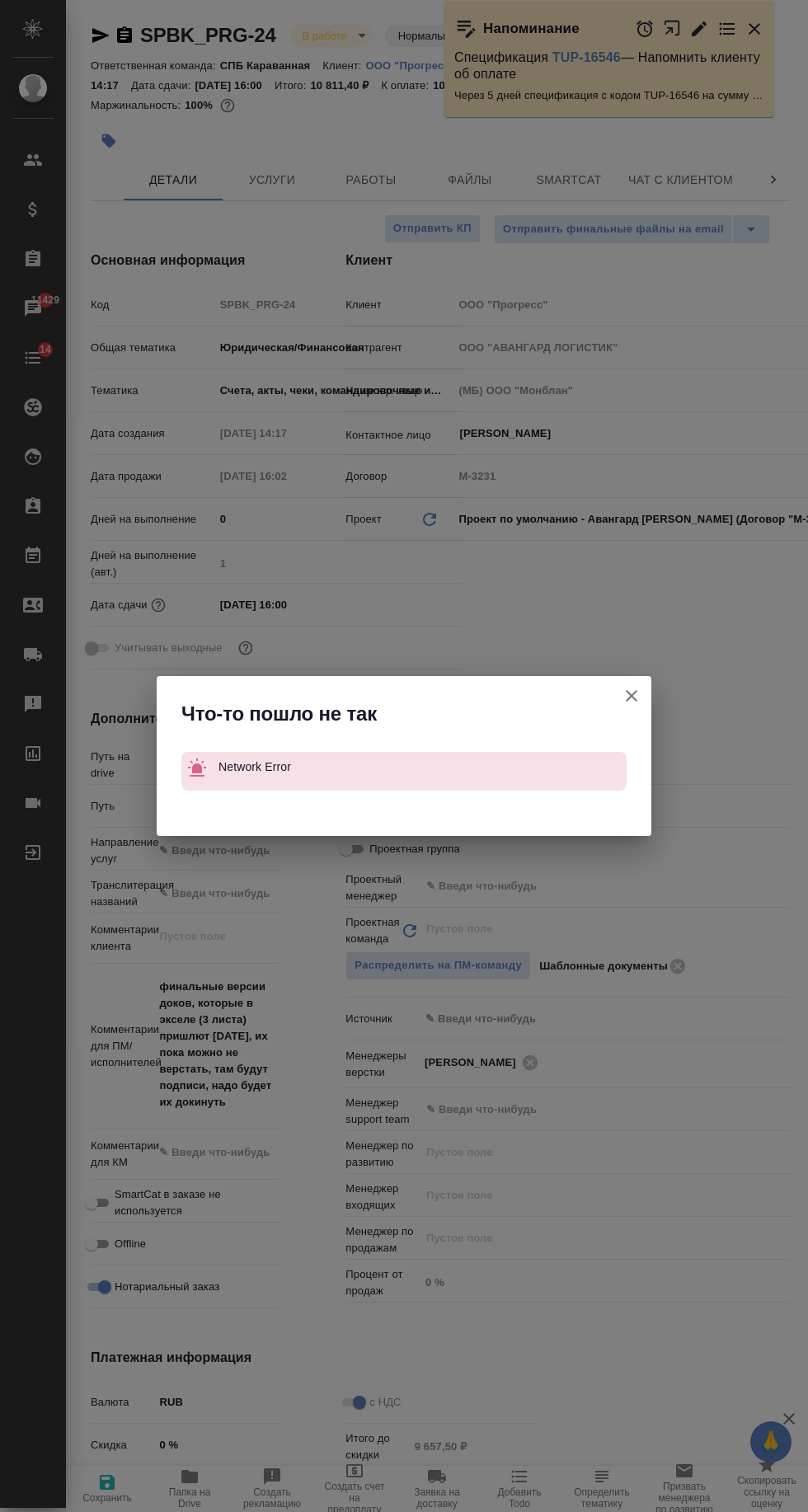
type textarea "x"
click at [631, 696] on icon "button" at bounding box center [632, 696] width 12 height 12
type textarea "x"
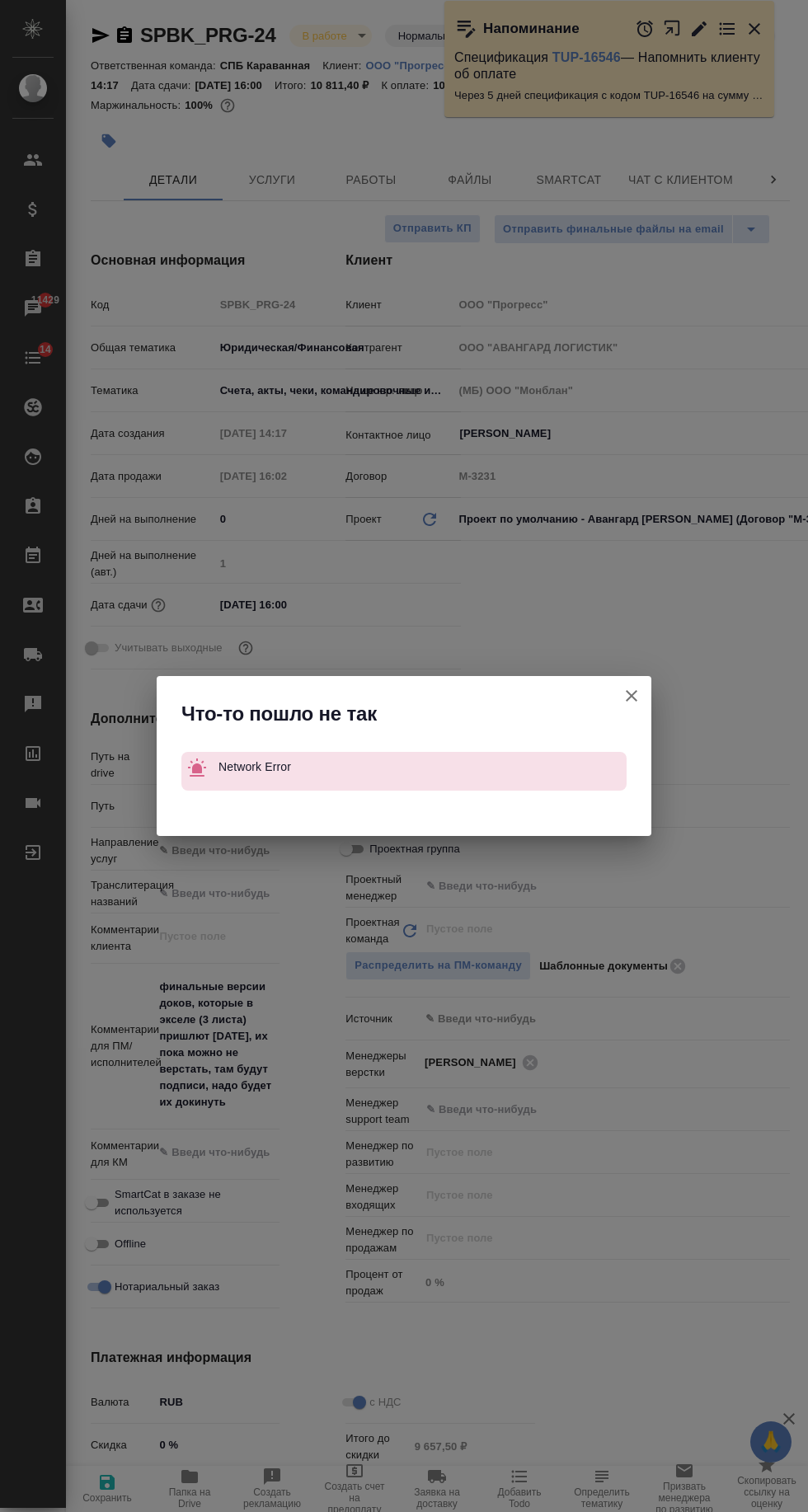
type textarea "x"
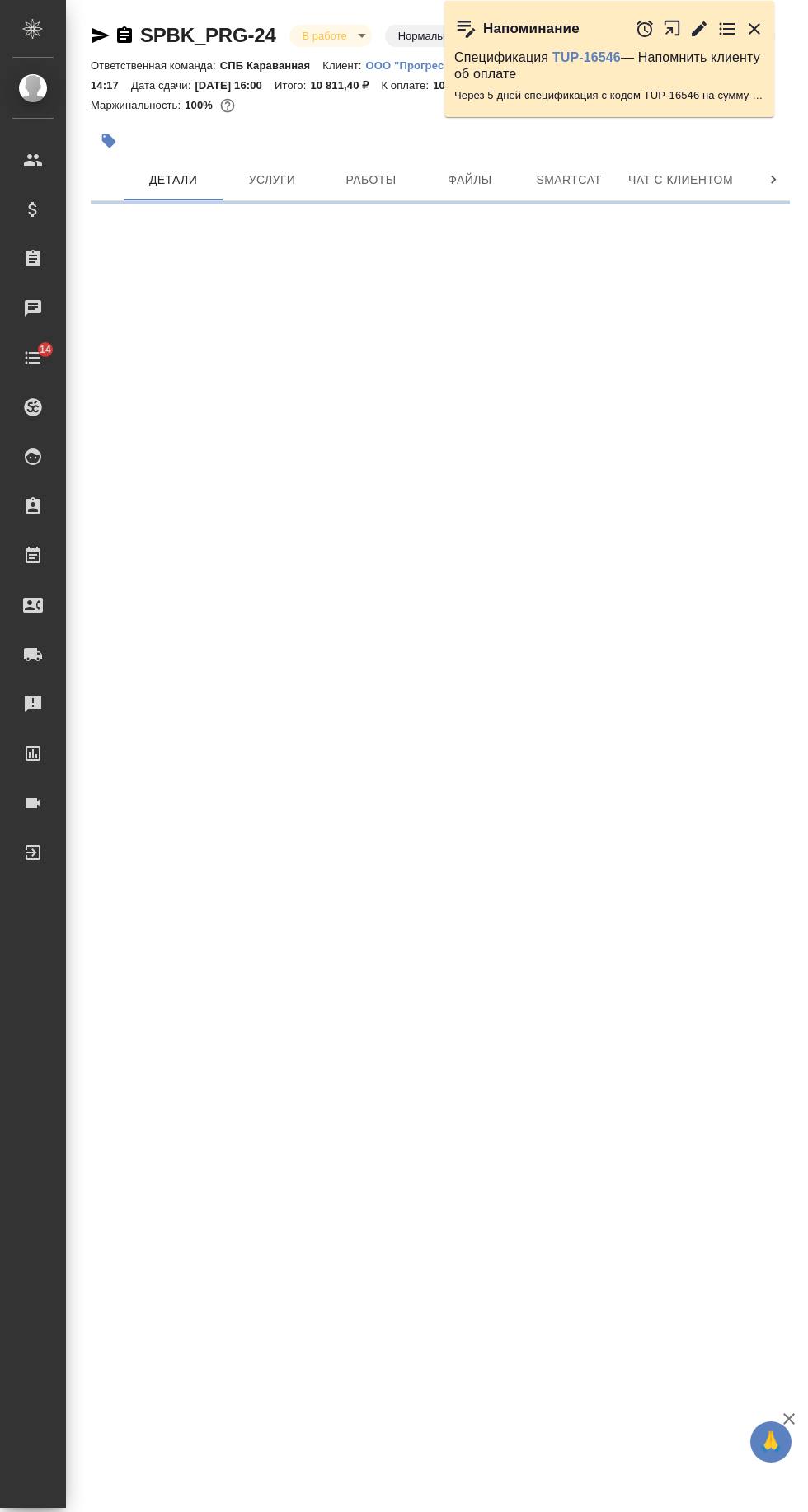
select select "RU"
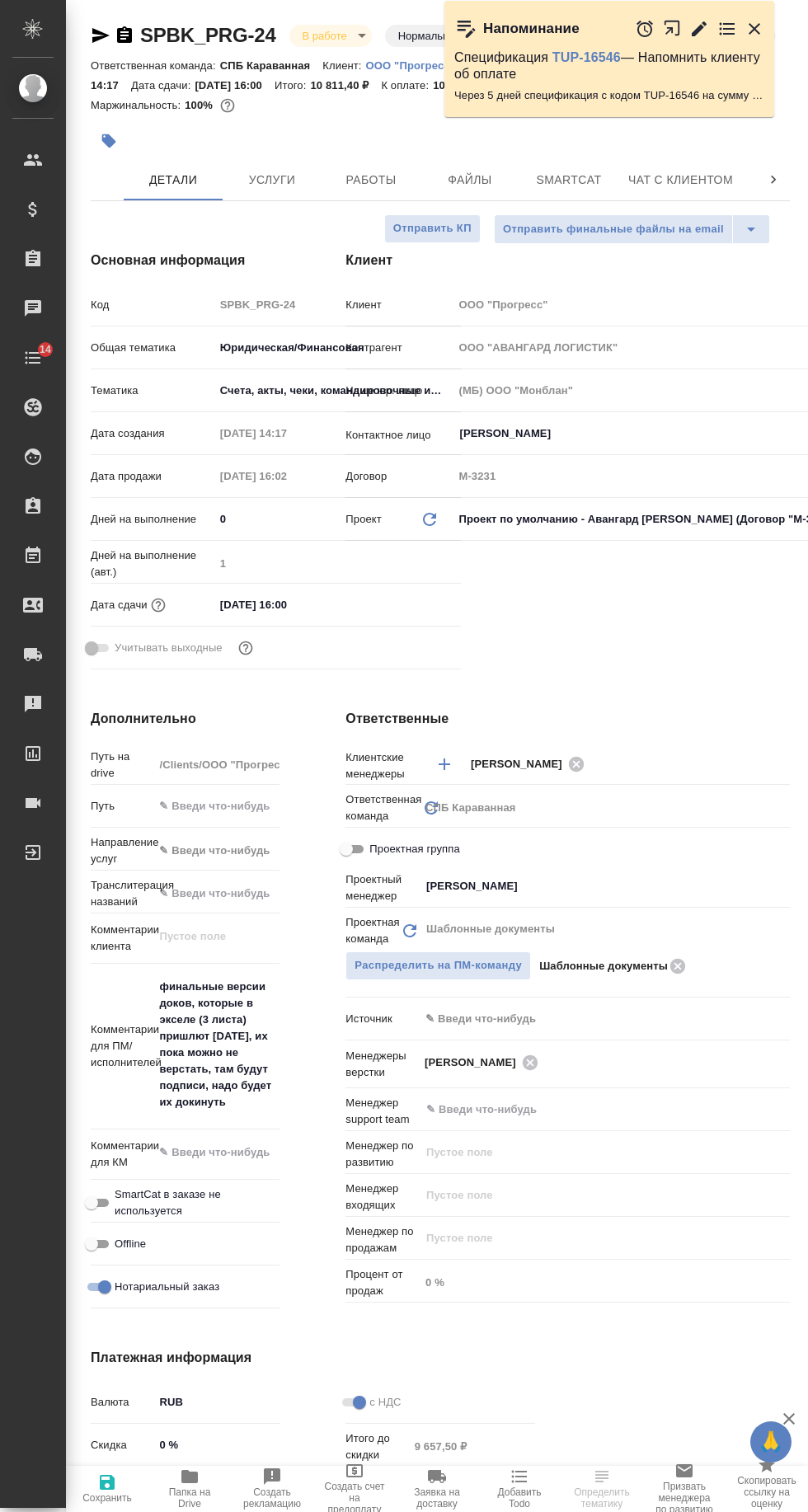
type textarea "x"
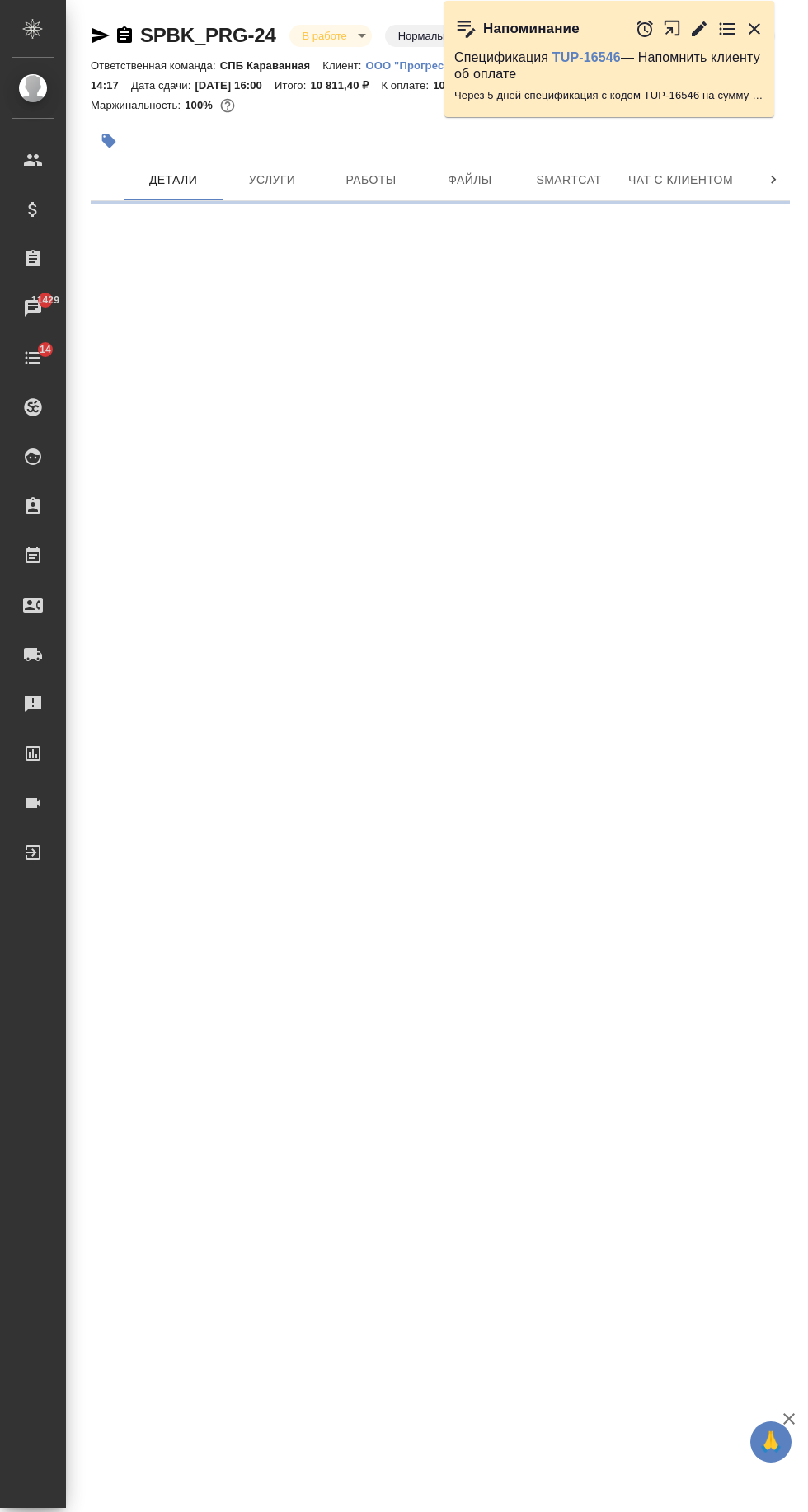
select select "RU"
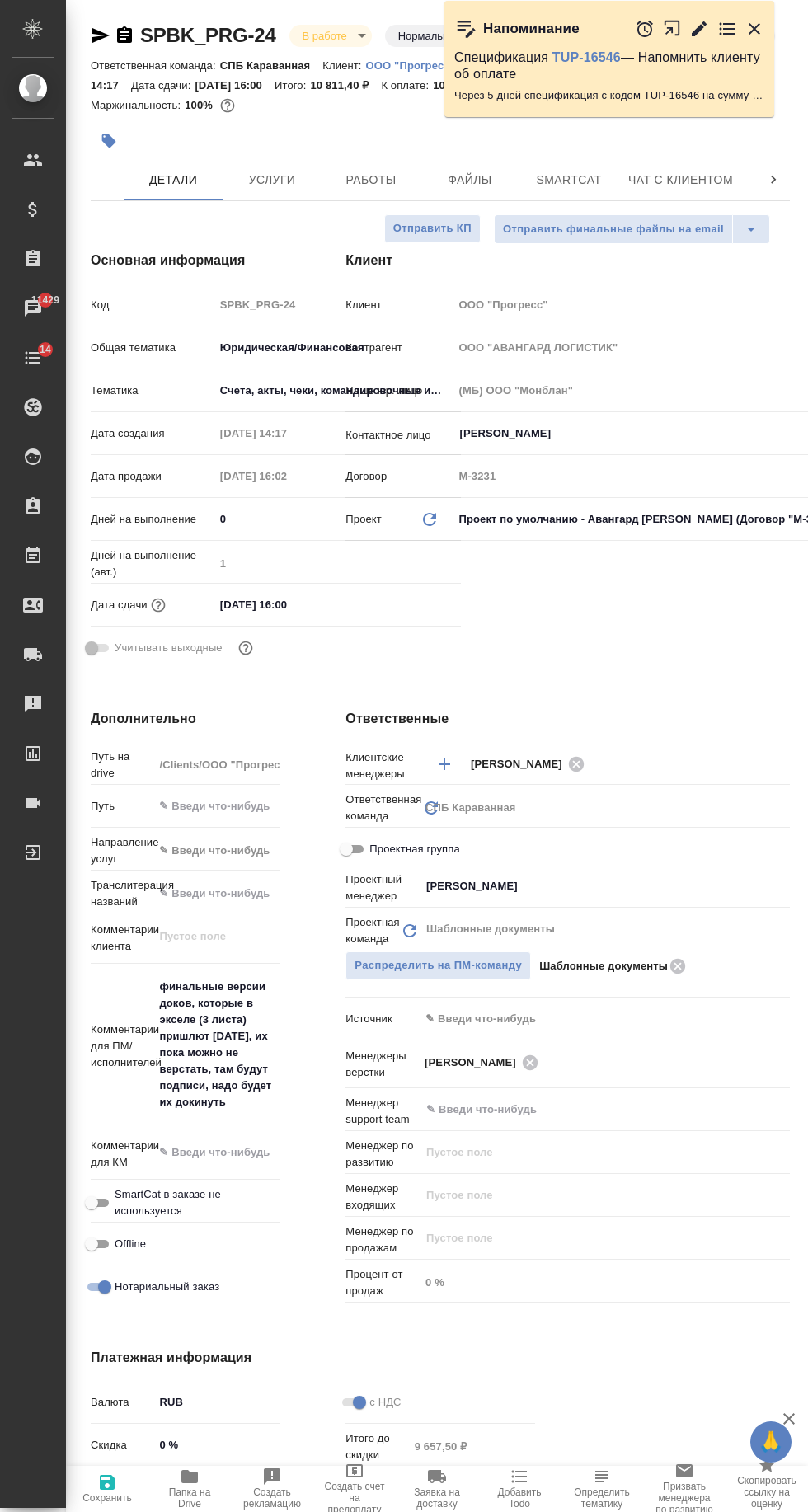
type textarea "x"
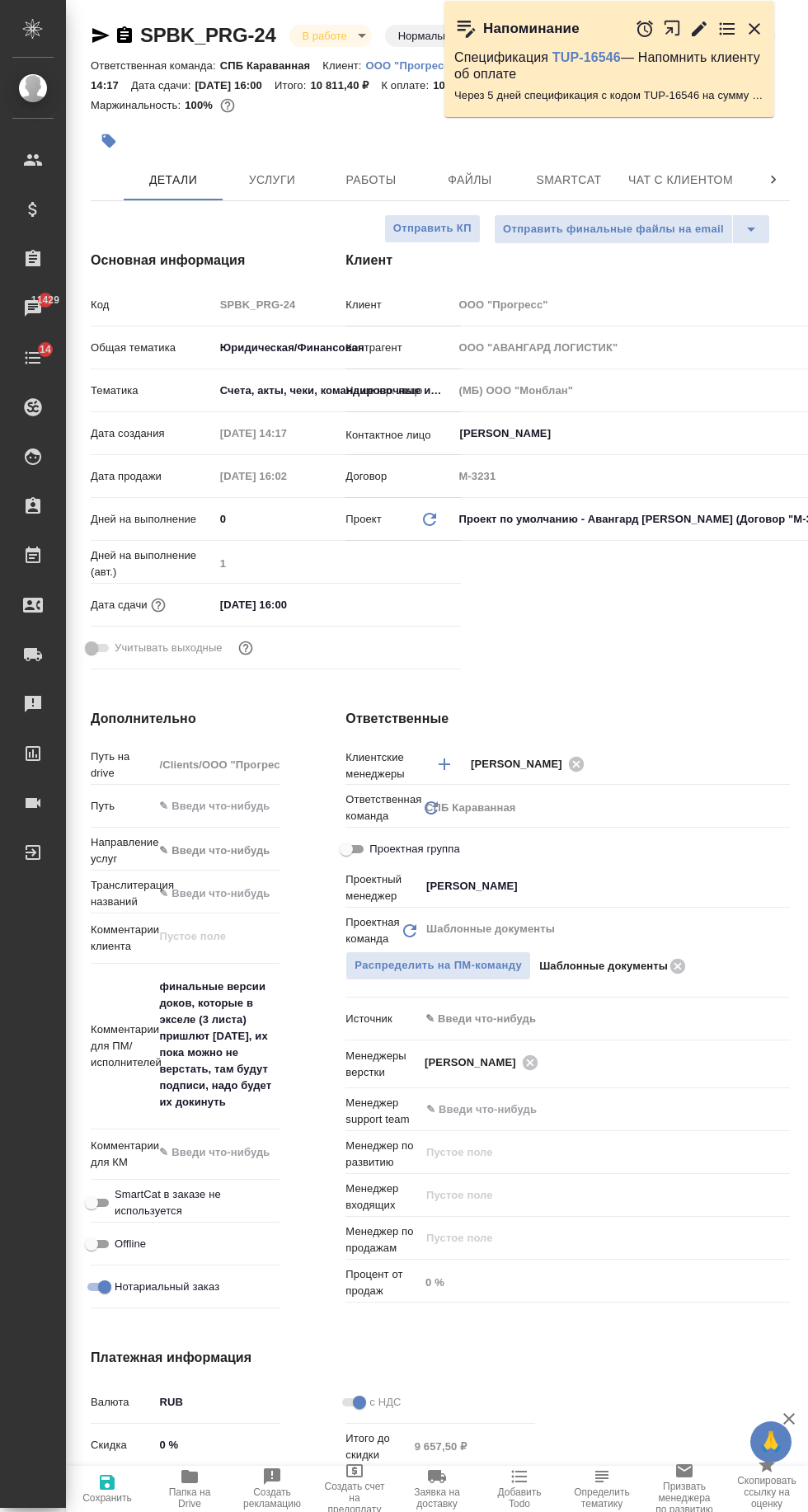
type textarea "x"
